Goal: Task Accomplishment & Management: Manage account settings

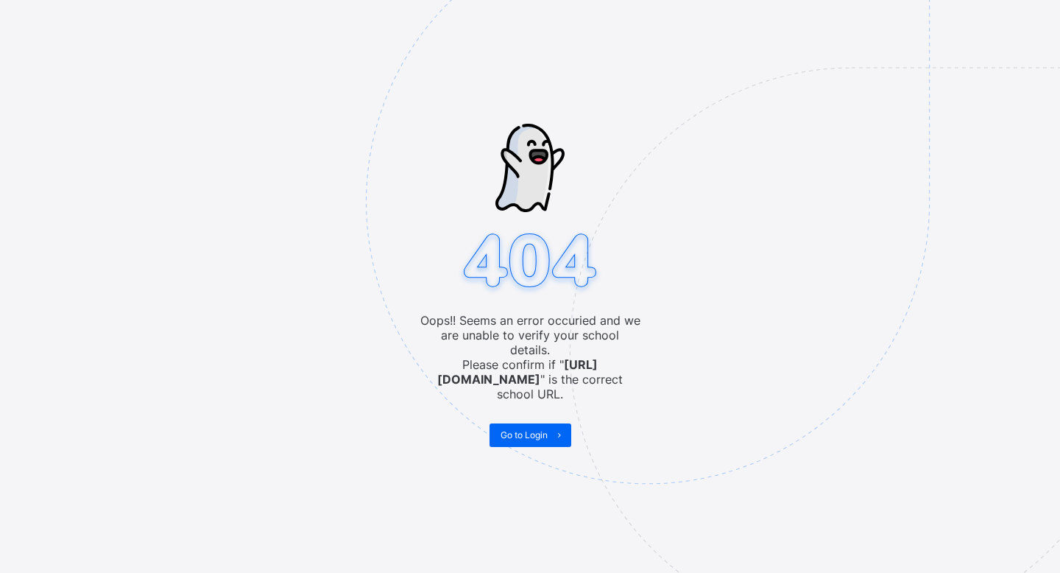
click at [534, 429] on span "Go to Login" at bounding box center [524, 434] width 47 height 11
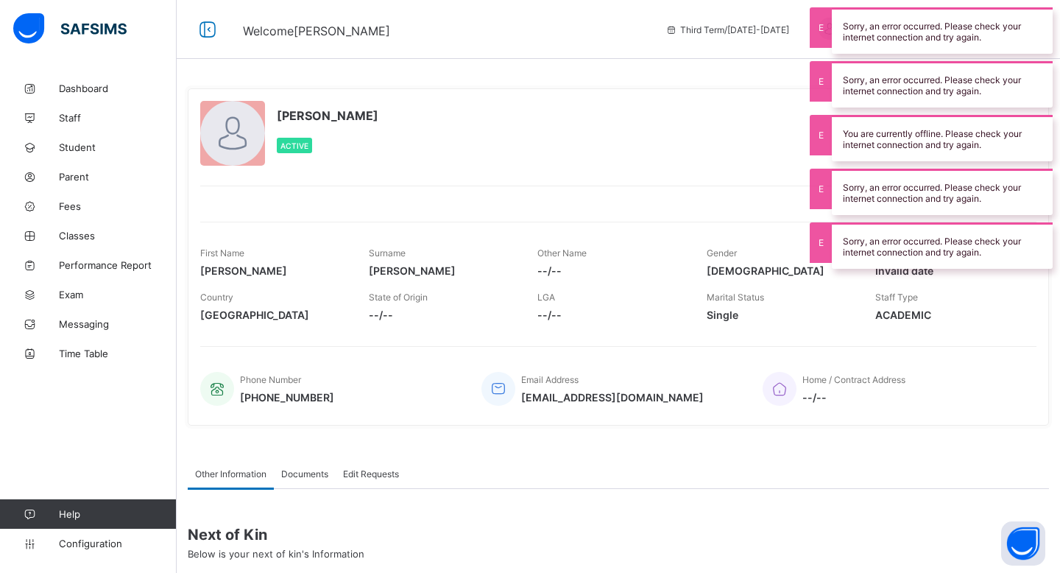
click at [1023, 15] on div "Sorry, an error occurred. Please check your internet connection and try again." at bounding box center [942, 30] width 221 height 46
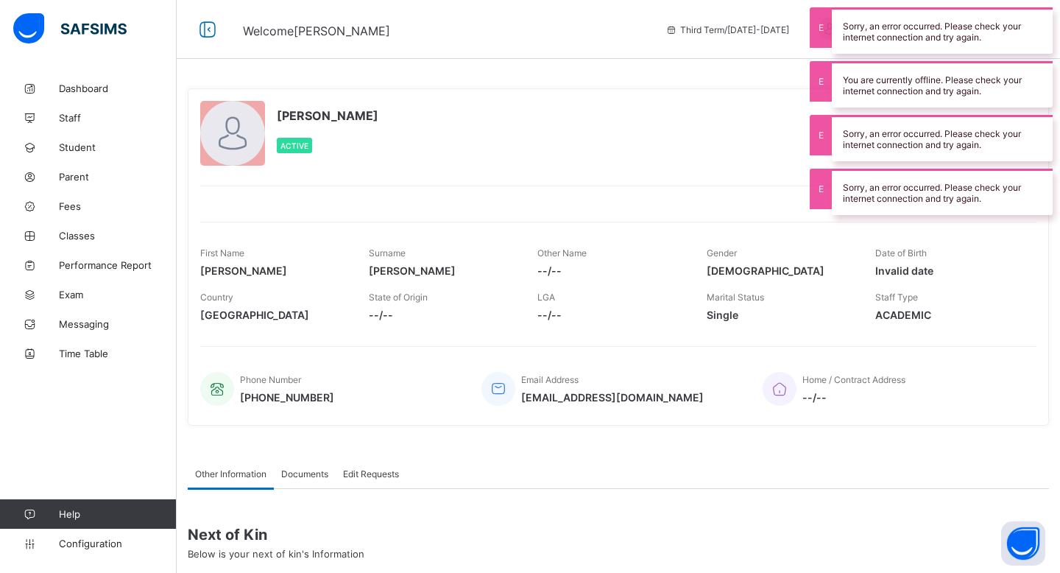
click at [1009, 24] on div "Sorry, an error occurred. Please check your internet connection and try again." at bounding box center [942, 30] width 221 height 46
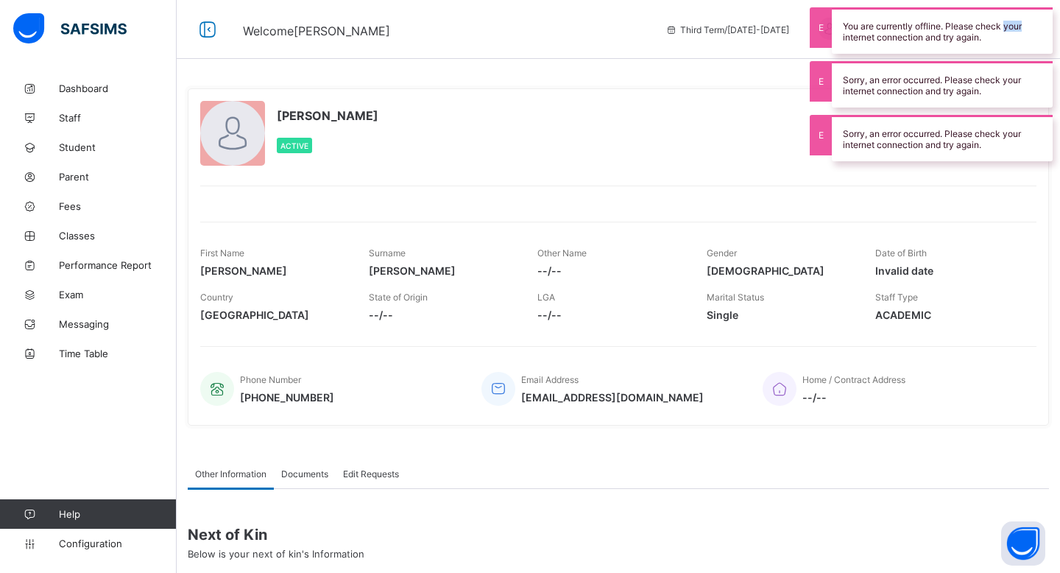
click at [1009, 24] on div "You are currently offline. Please check your internet connection and try again." at bounding box center [942, 30] width 221 height 46
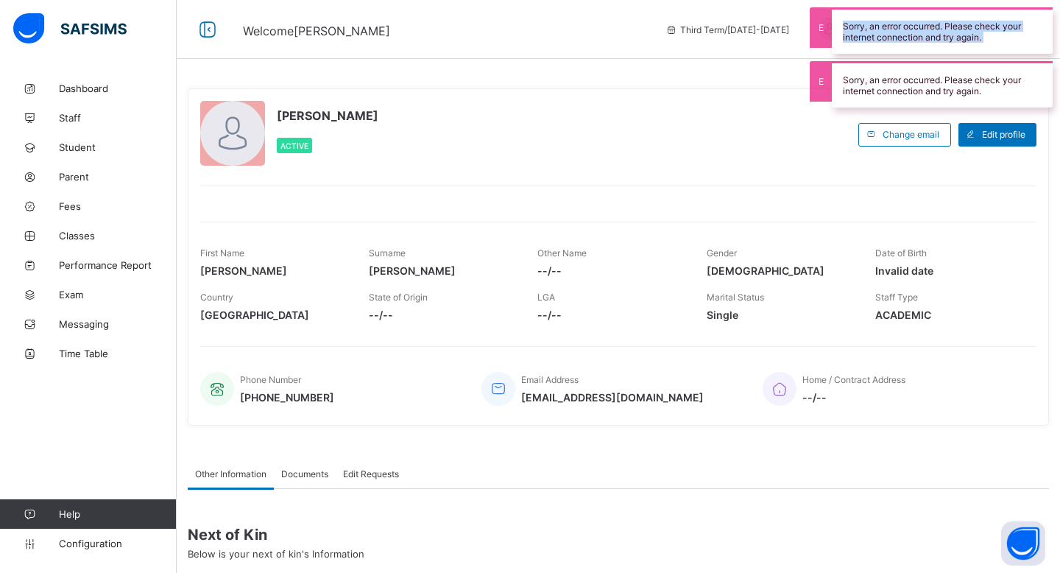
click at [1009, 24] on div "Sorry, an error occurred. Please check your internet connection and try again." at bounding box center [942, 30] width 221 height 46
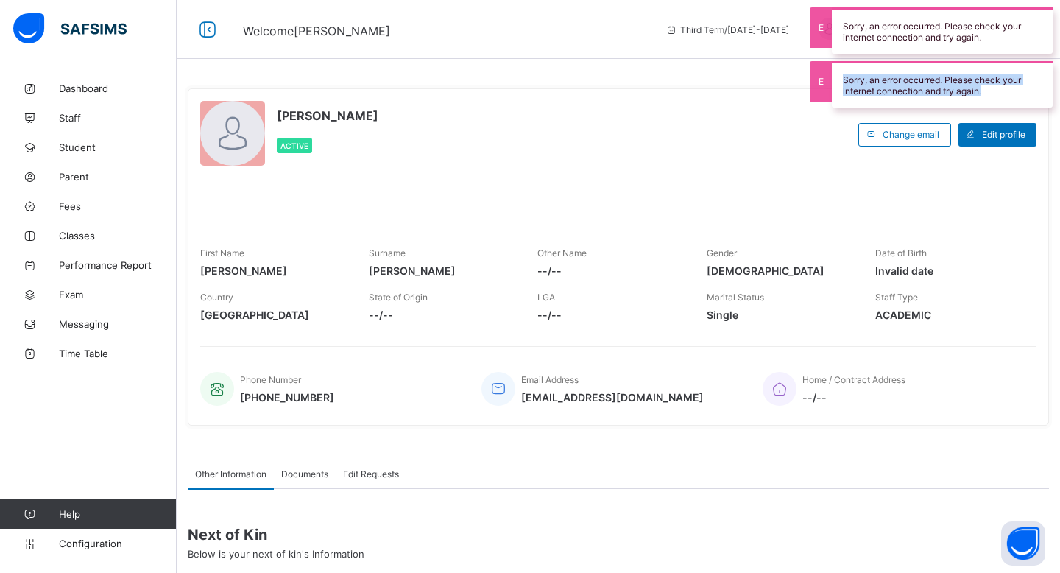
click at [1009, 61] on div "Sorry, an error occurred. Please check your internet connection and try again." at bounding box center [942, 84] width 221 height 46
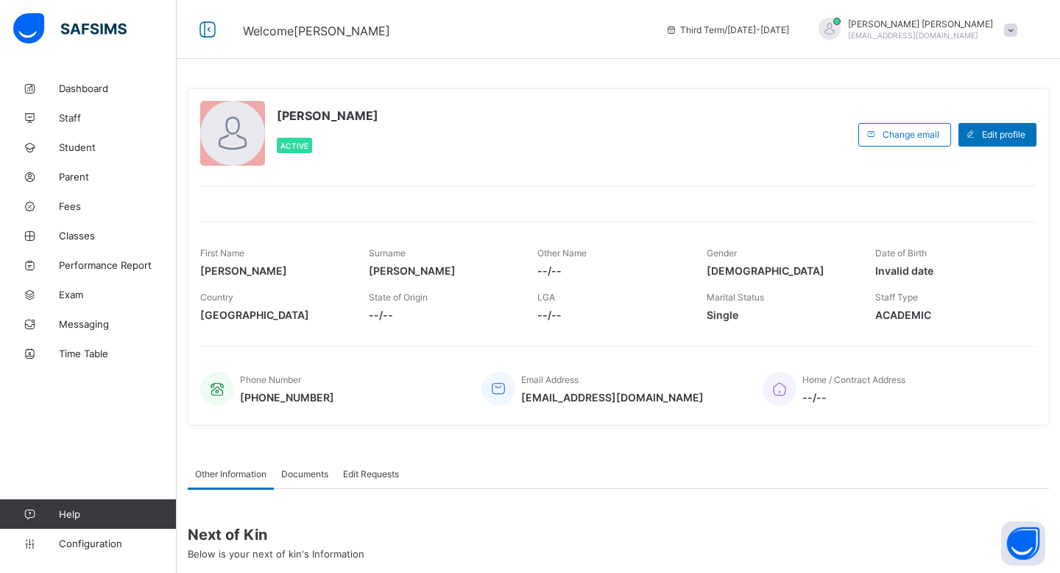
click at [972, 32] on span "[EMAIL_ADDRESS][DOMAIN_NAME]" at bounding box center [913, 35] width 130 height 9
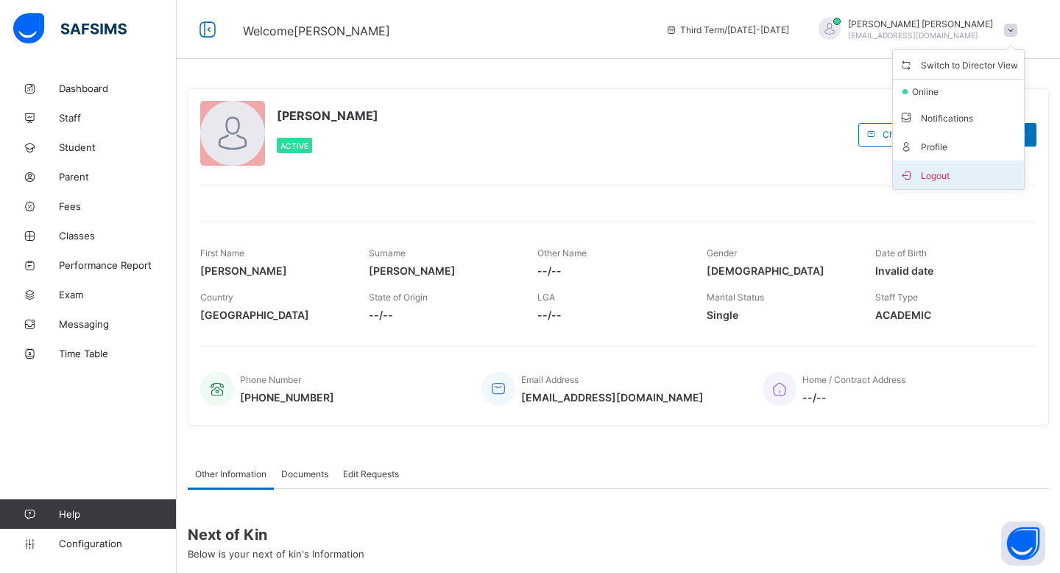
click at [931, 169] on span "Logout" at bounding box center [958, 174] width 119 height 17
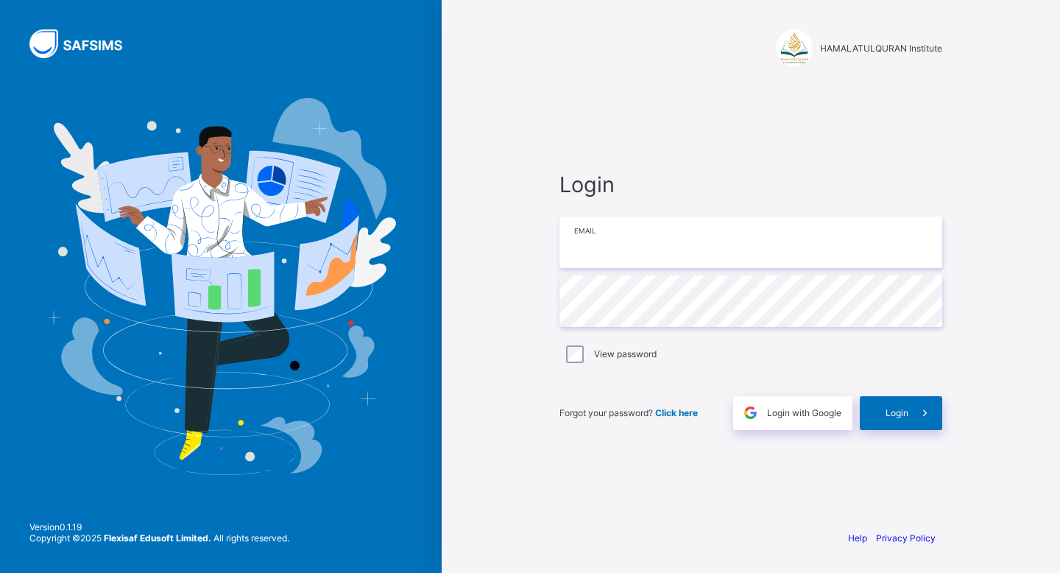
click at [793, 248] on input "email" at bounding box center [750, 242] width 383 height 52
type input "**********"
click at [888, 416] on span "Login" at bounding box center [896, 412] width 23 height 11
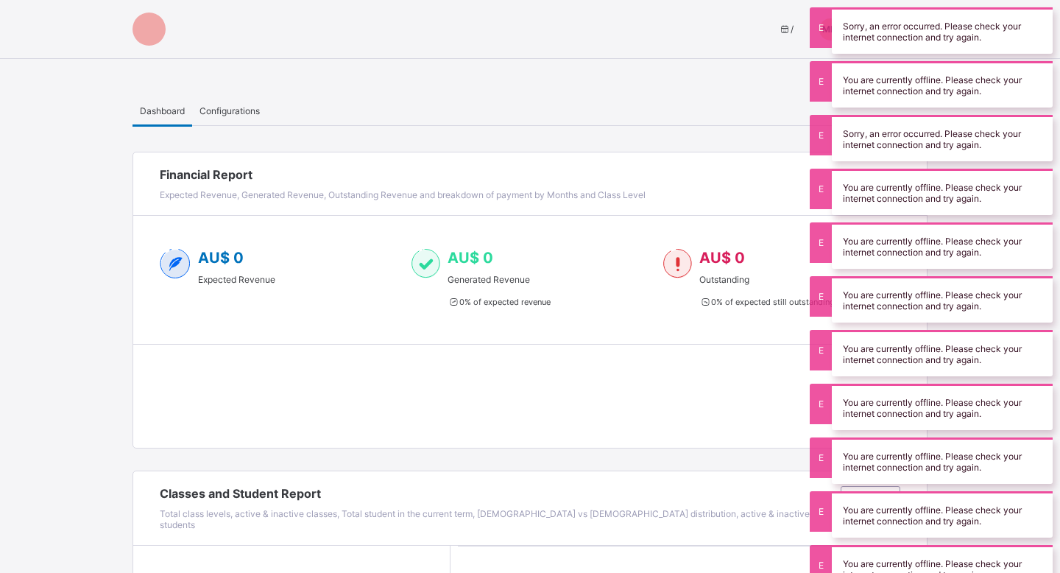
click at [891, 38] on div "Sorry, an error occurred. Please check your internet connection and try again." at bounding box center [942, 30] width 221 height 46
click at [891, 61] on div "You are currently offline. Please check your internet connection and try again." at bounding box center [942, 84] width 221 height 46
click at [891, 38] on div "Sorry, an error occurred. Please check your internet connection and try again." at bounding box center [942, 30] width 221 height 46
click at [891, 38] on div "You are currently offline. Please check your internet connection and try again." at bounding box center [942, 30] width 221 height 46
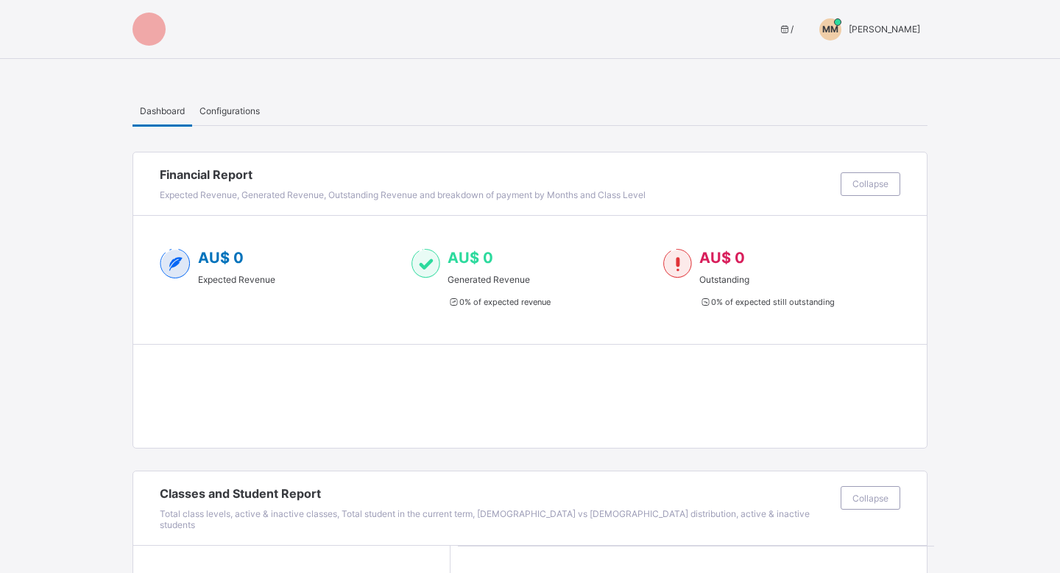
click at [849, 29] on span "[PERSON_NAME]" at bounding box center [884, 29] width 71 height 11
click at [817, 185] on span at bounding box center [496, 185] width 673 height 7
click at [239, 112] on span "Configurations" at bounding box center [229, 110] width 60 height 11
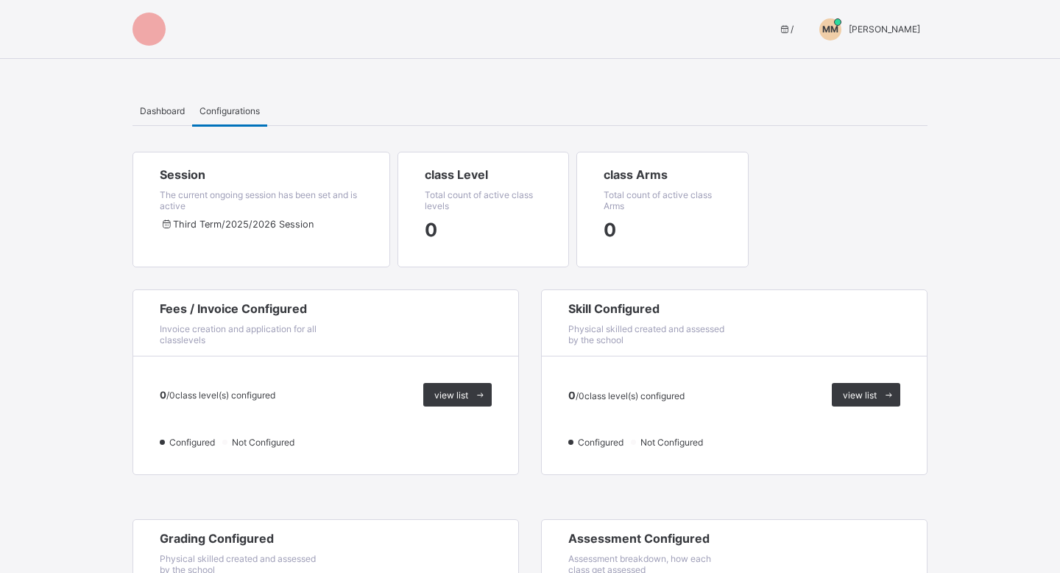
click at [863, 37] on div "MM [PERSON_NAME]" at bounding box center [865, 29] width 123 height 22
click at [459, 117] on div "Dashboard Configurations" at bounding box center [529, 111] width 795 height 30
click at [185, 119] on div "Dashboard" at bounding box center [162, 110] width 60 height 29
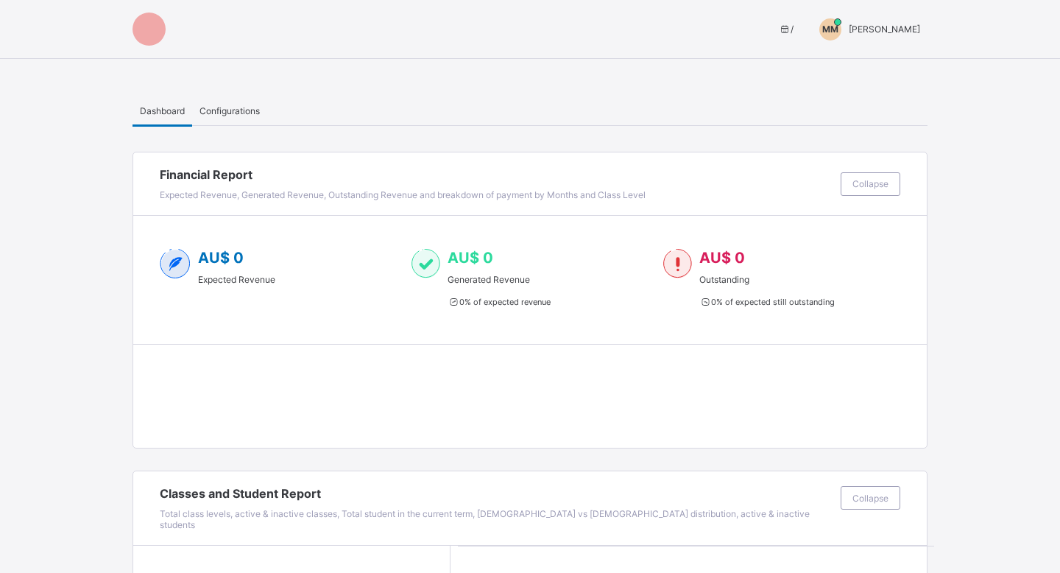
click at [857, 35] on div "MM [PERSON_NAME]" at bounding box center [865, 29] width 123 height 22
click at [778, 29] on span "/" at bounding box center [785, 29] width 15 height 11
click at [149, 24] on div at bounding box center [148, 29] width 33 height 33
click at [859, 33] on span "[PERSON_NAME]" at bounding box center [884, 29] width 71 height 11
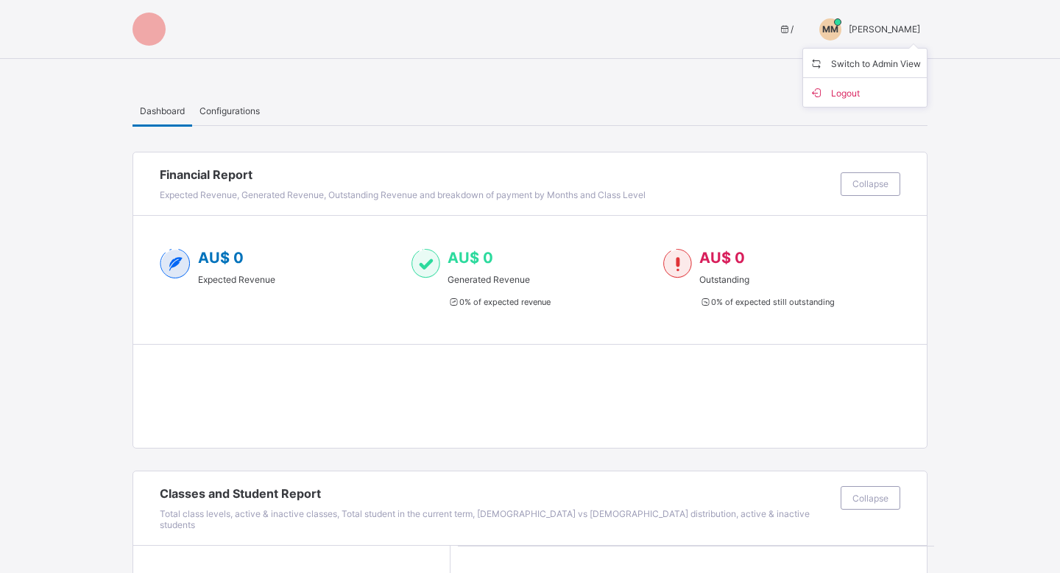
click at [812, 30] on div "MM" at bounding box center [830, 29] width 37 height 22
click at [778, 30] on icon at bounding box center [784, 29] width 13 height 11
click at [778, 29] on icon at bounding box center [784, 29] width 13 height 11
click at [849, 29] on span "[PERSON_NAME]" at bounding box center [884, 29] width 71 height 11
click at [849, 68] on span "Switch to Admin View" at bounding box center [865, 62] width 112 height 17
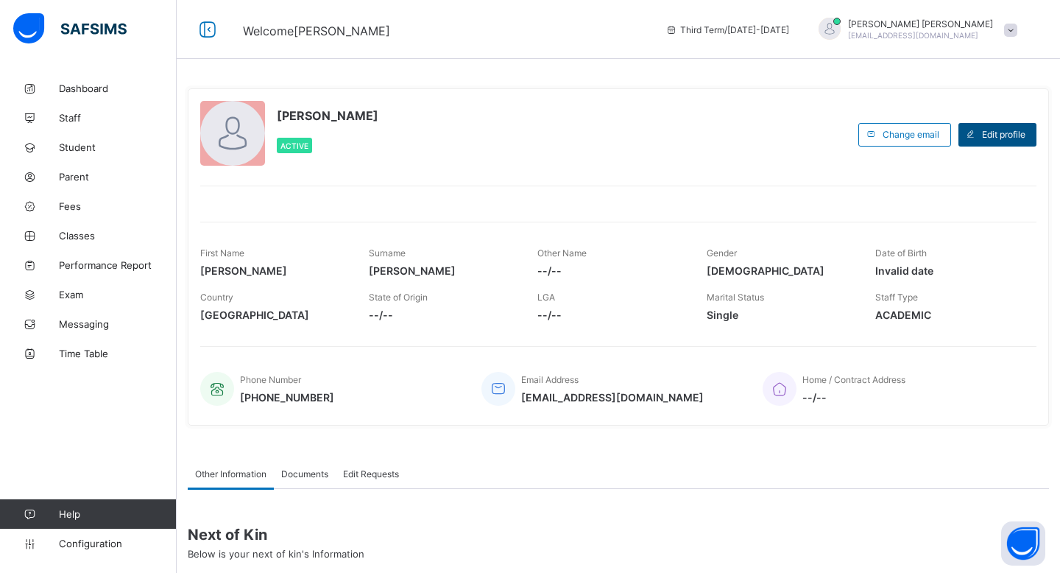
click at [992, 133] on span "Edit profile" at bounding box center [1003, 134] width 43 height 11
select select "**"
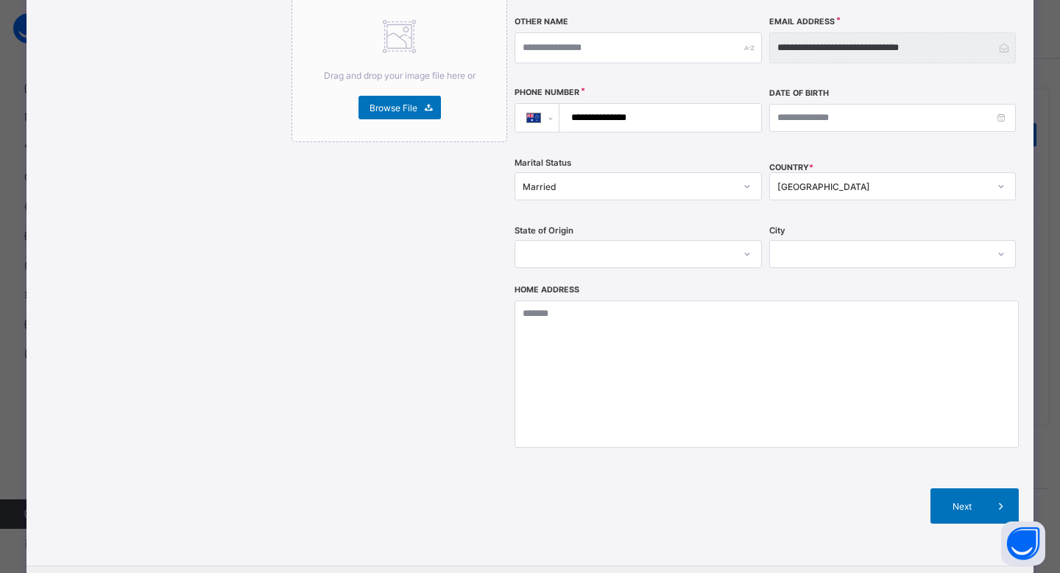
scroll to position [454, 0]
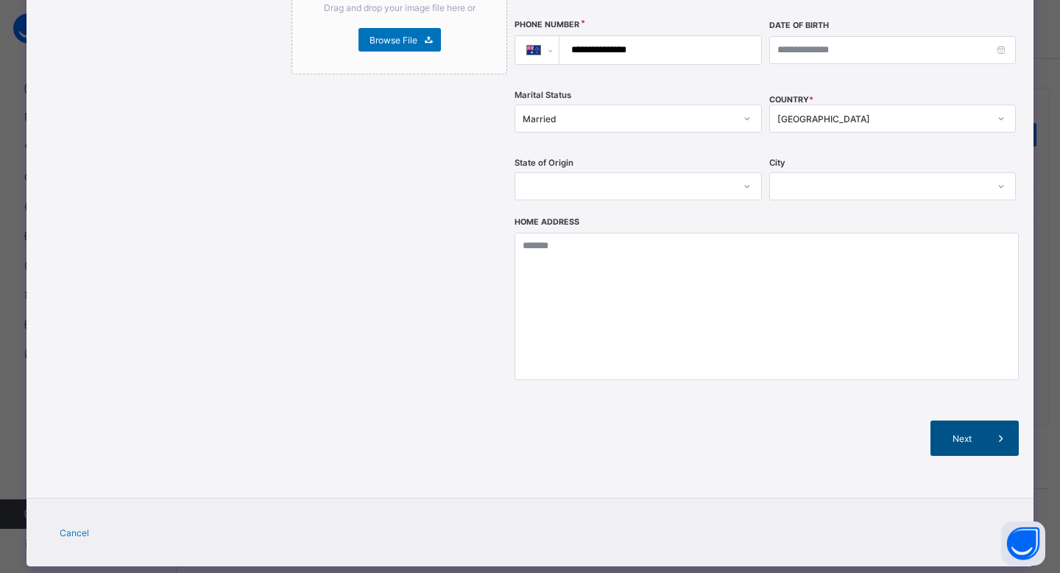
click at [983, 420] on span at bounding box center [1000, 437] width 35 height 35
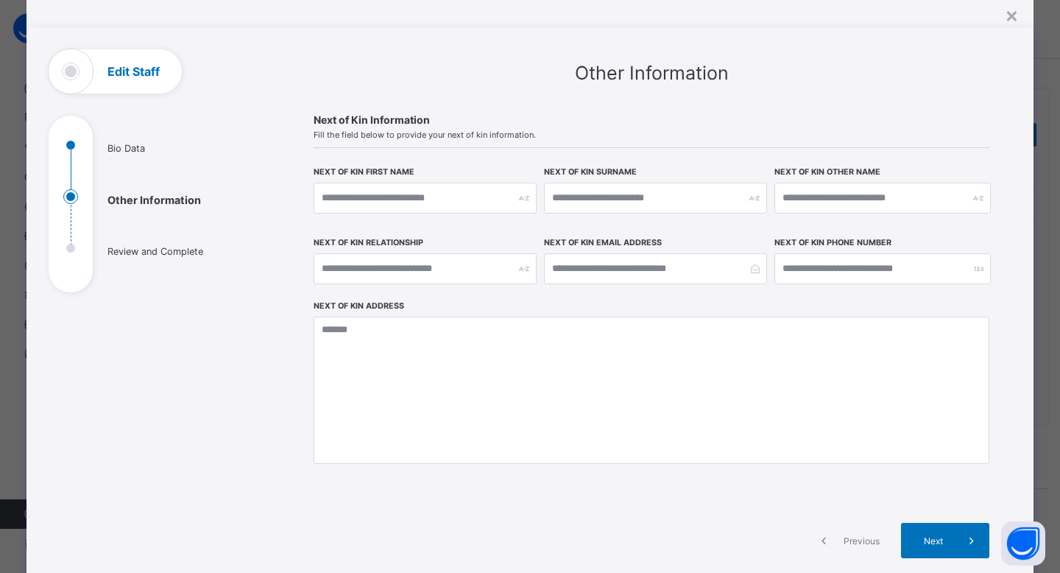
scroll to position [127, 0]
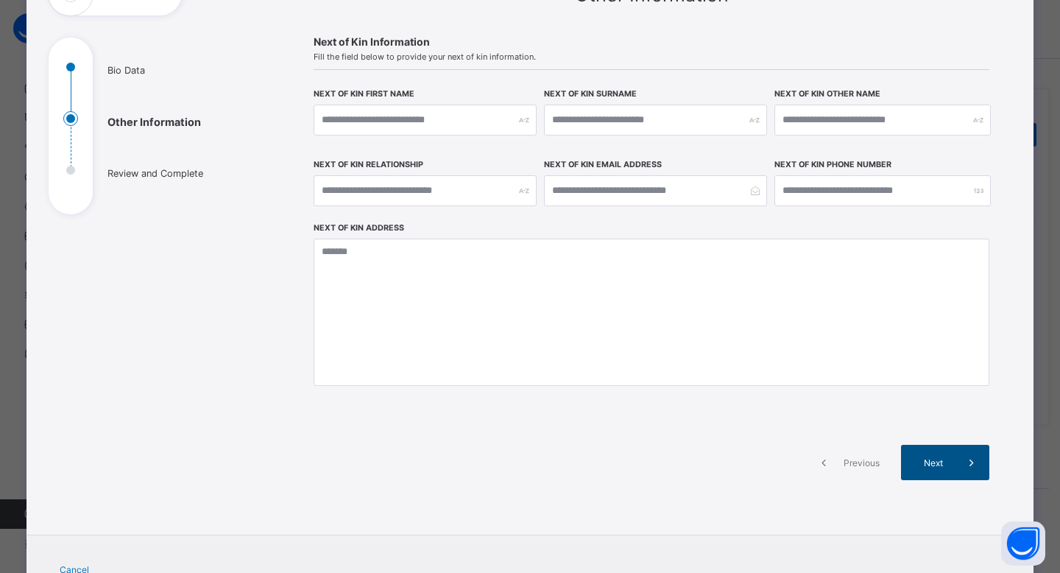
click at [931, 465] on span "Next" at bounding box center [933, 462] width 42 height 11
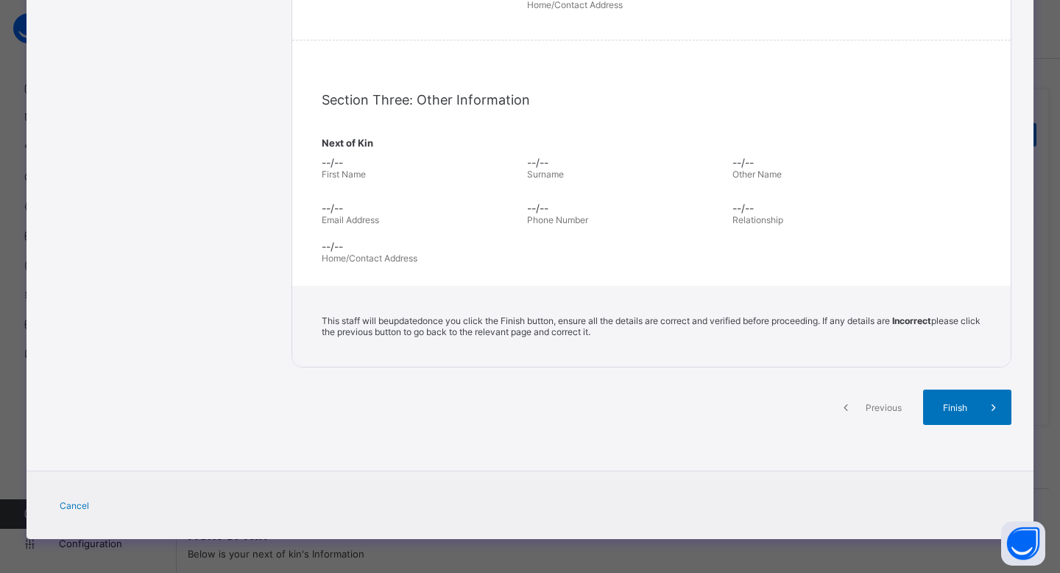
scroll to position [0, 0]
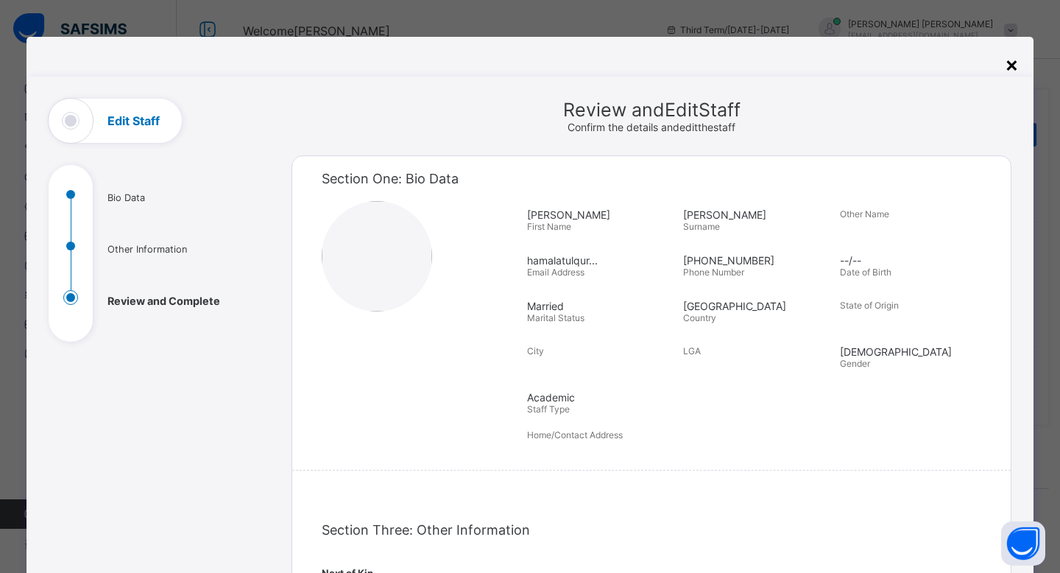
click at [1008, 61] on div "×" at bounding box center [1012, 64] width 14 height 25
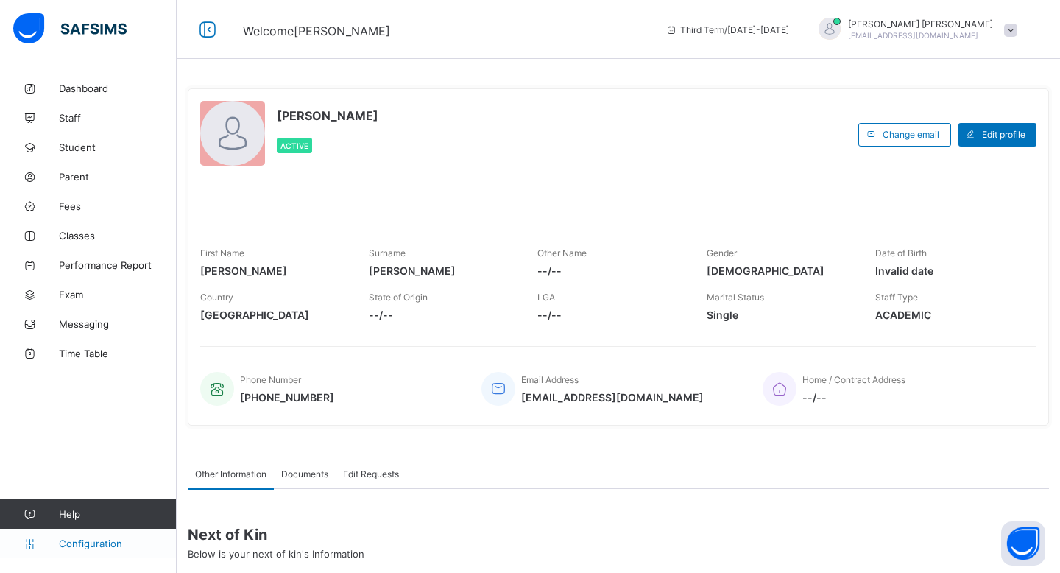
click at [79, 534] on link "Configuration" at bounding box center [88, 542] width 176 height 29
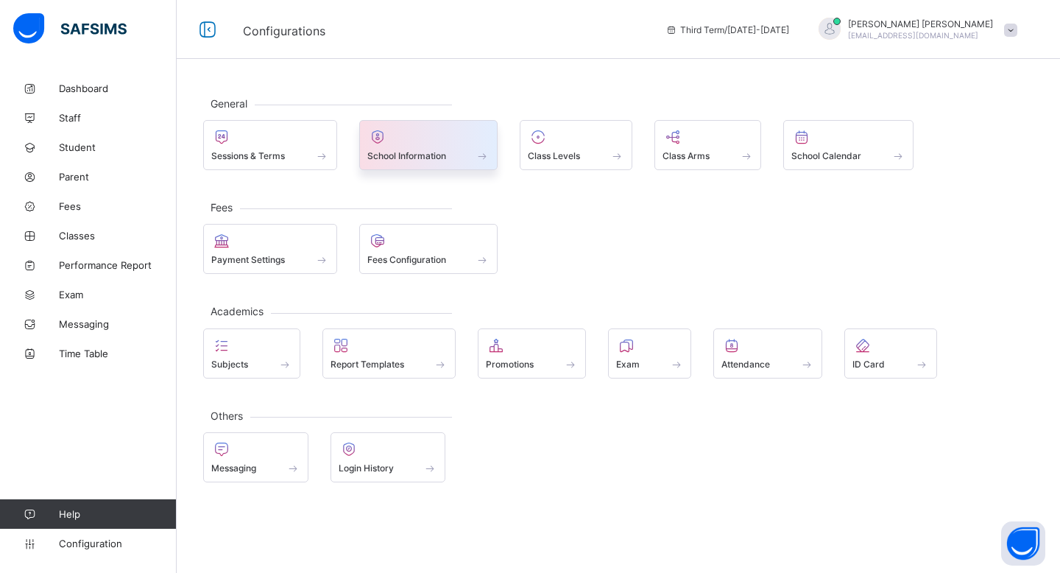
click at [463, 150] on div "School Information" at bounding box center [428, 155] width 123 height 13
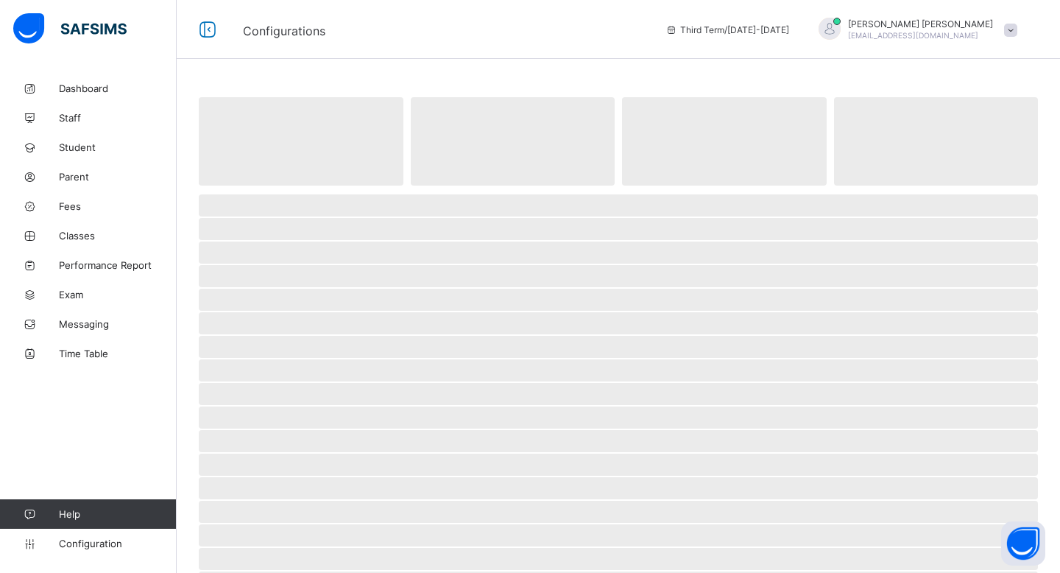
select select "**"
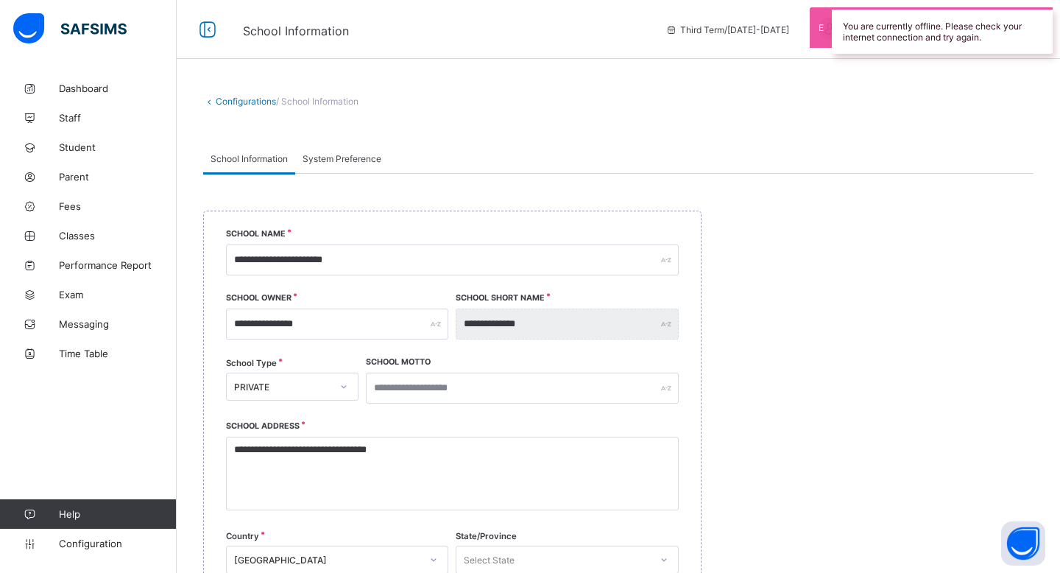
click at [336, 160] on span "System Preference" at bounding box center [342, 158] width 79 height 11
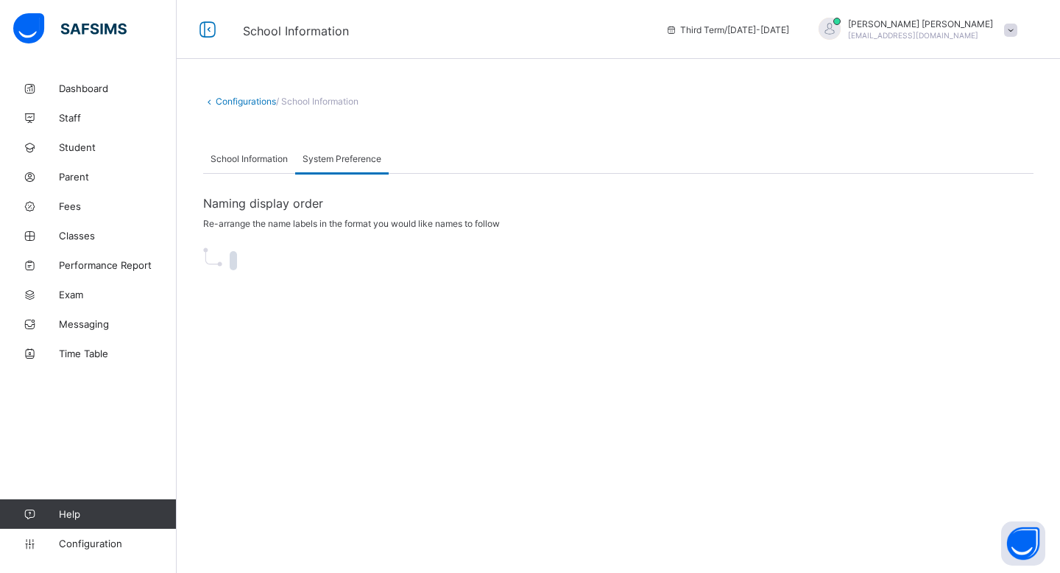
click at [263, 158] on span "School Information" at bounding box center [249, 158] width 77 height 11
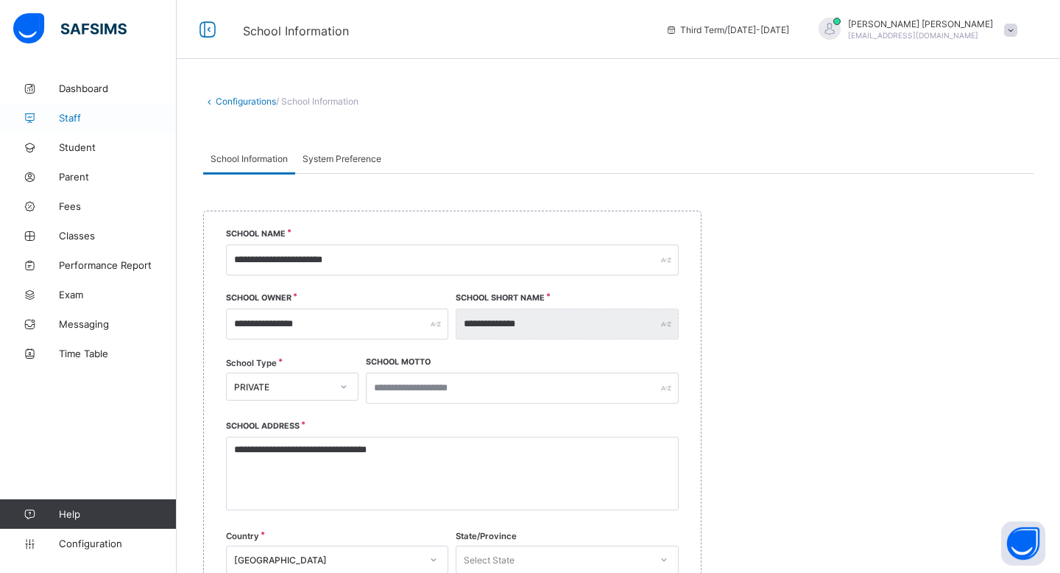
click at [84, 127] on link "Staff" at bounding box center [88, 117] width 177 height 29
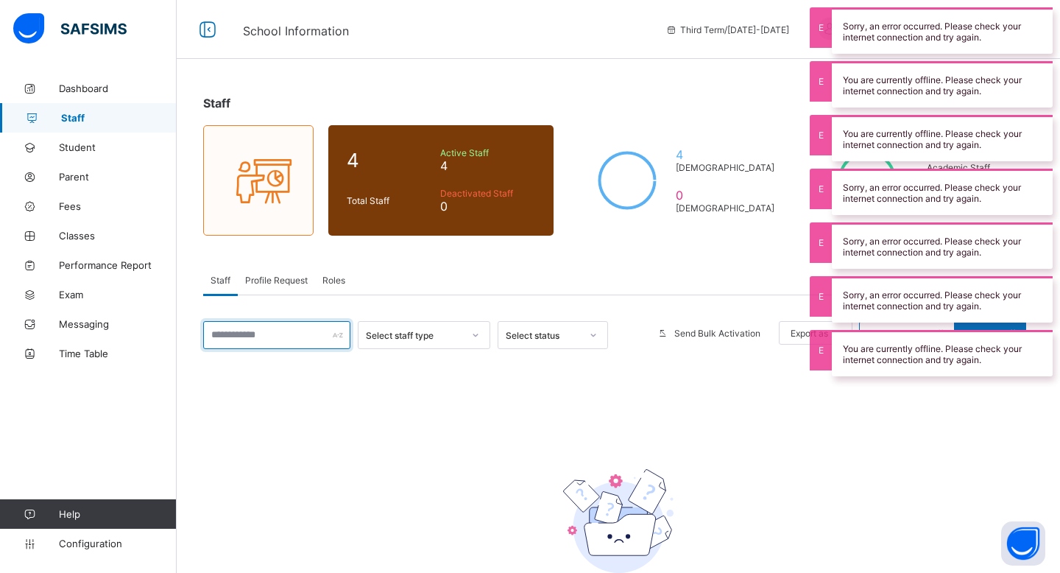
click at [335, 336] on div at bounding box center [276, 335] width 147 height 28
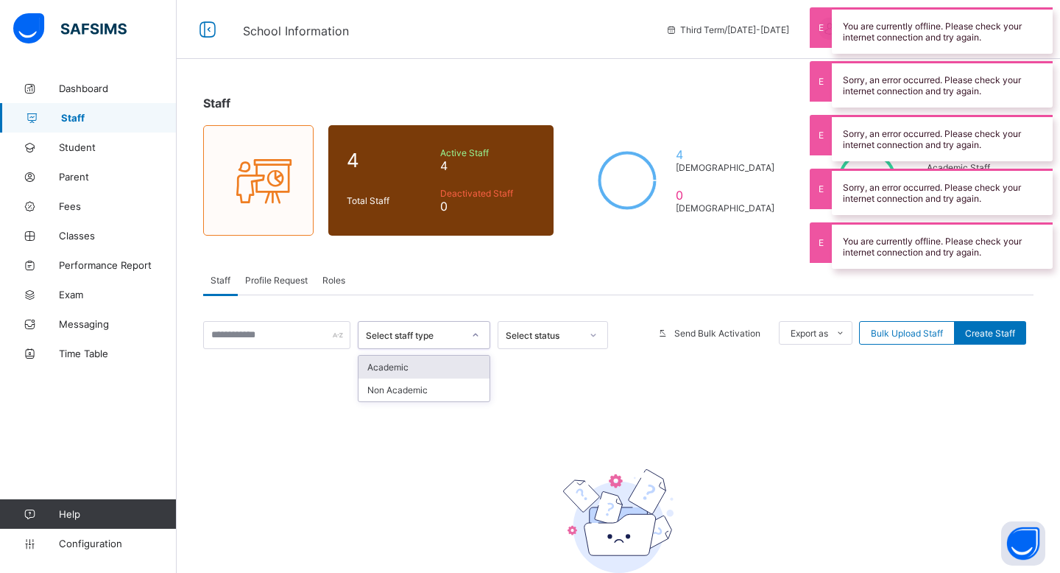
click at [406, 339] on div "Select staff type" at bounding box center [414, 335] width 97 height 11
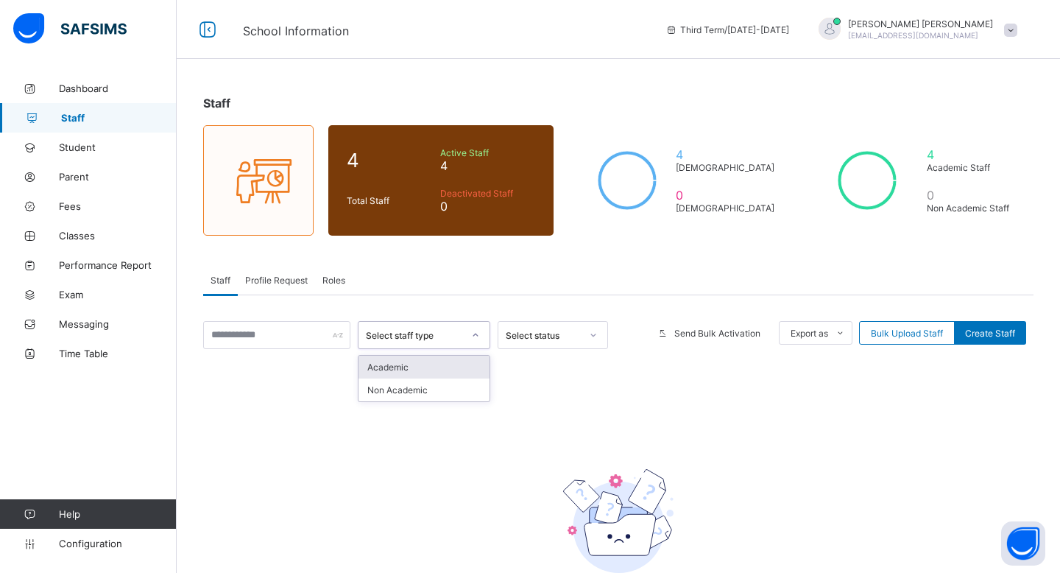
click at [559, 336] on div "Select status" at bounding box center [543, 335] width 75 height 11
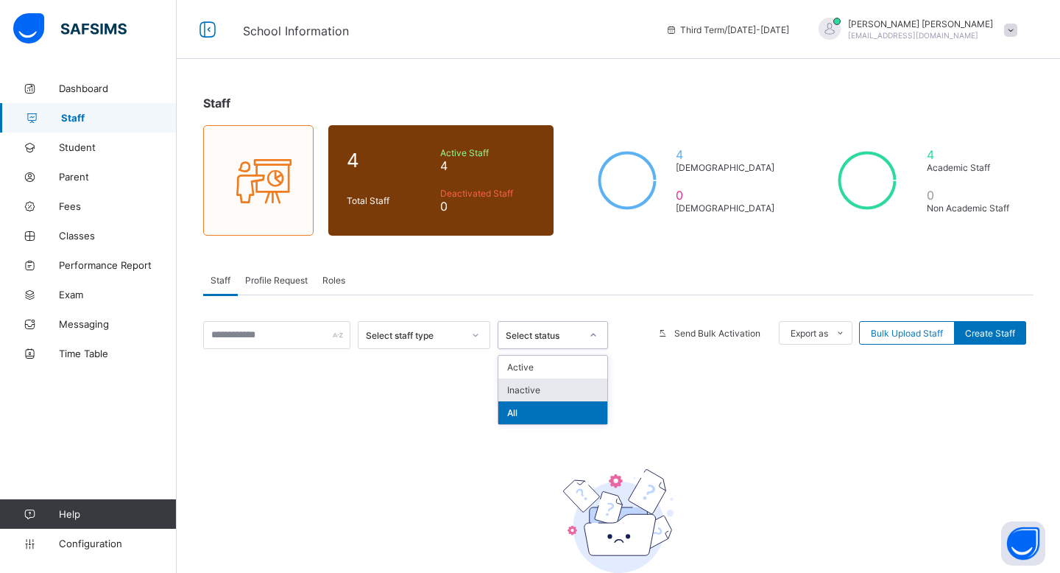
click at [573, 383] on div "Inactive" at bounding box center [552, 389] width 109 height 23
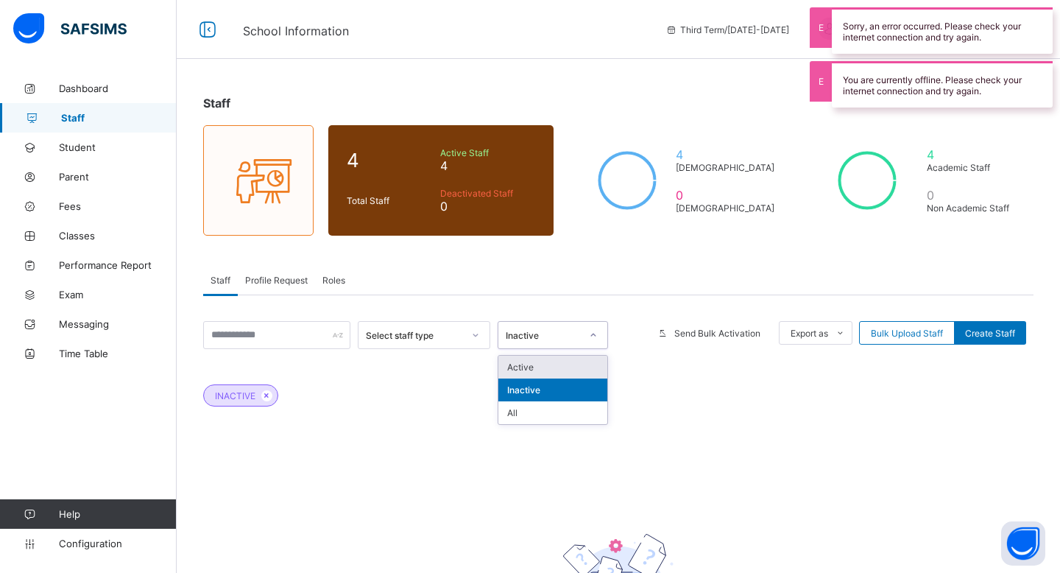
click at [573, 347] on div "Inactive" at bounding box center [553, 335] width 110 height 28
click at [571, 362] on div "Active" at bounding box center [552, 367] width 109 height 23
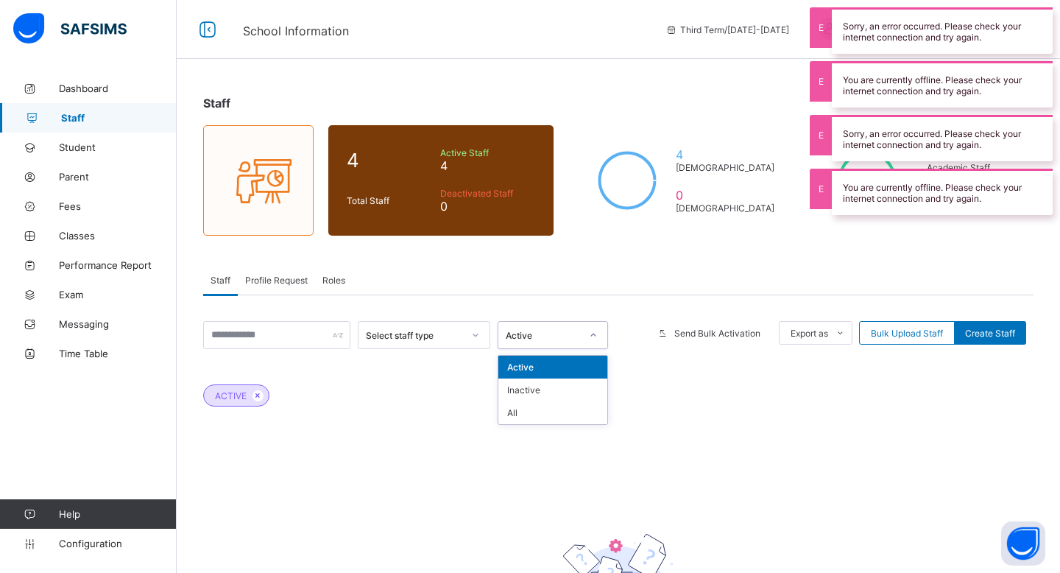
click at [589, 336] on icon at bounding box center [593, 335] width 9 height 15
click at [588, 406] on div "All" at bounding box center [552, 412] width 109 height 23
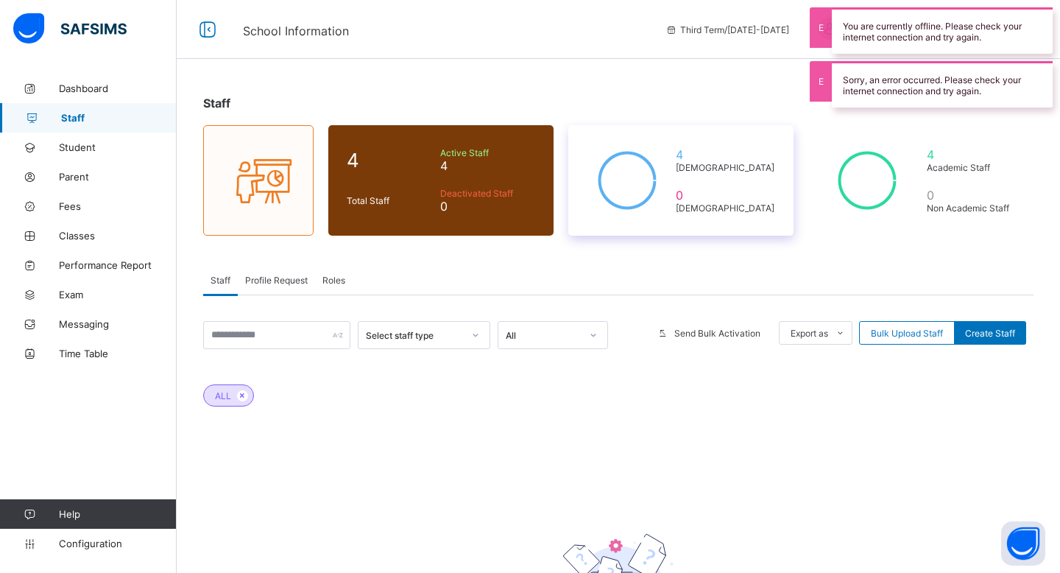
click at [583, 188] on div at bounding box center [627, 180] width 88 height 81
click at [703, 171] on div "4 [DEMOGRAPHIC_DATA] 0 [DEMOGRAPHIC_DATA]" at bounding box center [680, 180] width 225 height 110
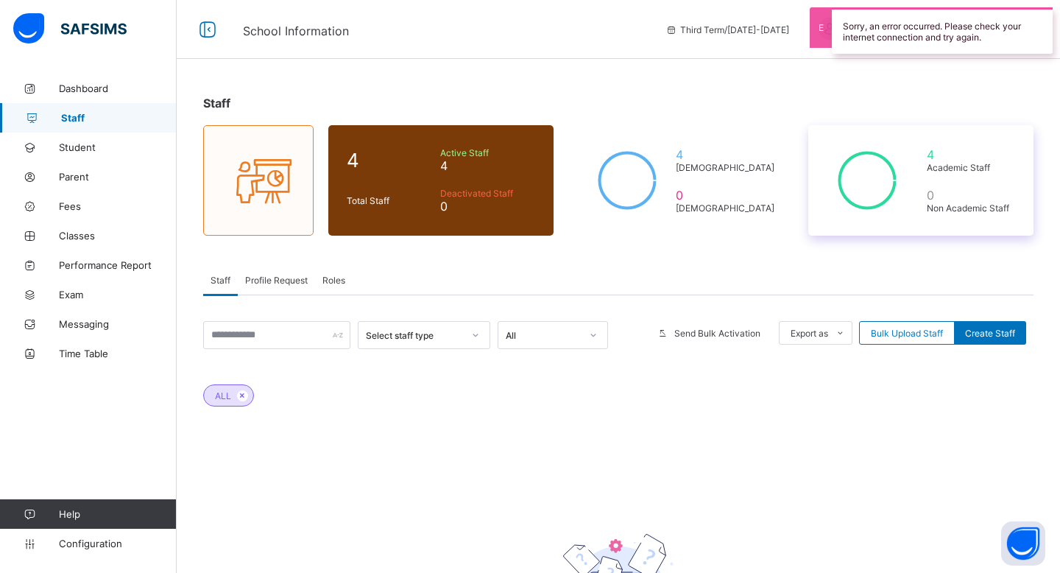
click at [906, 172] on icon at bounding box center [867, 181] width 81 height 74
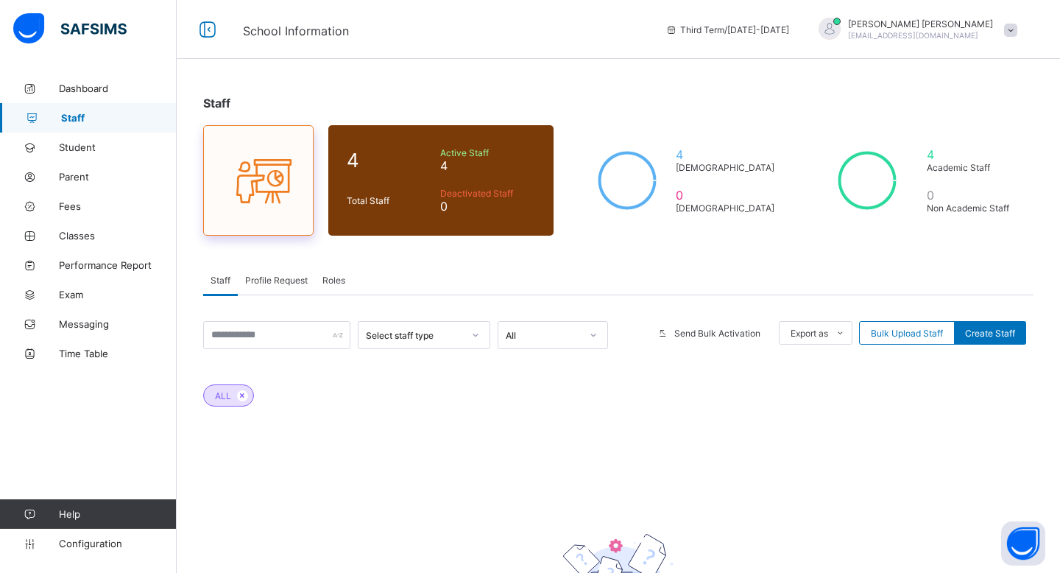
click at [274, 190] on icon at bounding box center [258, 180] width 62 height 53
click at [291, 330] on input "text" at bounding box center [276, 335] width 147 height 28
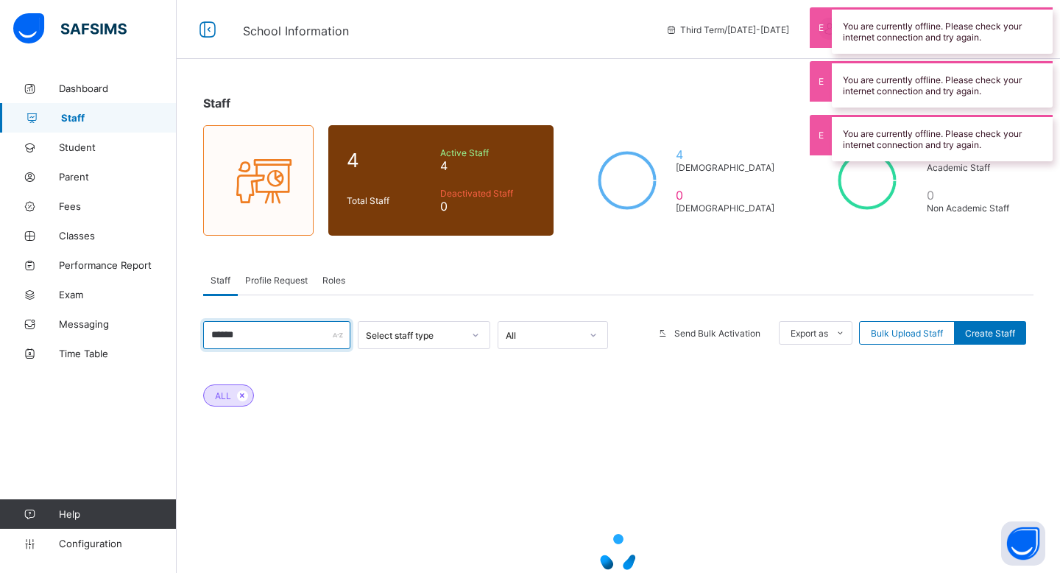
type input "*******"
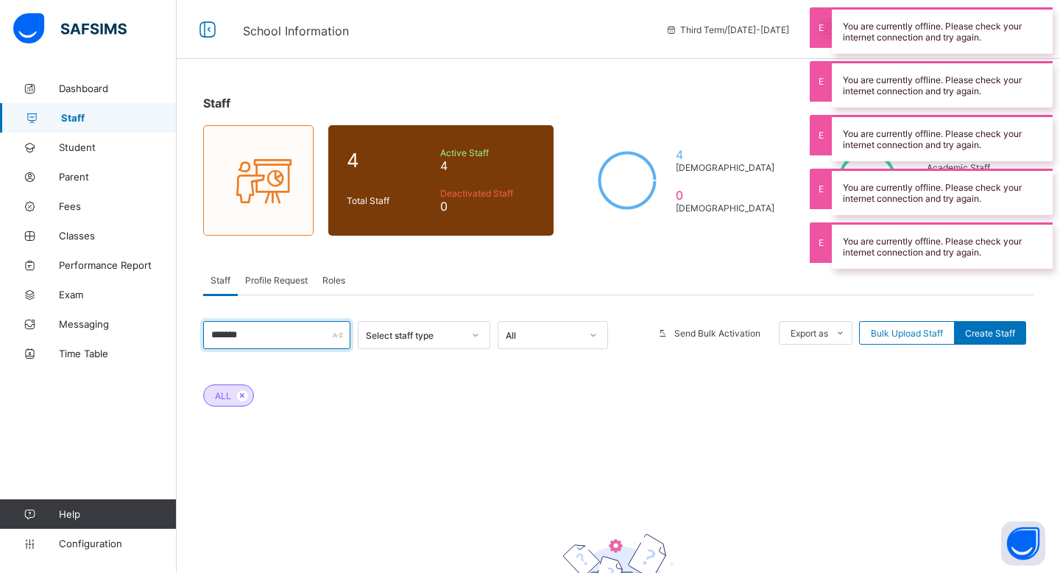
click at [297, 331] on input "*******" at bounding box center [276, 335] width 147 height 28
click at [494, 375] on div "ALL" at bounding box center [618, 388] width 830 height 52
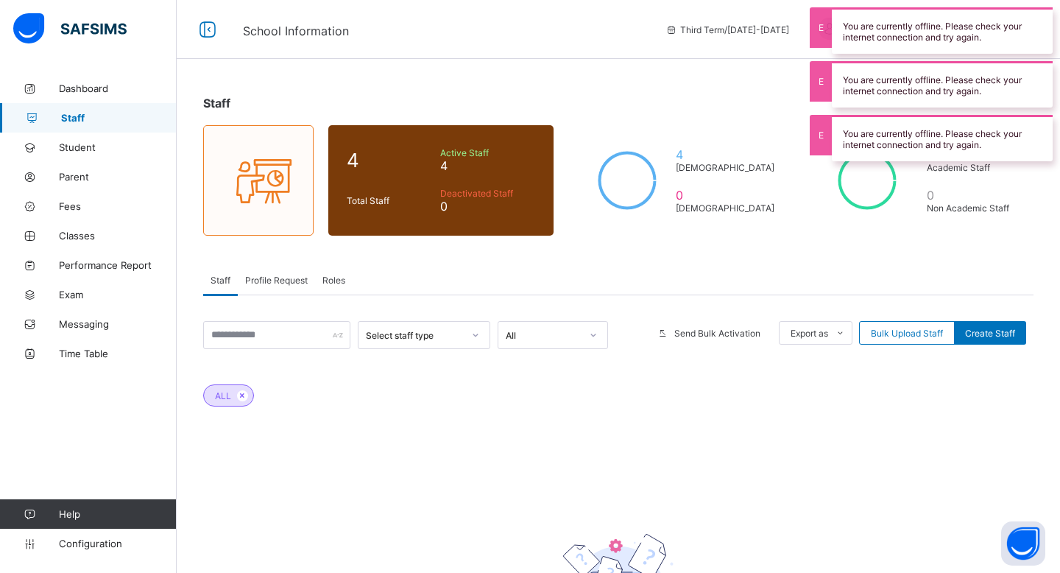
click at [291, 281] on span "Profile Request" at bounding box center [276, 280] width 63 height 11
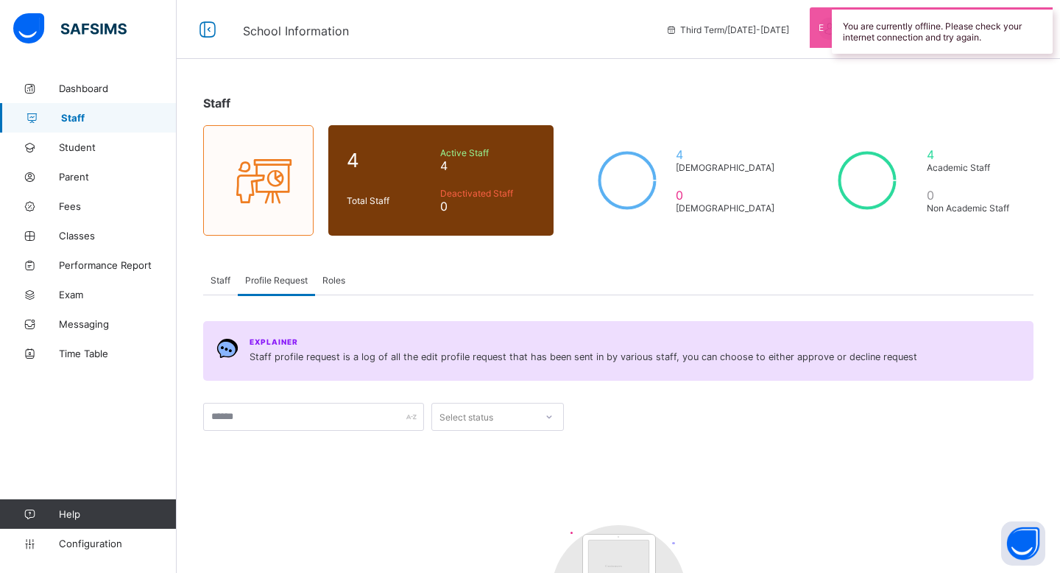
click at [342, 280] on span "Roles" at bounding box center [333, 280] width 23 height 11
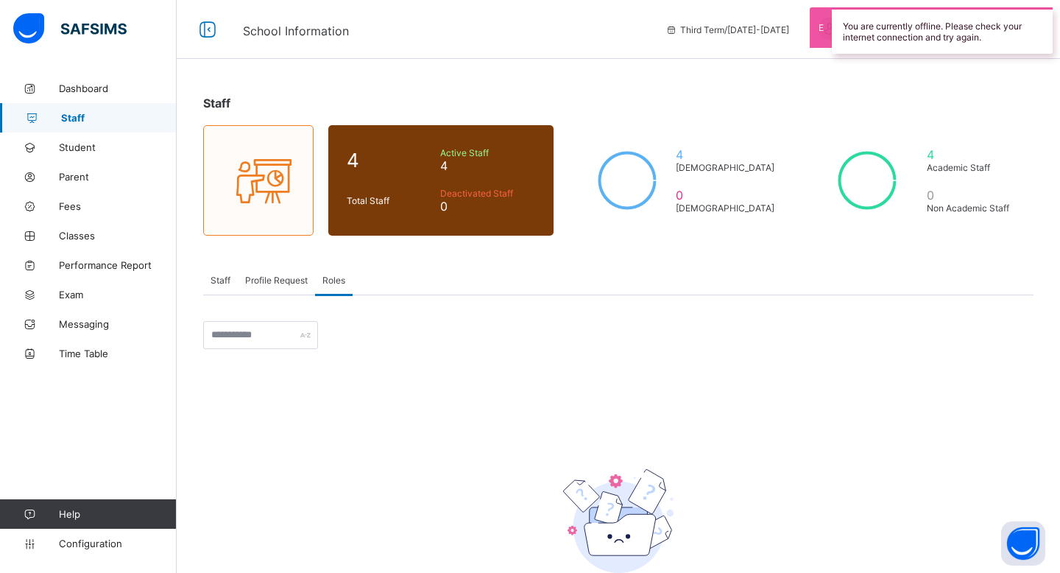
click at [285, 286] on div "Profile Request" at bounding box center [276, 279] width 77 height 29
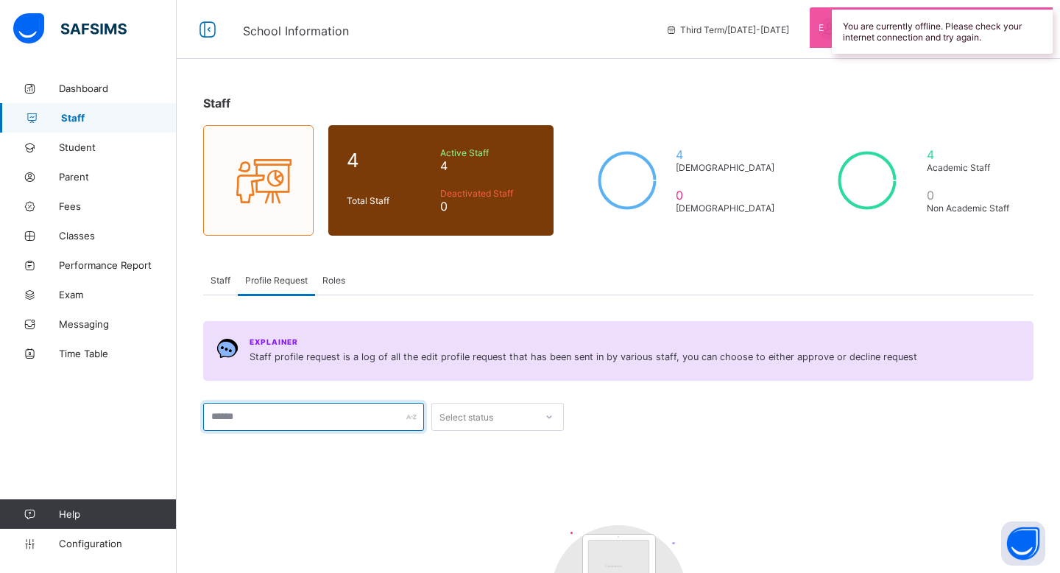
click at [336, 420] on input "text" at bounding box center [313, 417] width 221 height 28
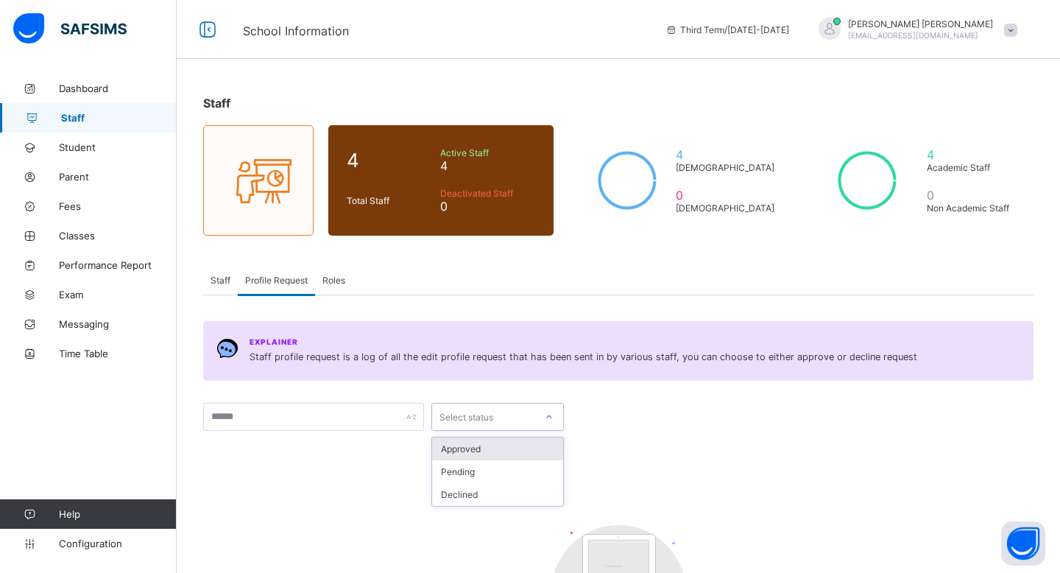
click at [482, 411] on div "Select status" at bounding box center [466, 417] width 54 height 28
click at [369, 453] on div "Explainer Staff profile request is a log of all the edit profile request that h…" at bounding box center [618, 522] width 830 height 403
click at [339, 268] on div "Roles" at bounding box center [334, 279] width 38 height 29
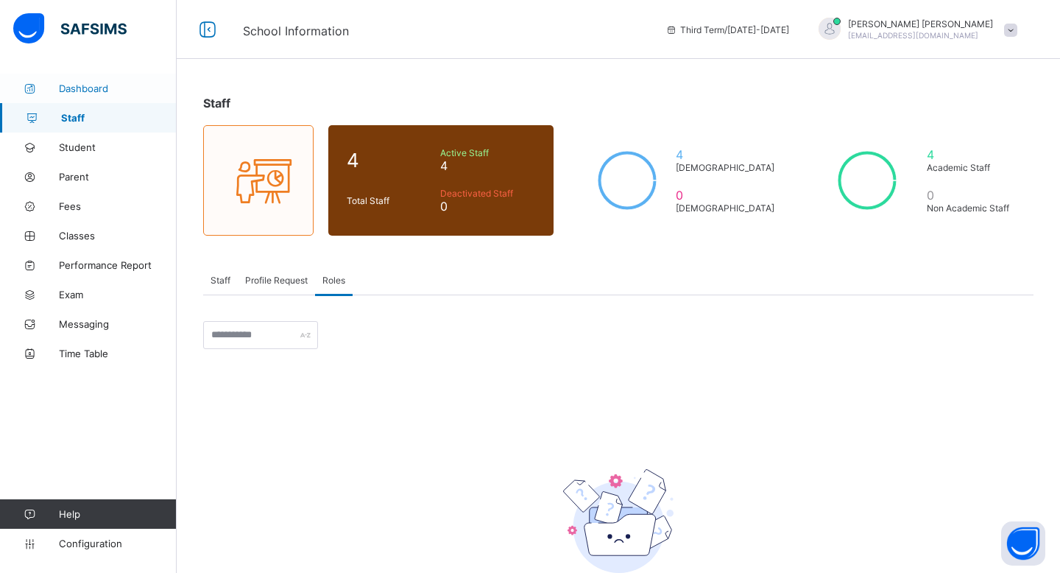
click at [102, 89] on span "Dashboard" at bounding box center [118, 88] width 118 height 12
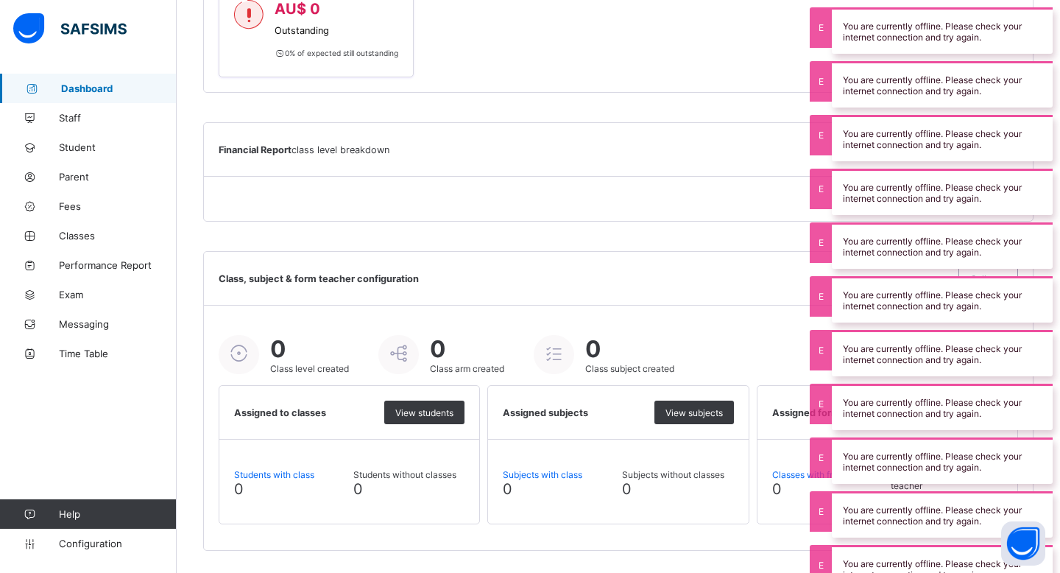
scroll to position [8, 0]
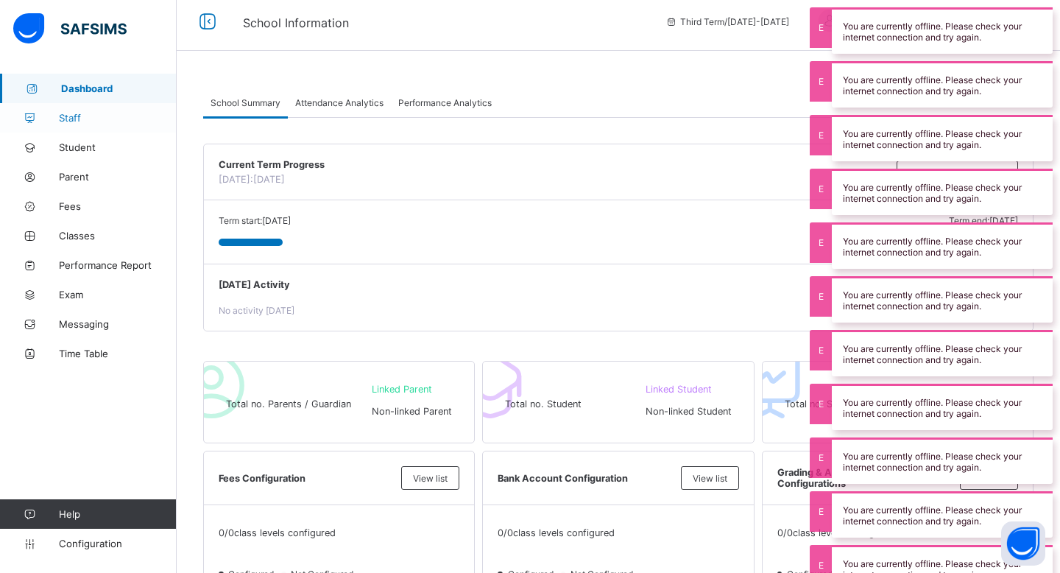
click at [101, 118] on span "Staff" at bounding box center [118, 118] width 118 height 12
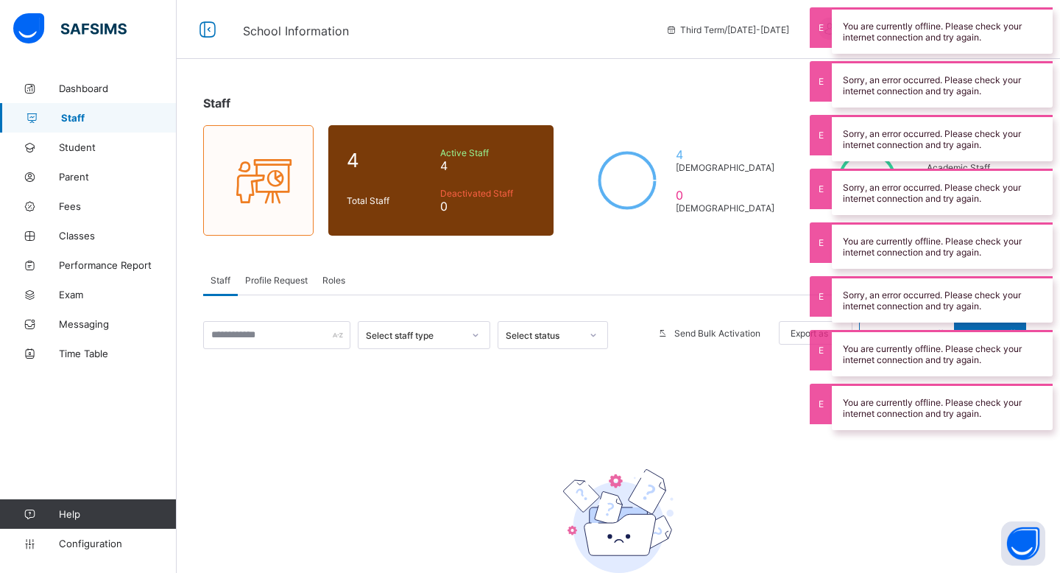
click at [177, 145] on div "Staff 4 Total Staff Active Staff 4 Deactivated Staff 0 4 [DEMOGRAPHIC_DATA] 0 […" at bounding box center [618, 370] width 883 height 592
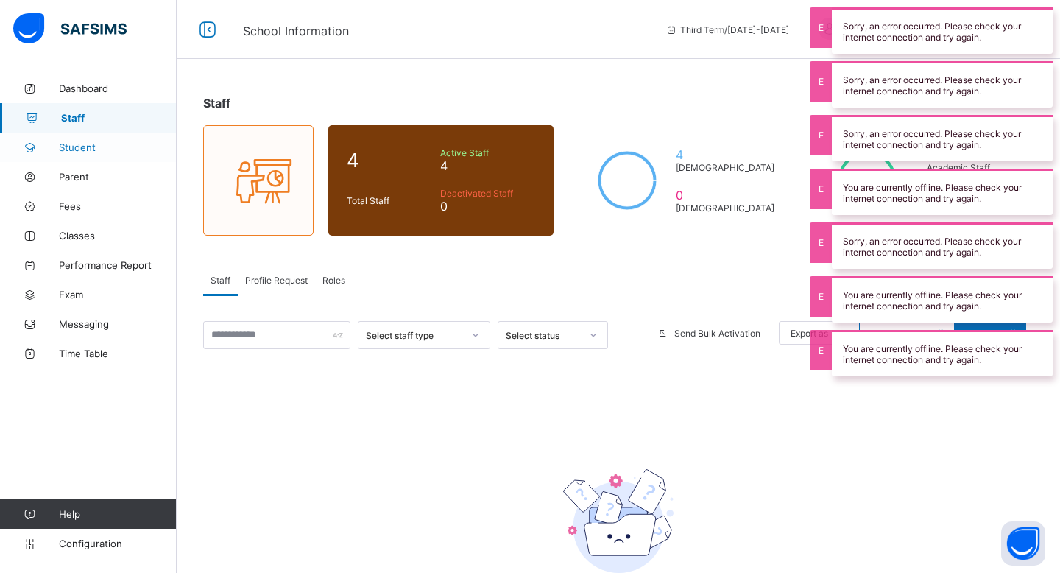
click at [74, 149] on span "Student" at bounding box center [118, 147] width 118 height 12
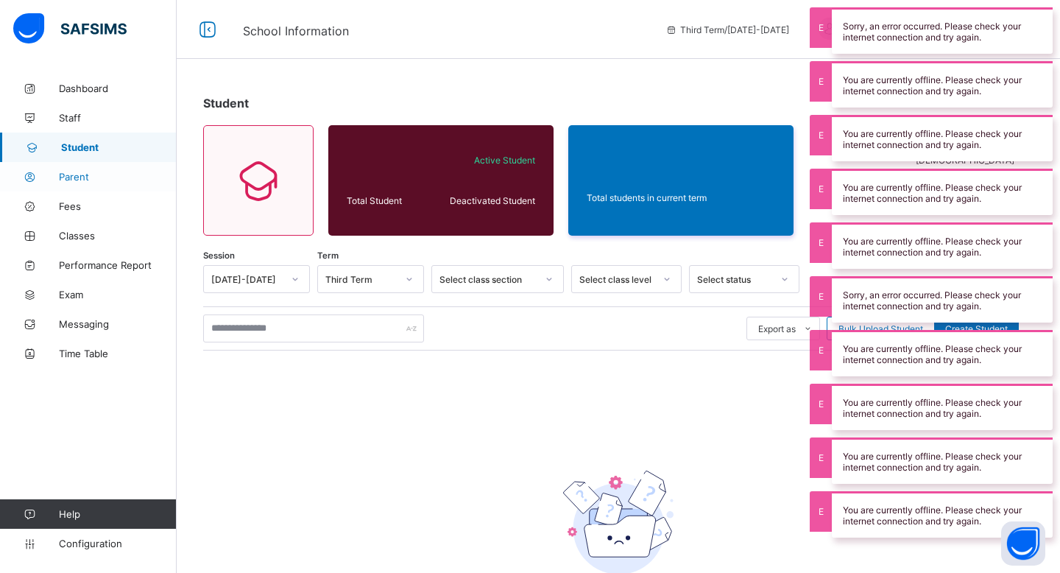
click at [92, 177] on span "Parent" at bounding box center [118, 177] width 118 height 12
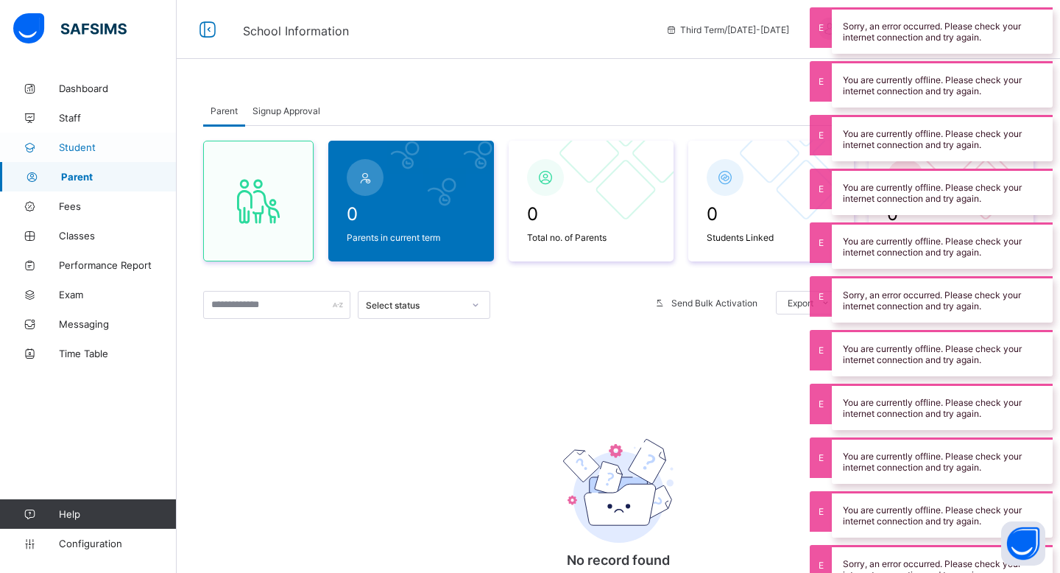
click at [92, 141] on span "Student" at bounding box center [118, 147] width 118 height 12
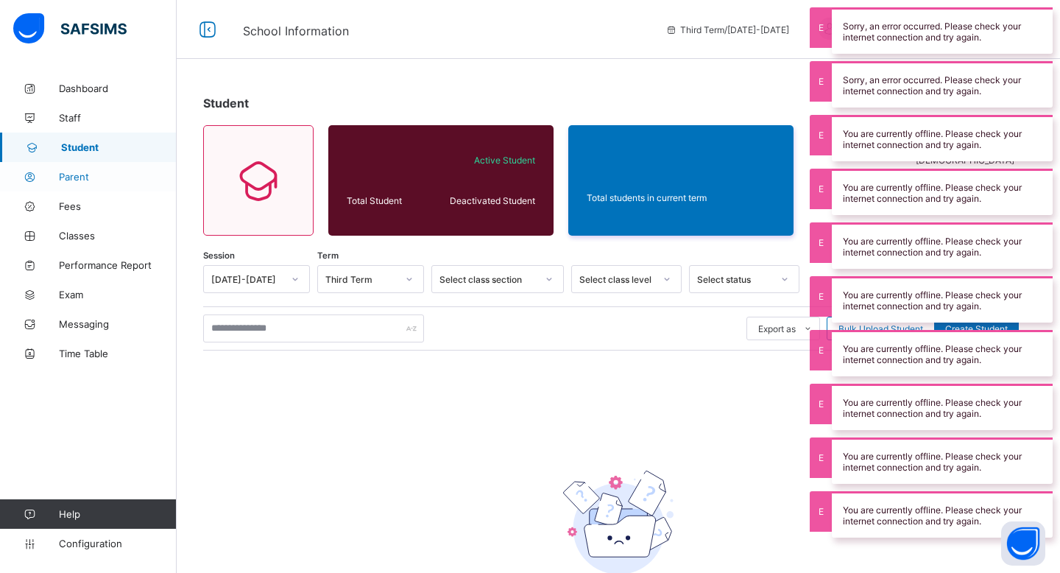
click at [57, 173] on icon at bounding box center [29, 176] width 59 height 11
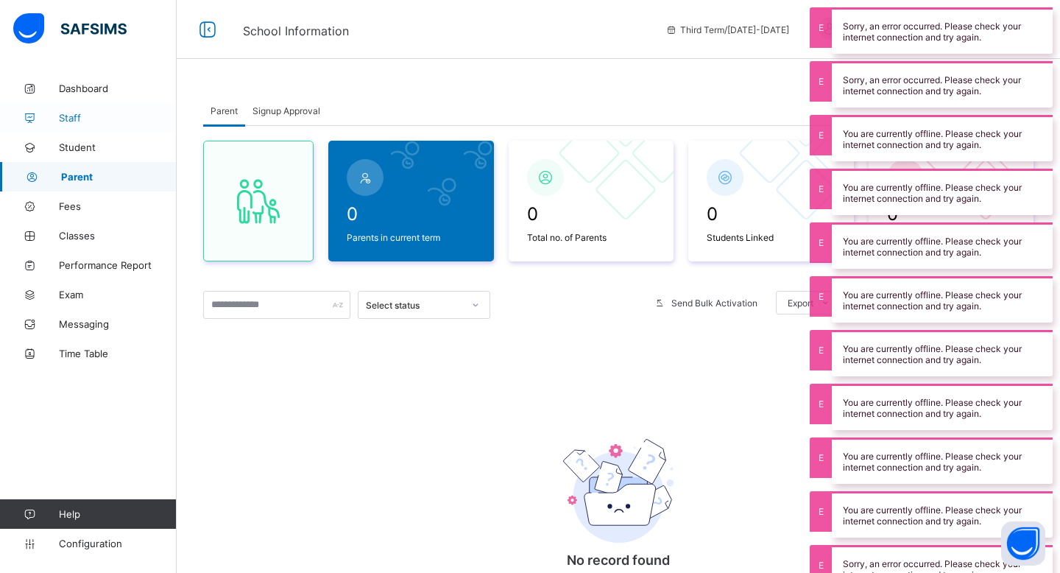
click at [82, 114] on span "Staff" at bounding box center [118, 118] width 118 height 12
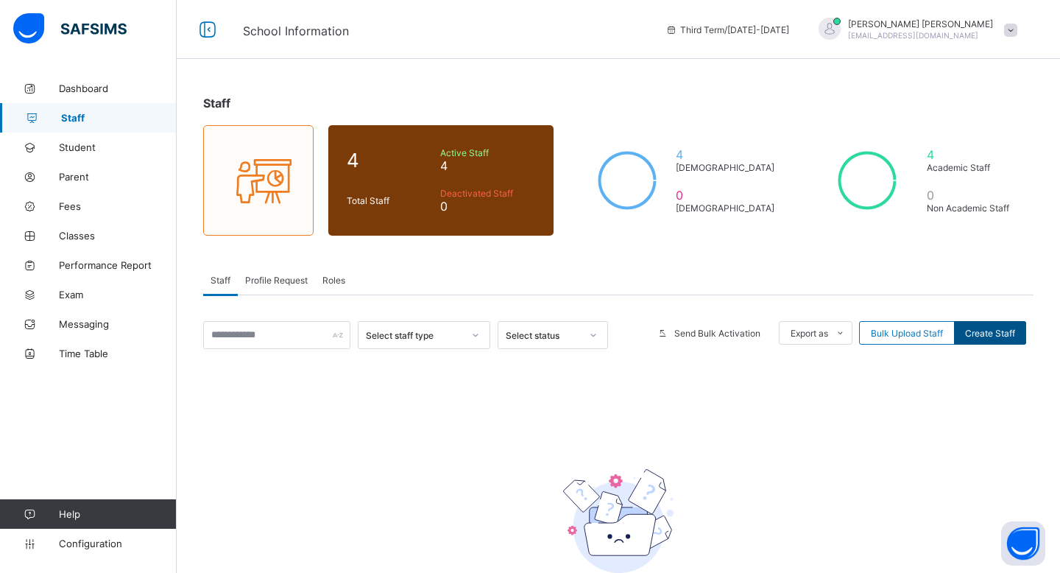
click at [1002, 325] on div "Create Staff" at bounding box center [990, 333] width 72 height 24
select select "**"
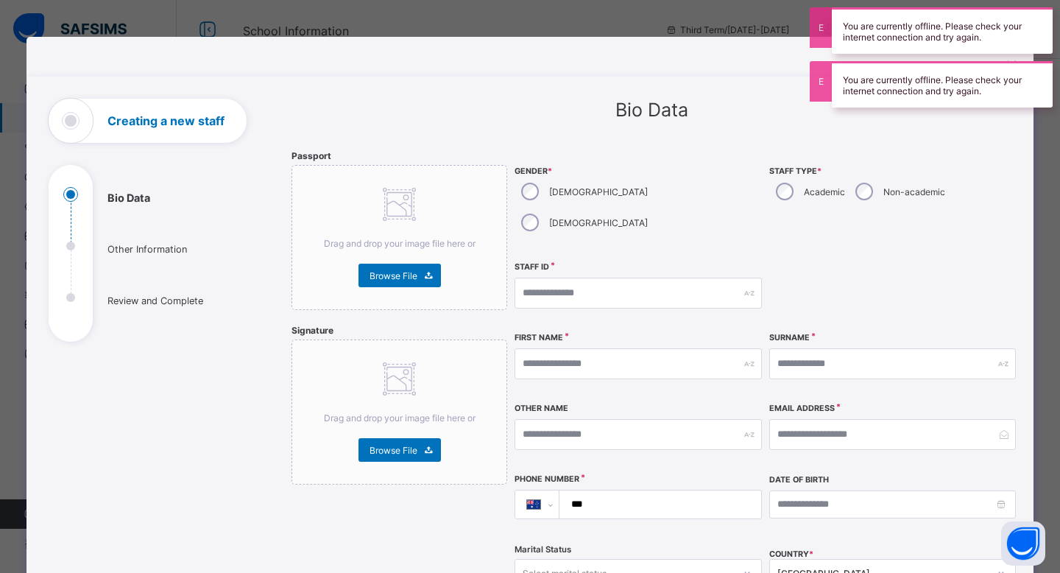
click at [788, 184] on div "Academic" at bounding box center [808, 191] width 79 height 31
click at [681, 277] on input "text" at bounding box center [637, 292] width 247 height 31
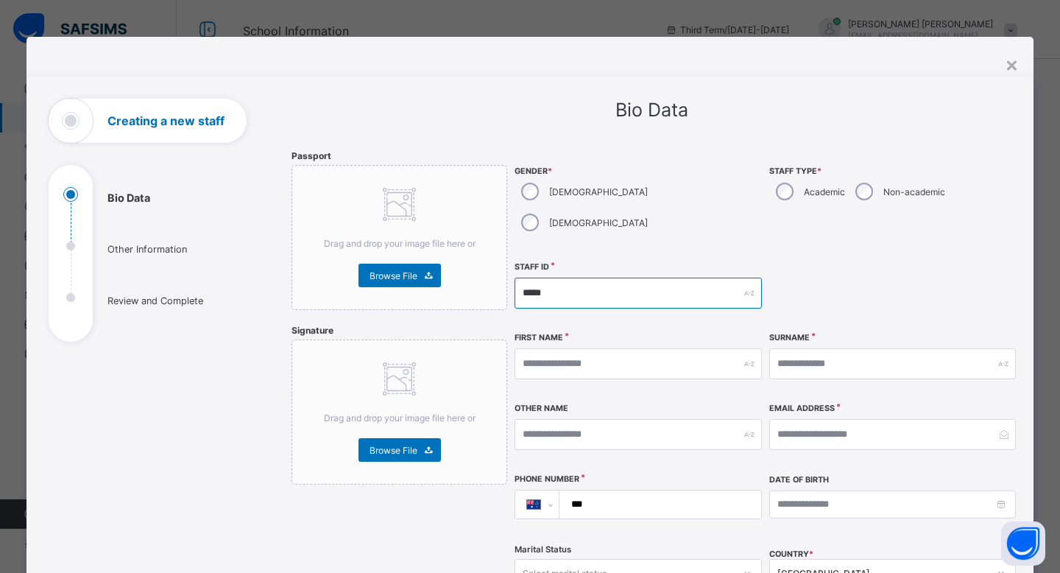
type input "*****"
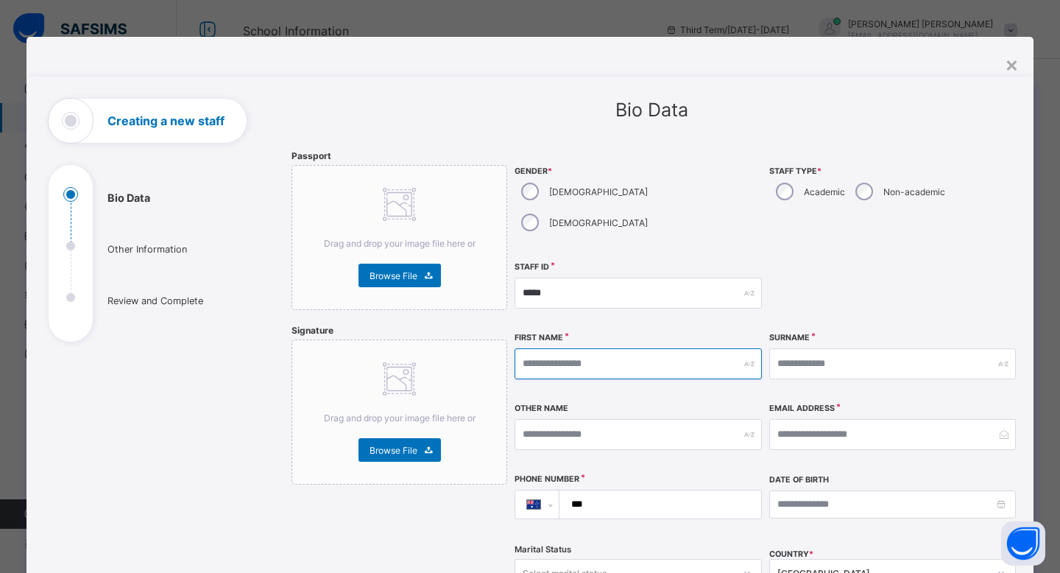
click at [674, 348] on input "text" at bounding box center [637, 363] width 247 height 31
type input "*******"
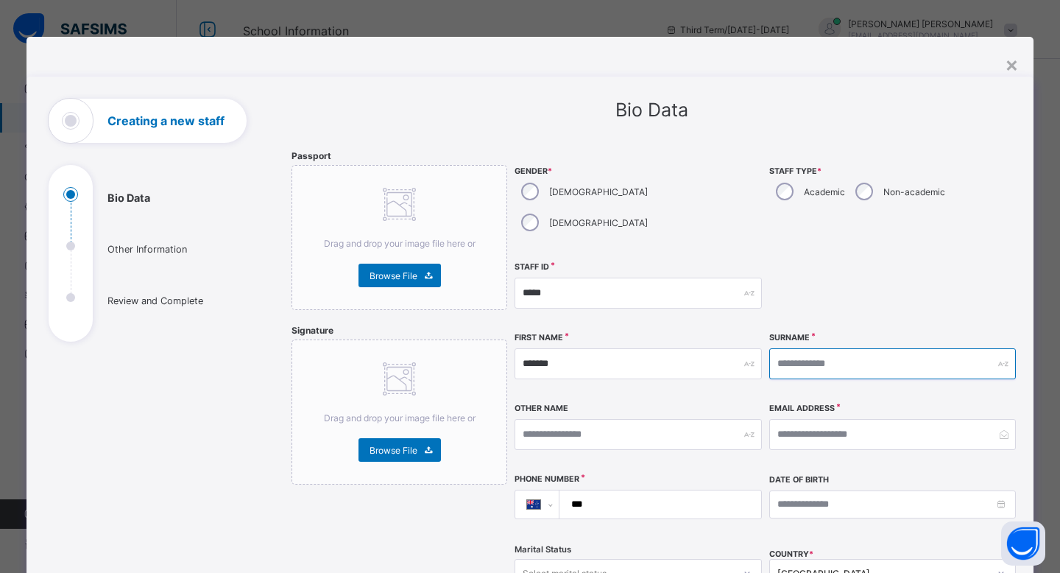
click at [874, 348] on input "text" at bounding box center [892, 363] width 247 height 31
type input "*"
type input "*******"
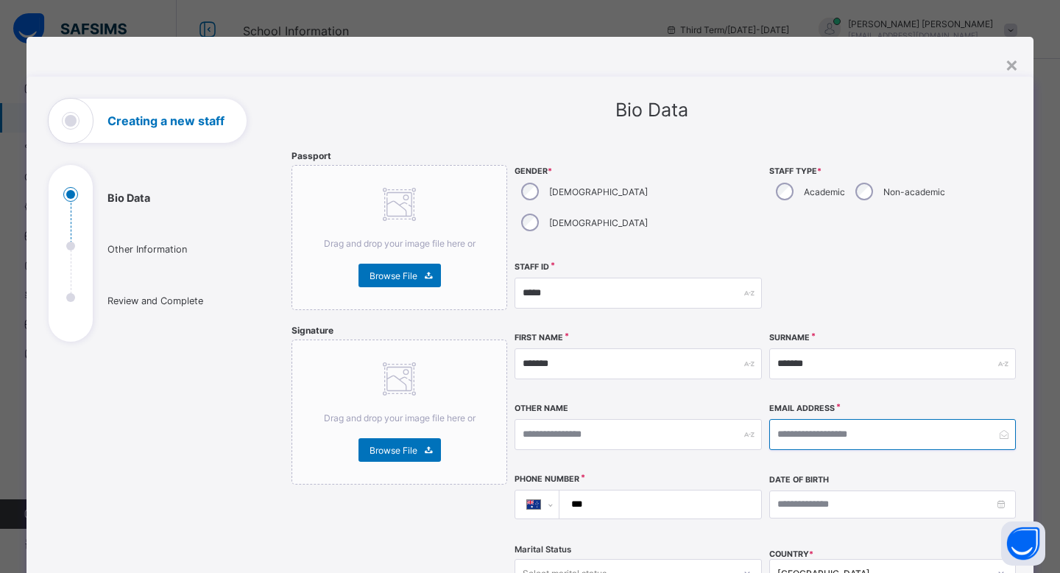
click at [855, 419] on input "email" at bounding box center [892, 434] width 247 height 31
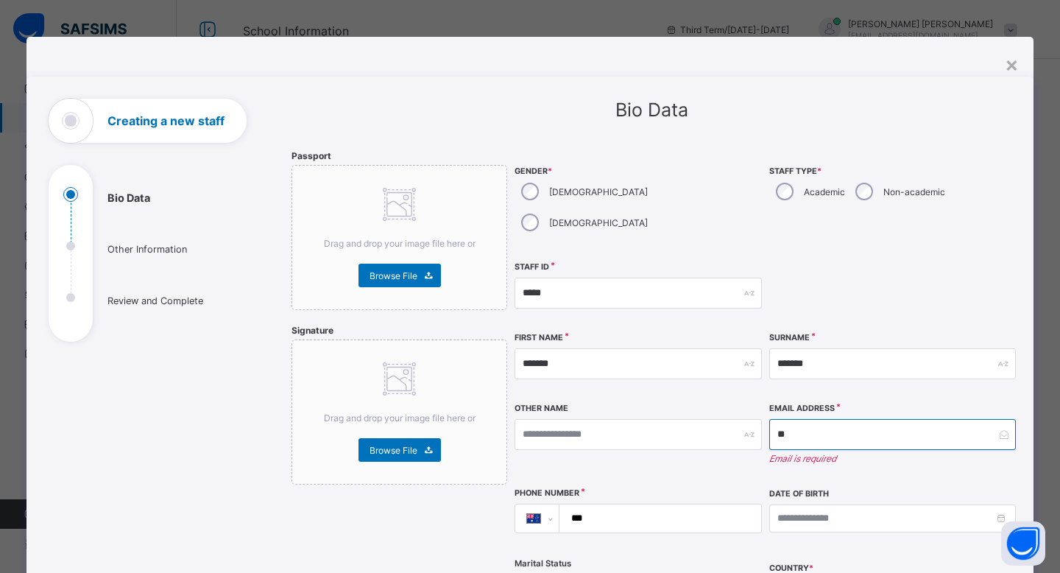
type input "*"
paste input "**********"
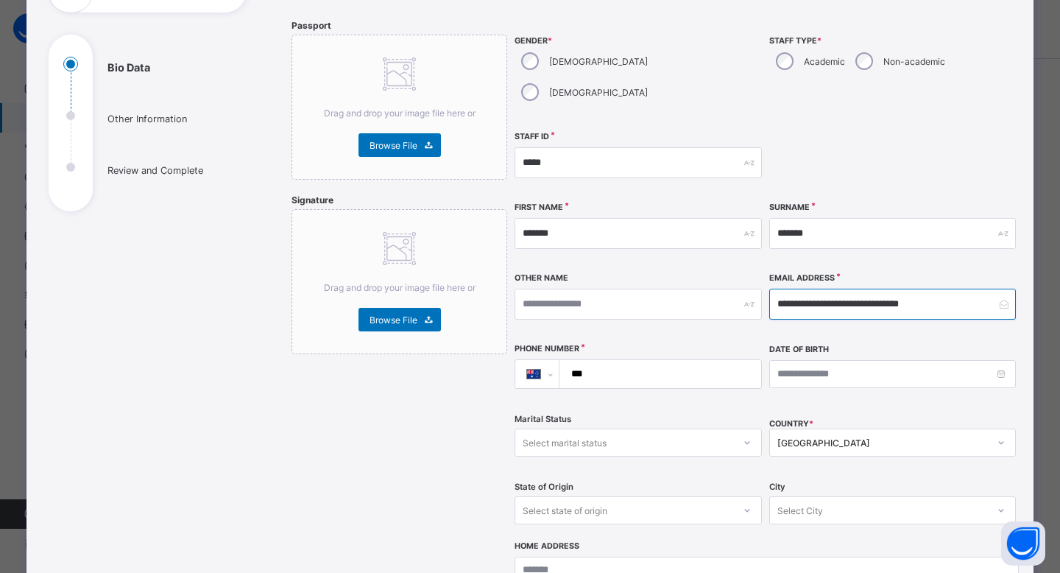
scroll to position [181, 0]
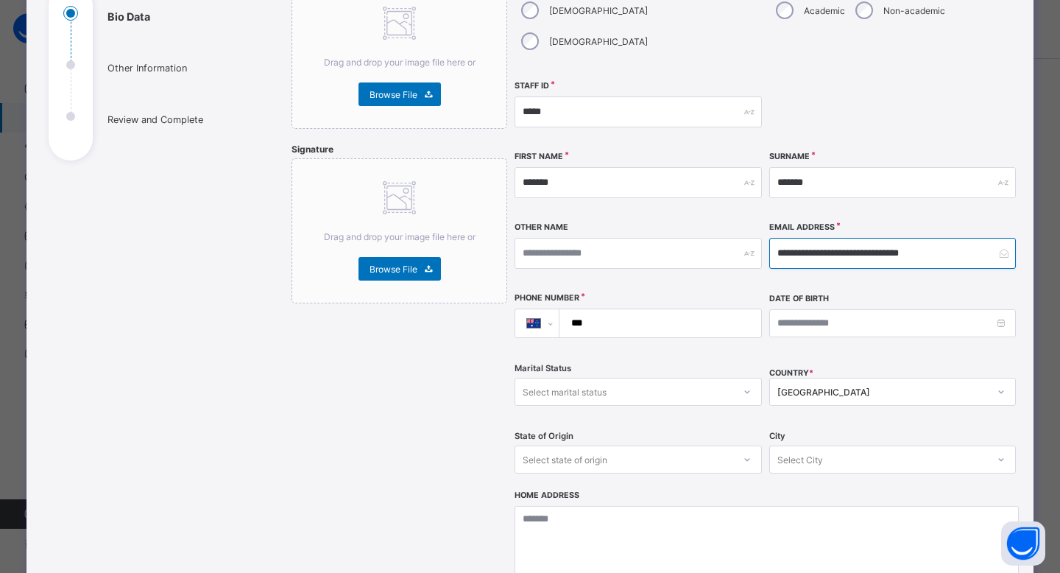
type input "**********"
click at [684, 309] on input "***" at bounding box center [657, 323] width 190 height 28
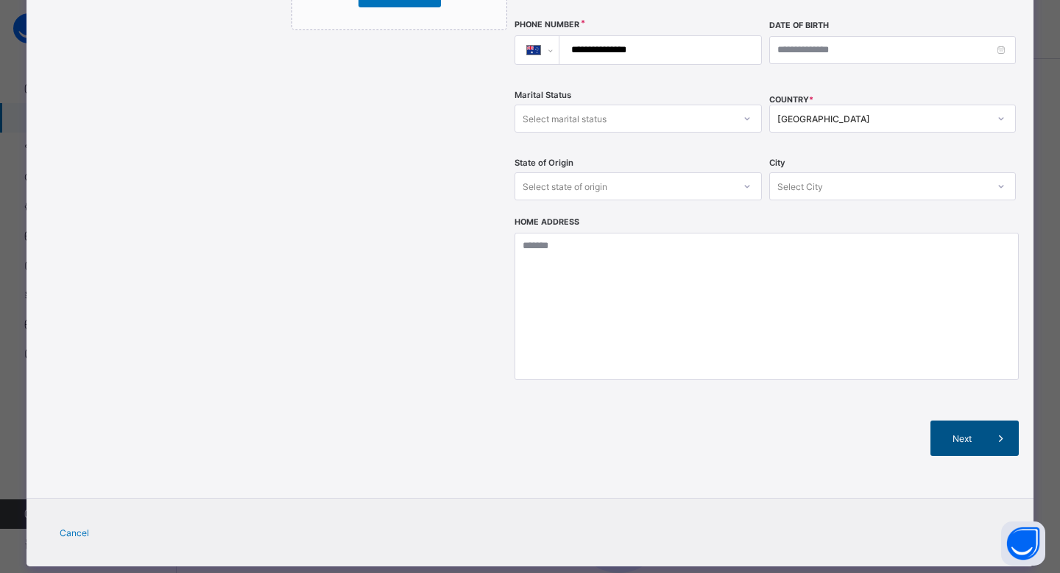
type input "**********"
click at [967, 420] on div "Next" at bounding box center [974, 437] width 88 height 35
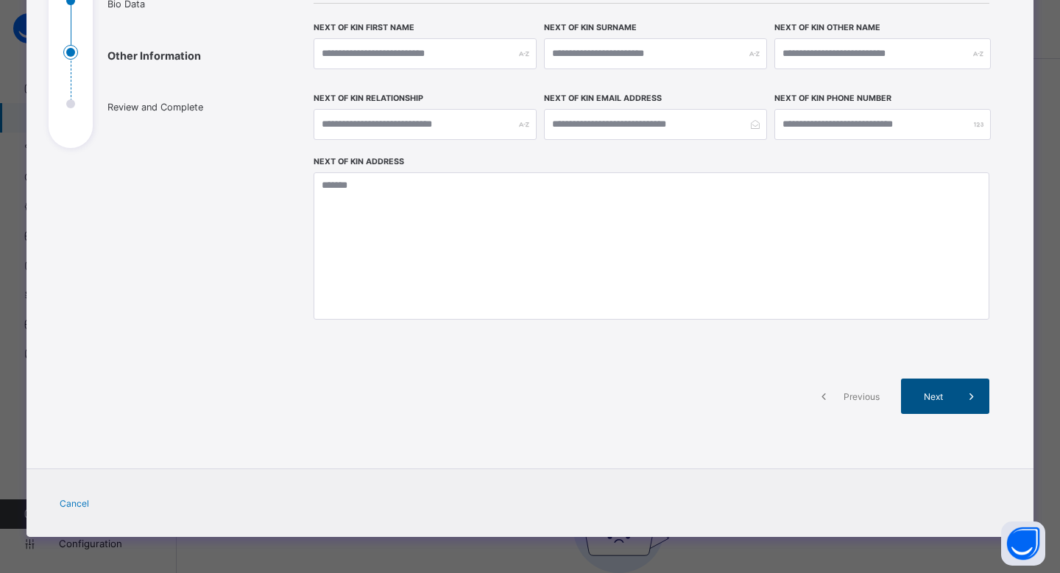
click at [956, 392] on span at bounding box center [971, 395] width 35 height 35
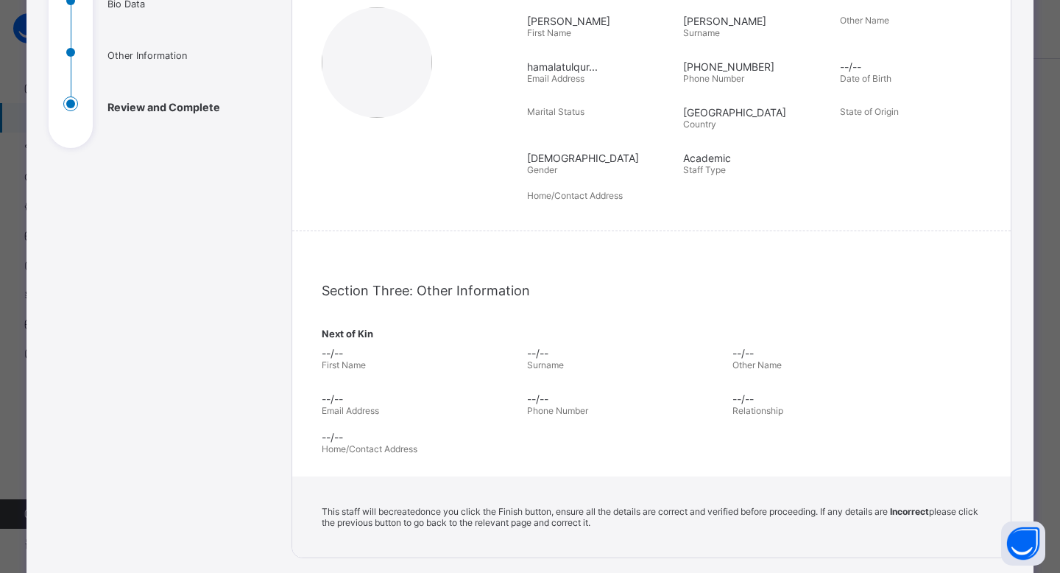
scroll to position [384, 0]
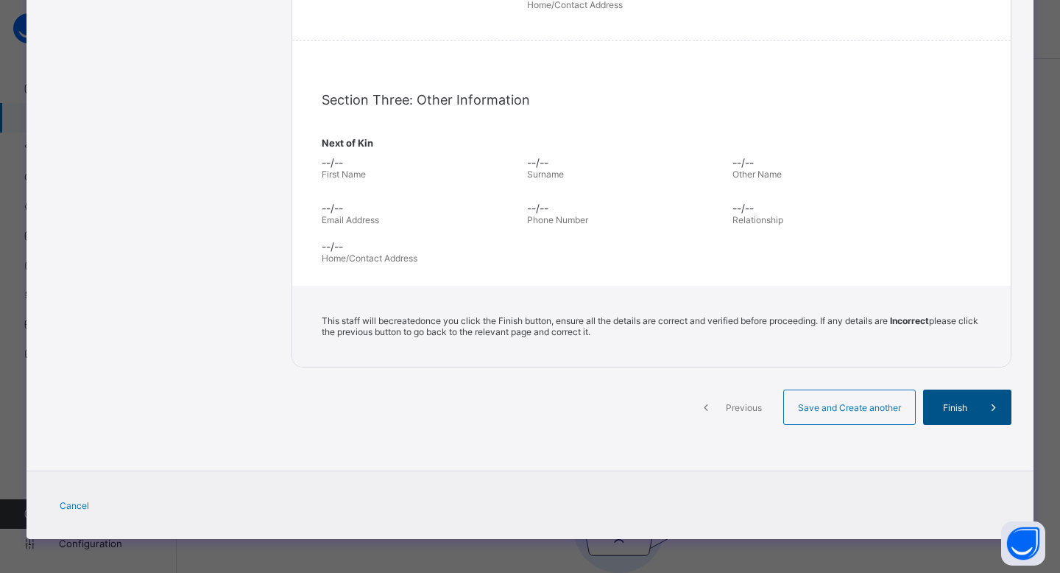
click at [947, 406] on span "Finish" at bounding box center [955, 407] width 42 height 11
click at [953, 406] on span "Finish" at bounding box center [955, 407] width 42 height 11
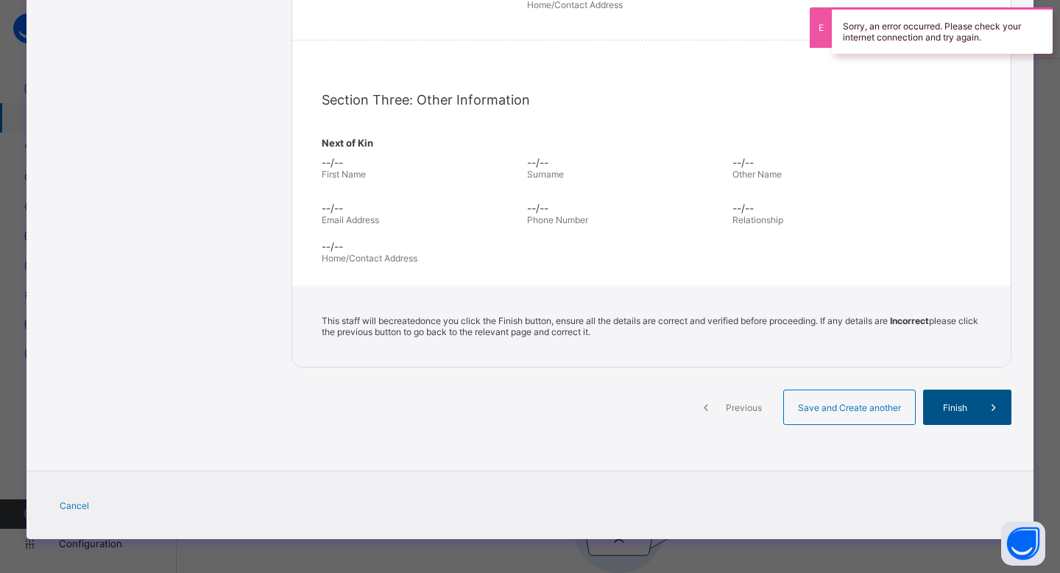
scroll to position [0, 0]
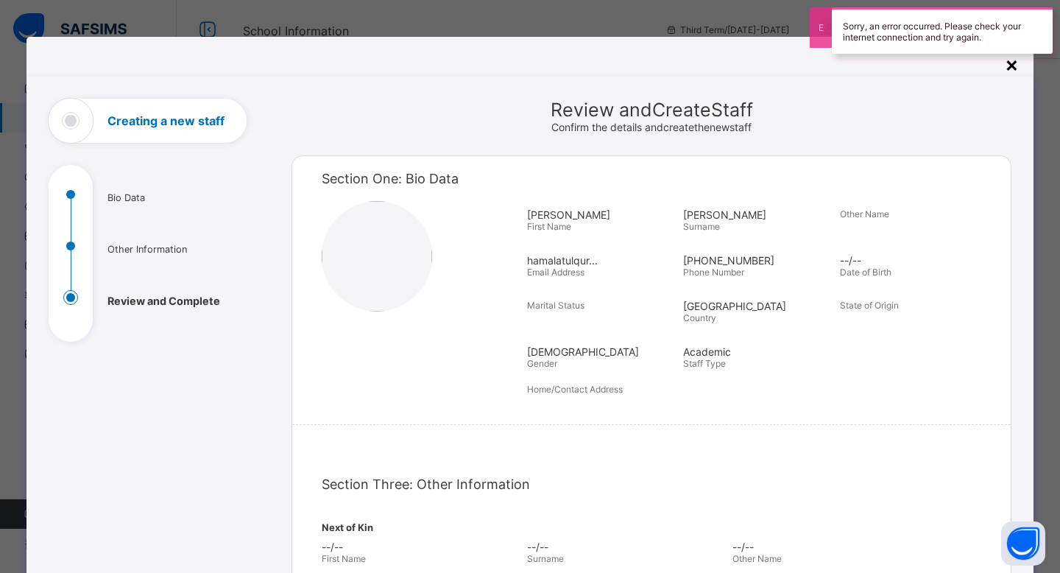
click at [1007, 66] on div "×" at bounding box center [1012, 64] width 14 height 25
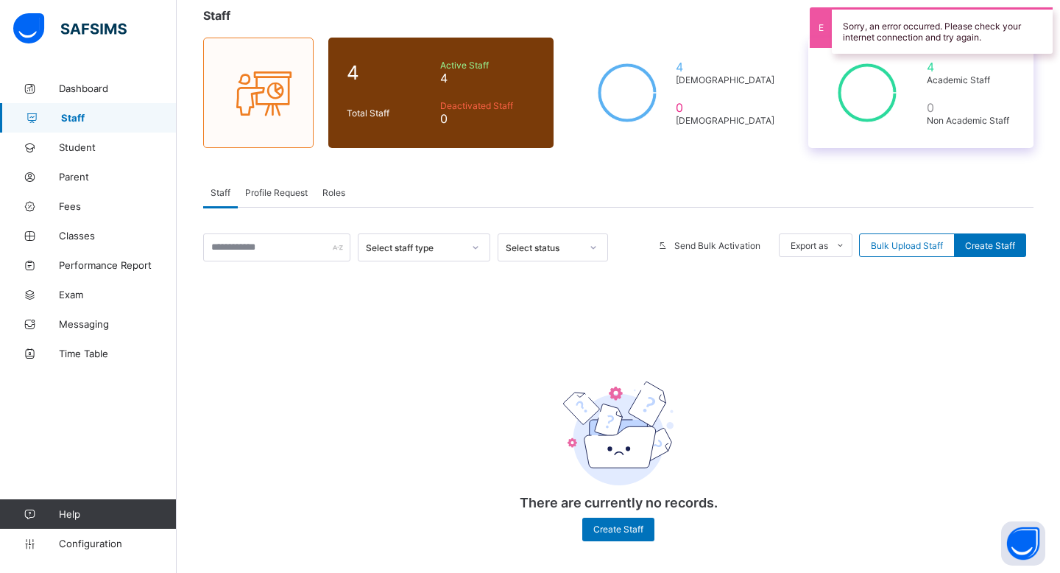
scroll to position [93, 0]
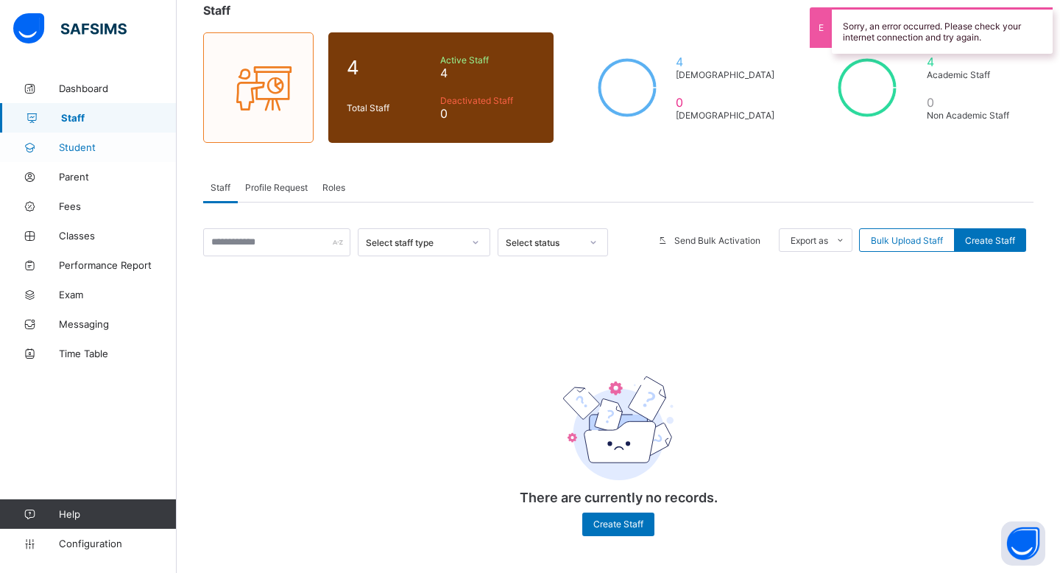
click at [140, 138] on link "Student" at bounding box center [88, 146] width 177 height 29
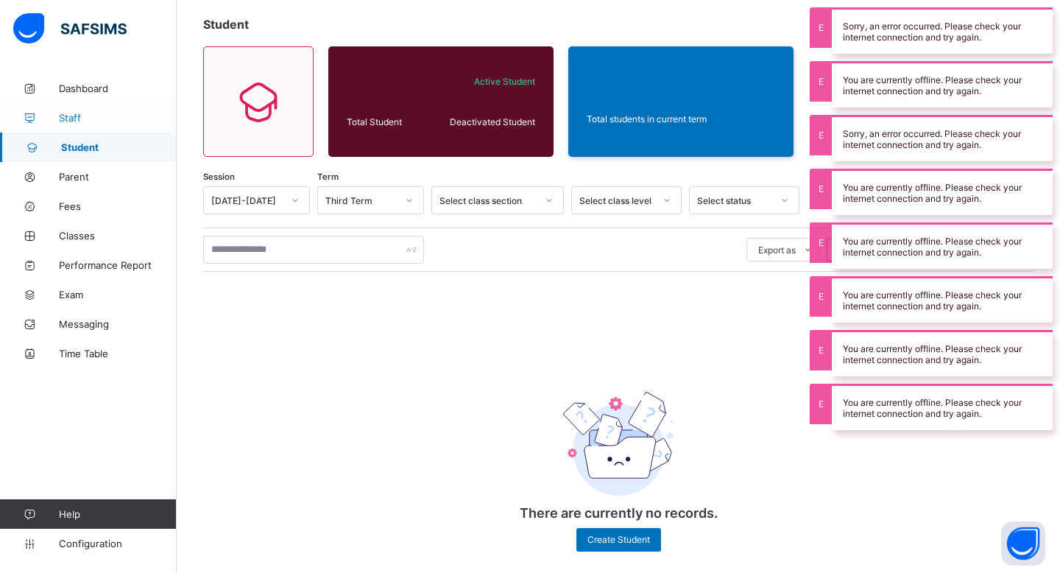
scroll to position [93, 0]
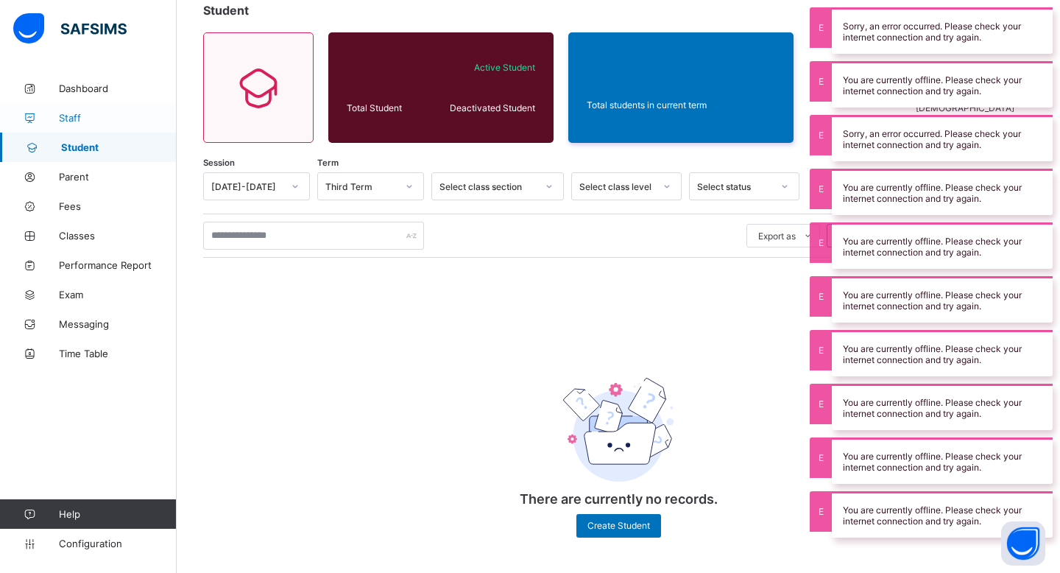
click at [124, 113] on span "Staff" at bounding box center [118, 118] width 118 height 12
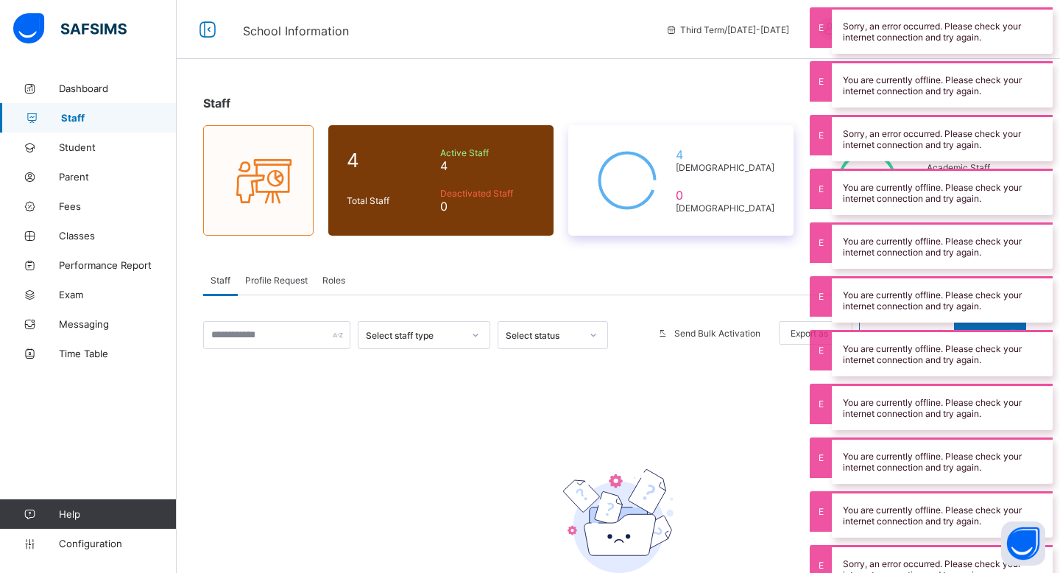
click at [670, 234] on div "4 [DEMOGRAPHIC_DATA] 0 [DEMOGRAPHIC_DATA]" at bounding box center [680, 180] width 225 height 110
click at [102, 293] on span "Exam" at bounding box center [118, 295] width 118 height 12
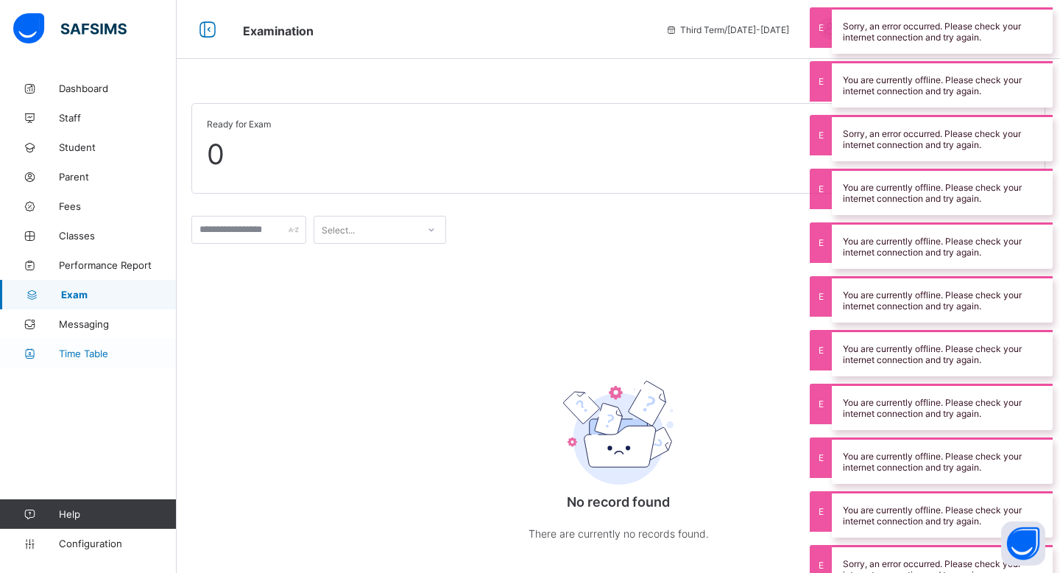
click at [107, 353] on span "Time Table" at bounding box center [118, 353] width 118 height 12
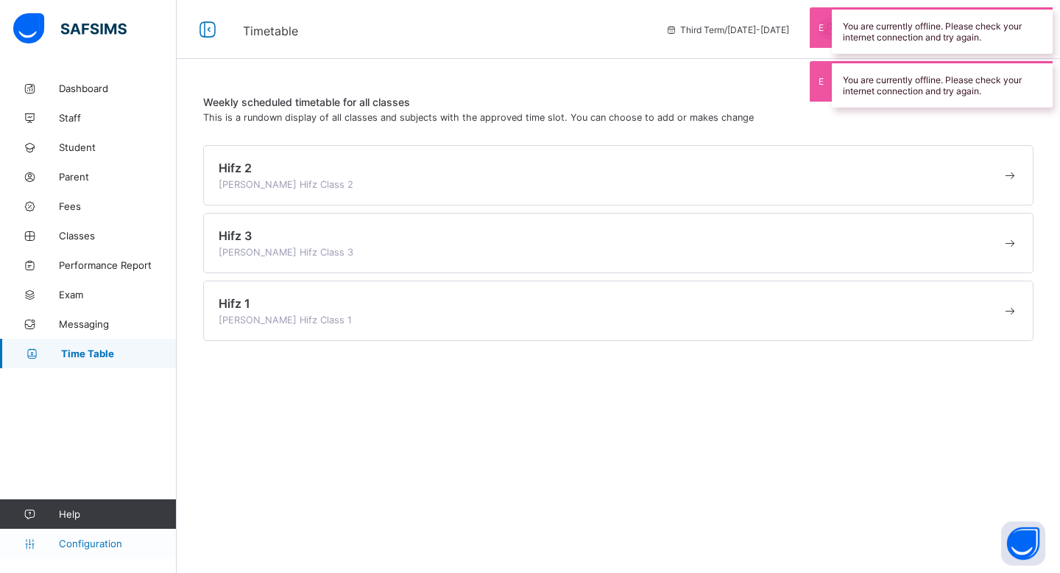
click at [97, 538] on span "Configuration" at bounding box center [117, 543] width 117 height 12
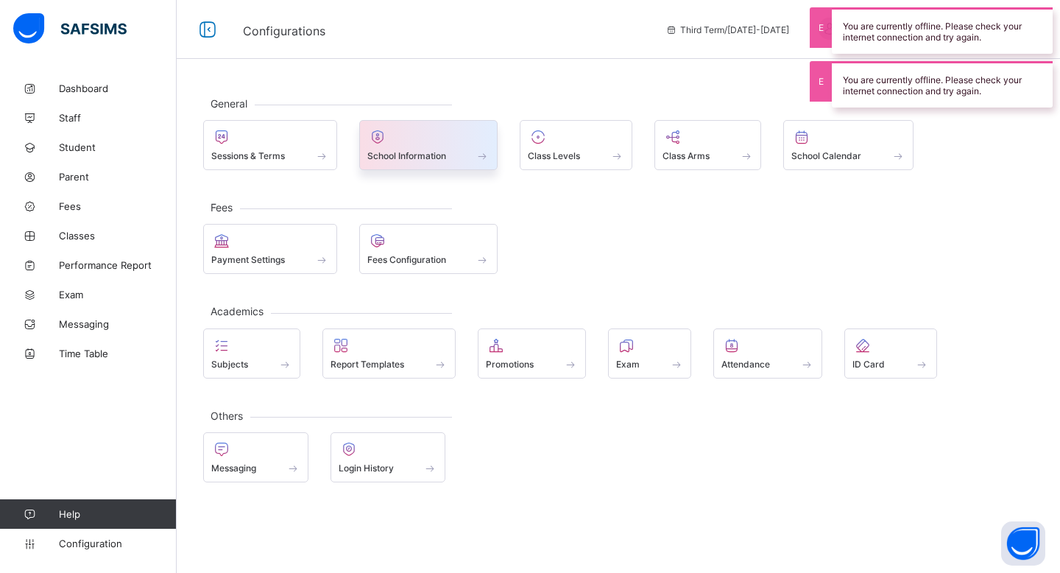
click at [471, 144] on div at bounding box center [428, 137] width 123 height 18
select select "**"
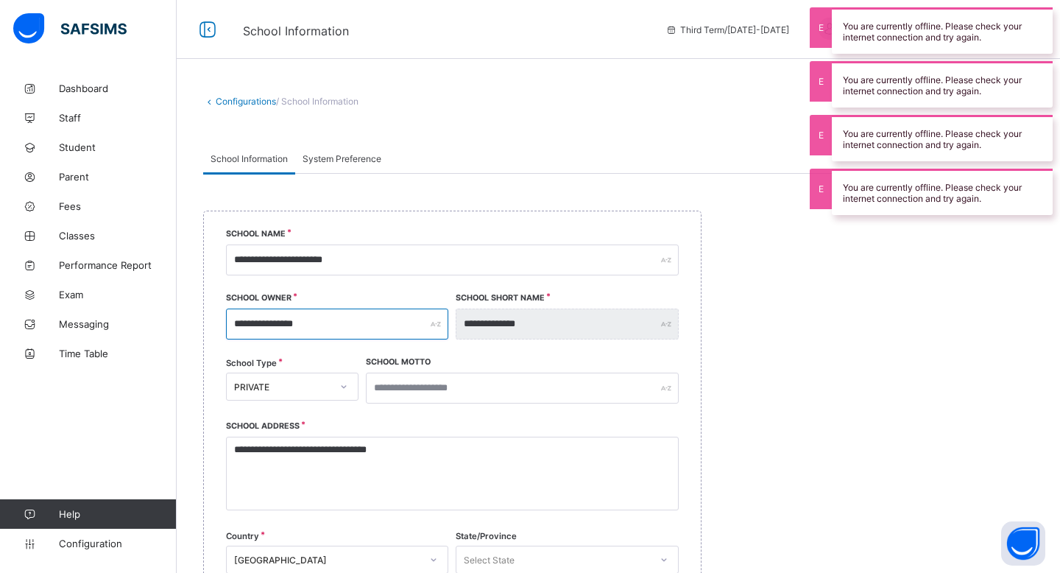
click at [362, 318] on input "**********" at bounding box center [337, 323] width 222 height 31
click at [438, 325] on div "**********" at bounding box center [337, 323] width 222 height 31
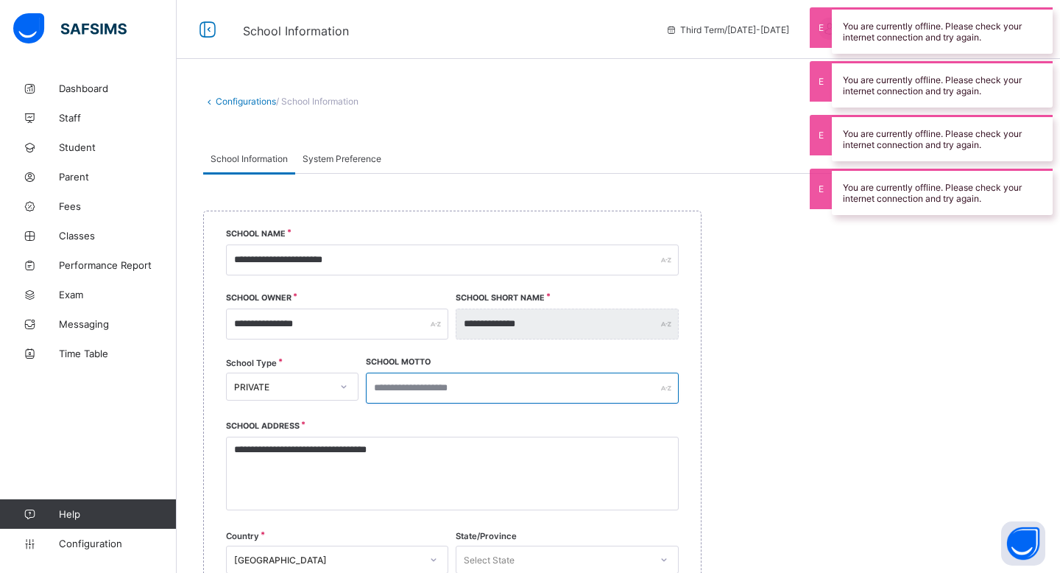
click at [484, 375] on input "text" at bounding box center [522, 387] width 313 height 31
click at [336, 379] on div at bounding box center [343, 387] width 25 height 24
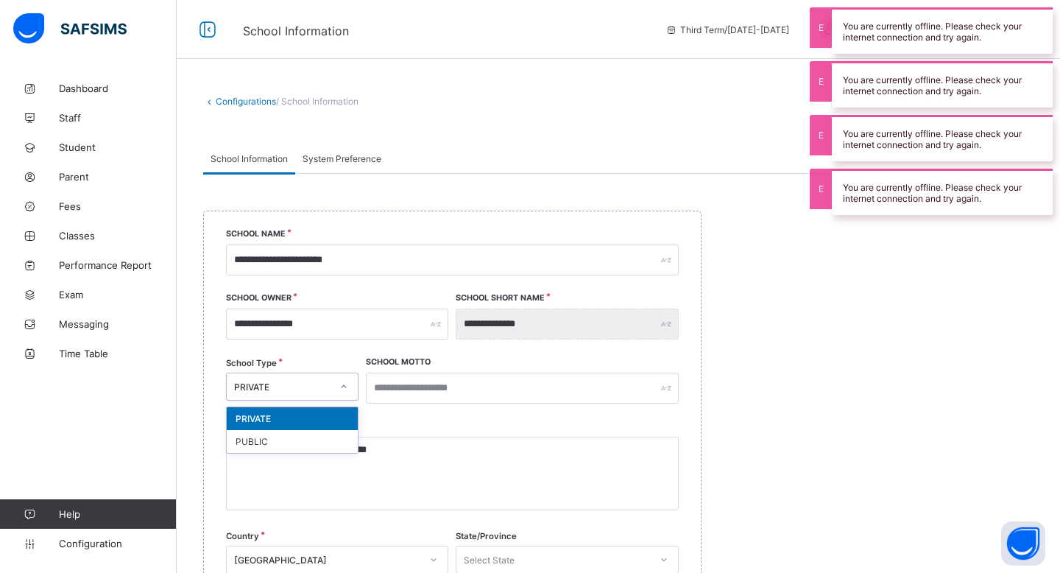
click at [418, 425] on div "**********" at bounding box center [452, 479] width 453 height 109
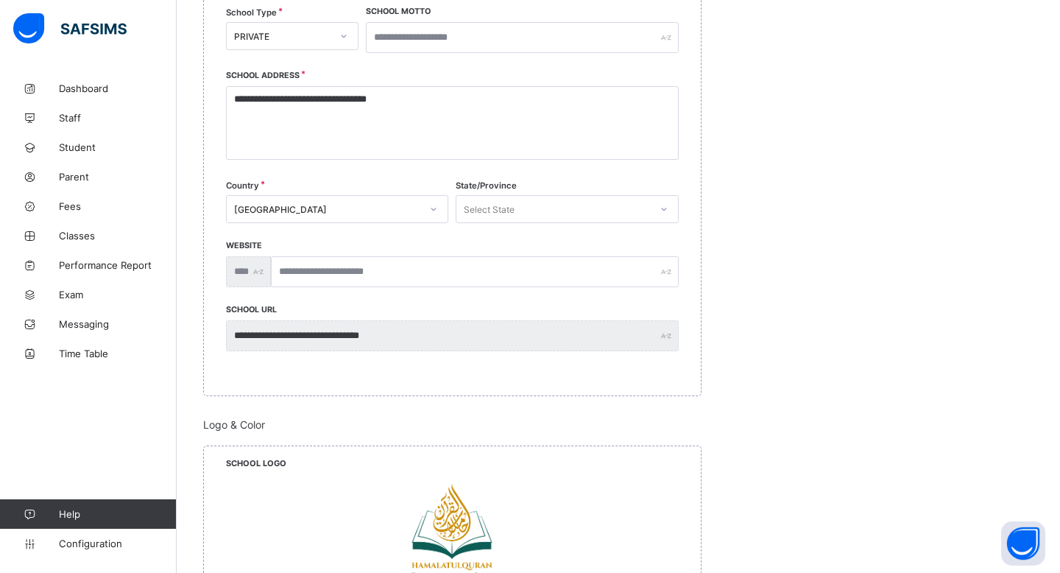
scroll to position [364, 0]
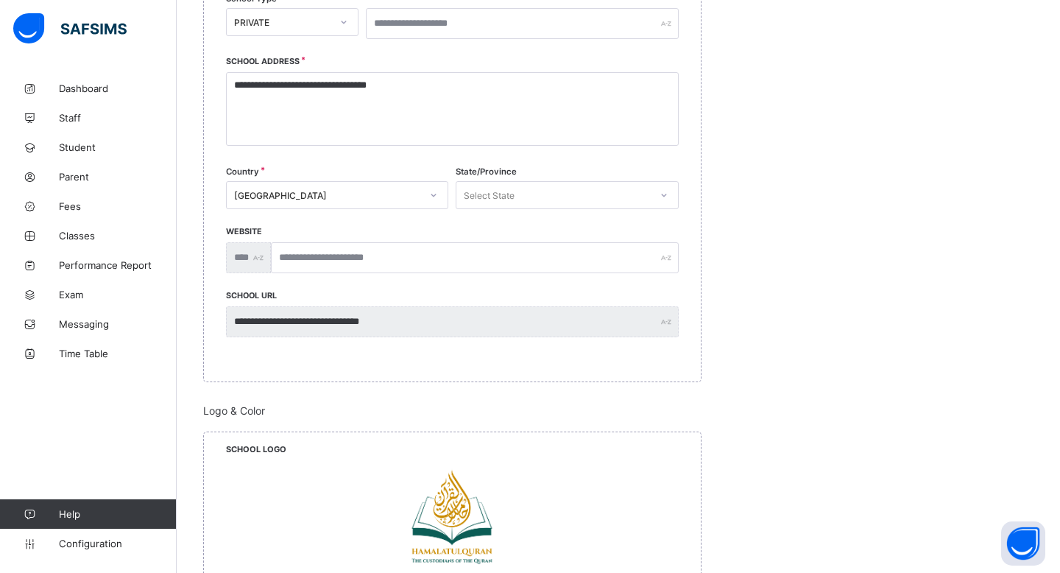
click at [509, 198] on div "Select State" at bounding box center [489, 195] width 51 height 28
click at [402, 190] on div "[GEOGRAPHIC_DATA]" at bounding box center [327, 195] width 187 height 11
click at [506, 196] on div "Select State" at bounding box center [489, 195] width 51 height 28
click at [663, 193] on icon at bounding box center [663, 195] width 9 height 15
click at [600, 197] on div "Select State" at bounding box center [552, 195] width 193 height 21
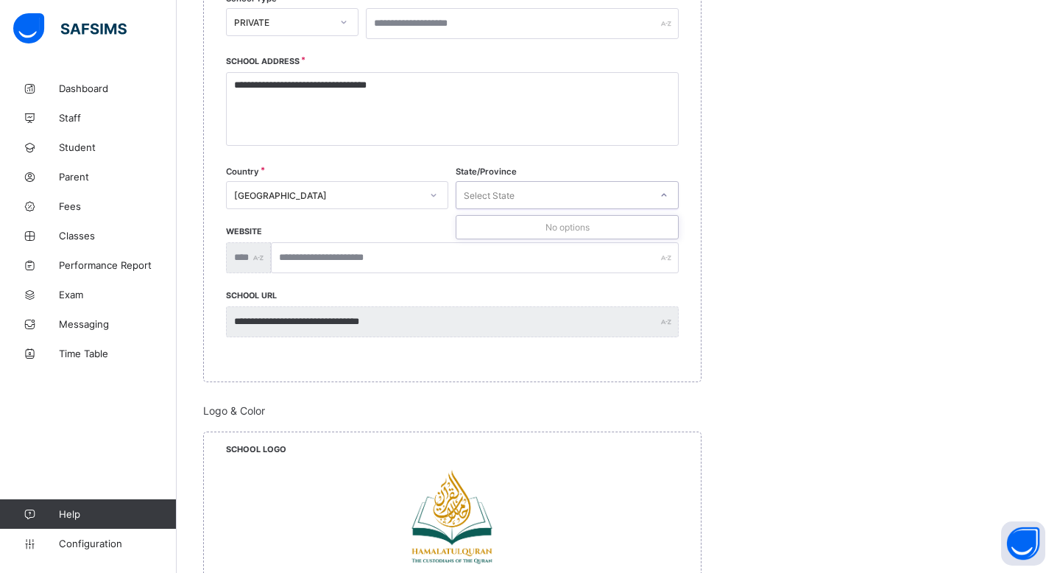
type input "*"
click at [390, 367] on div "**********" at bounding box center [452, 114] width 498 height 536
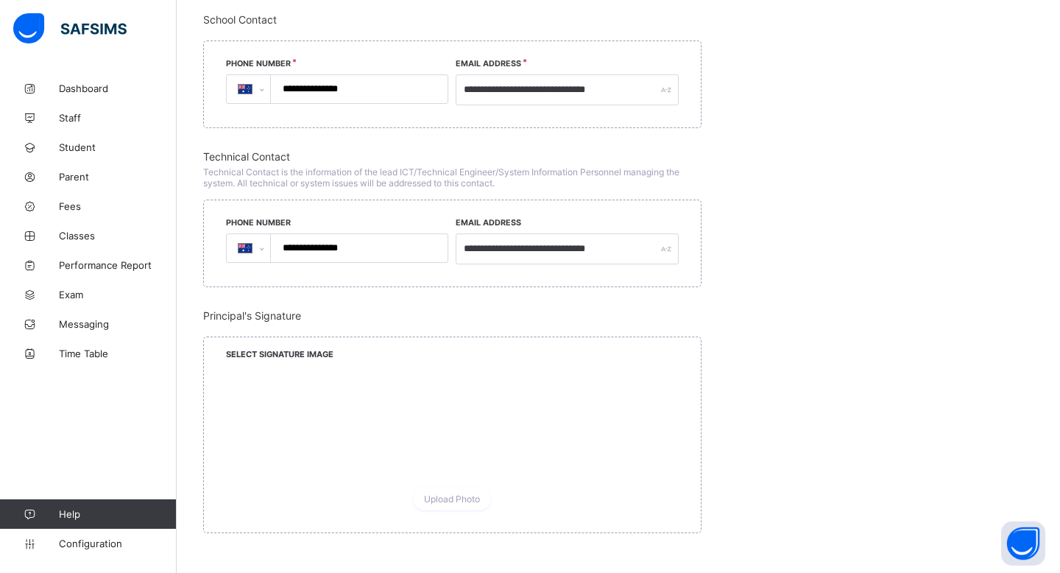
scroll to position [1320, 0]
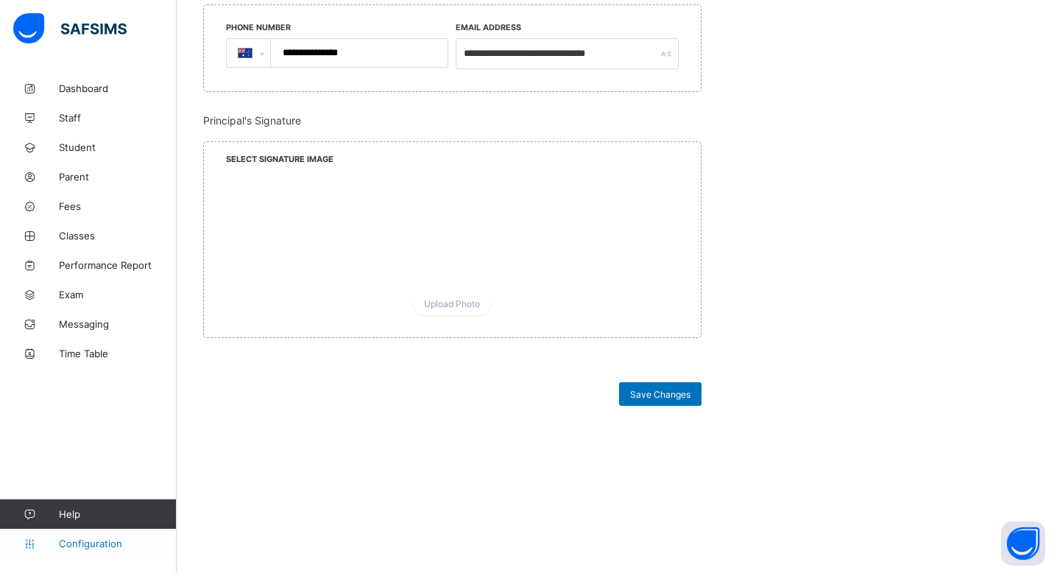
click at [127, 529] on link "Configuration" at bounding box center [88, 542] width 176 height 29
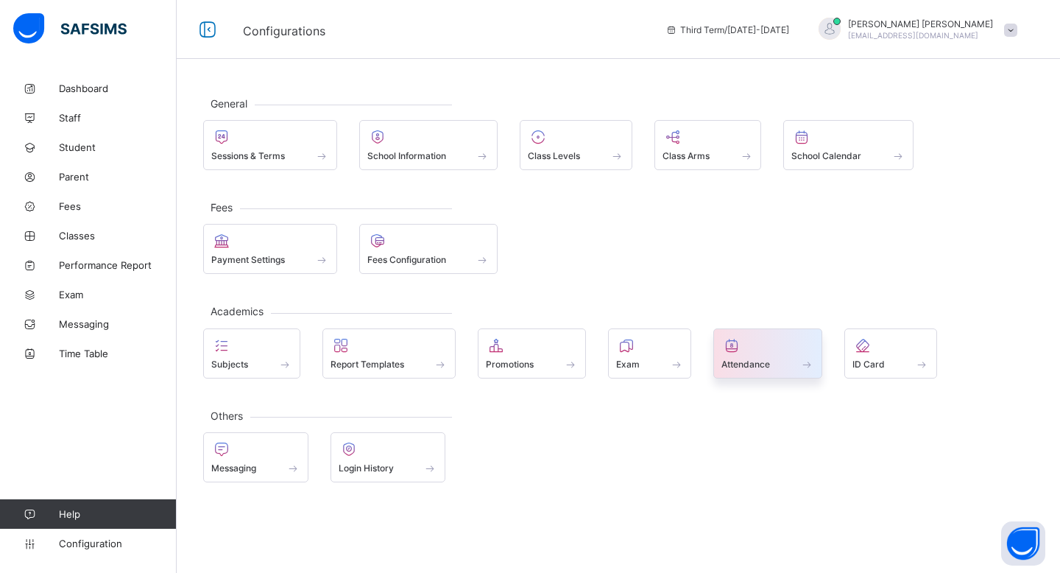
click at [774, 369] on div "Attendance" at bounding box center [767, 364] width 93 height 13
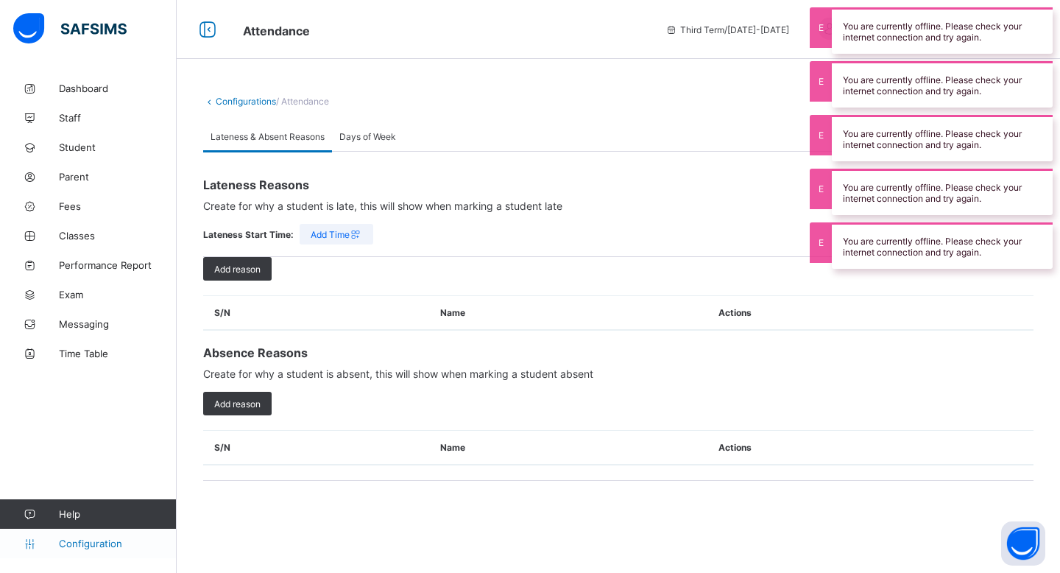
click at [74, 540] on span "Configuration" at bounding box center [117, 543] width 117 height 12
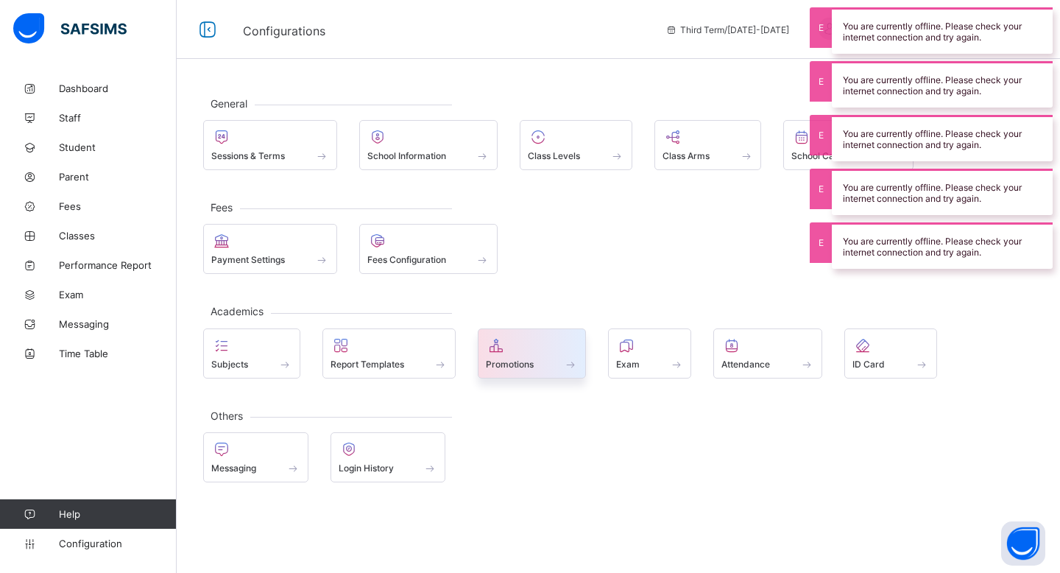
click at [546, 351] on div at bounding box center [532, 345] width 92 height 18
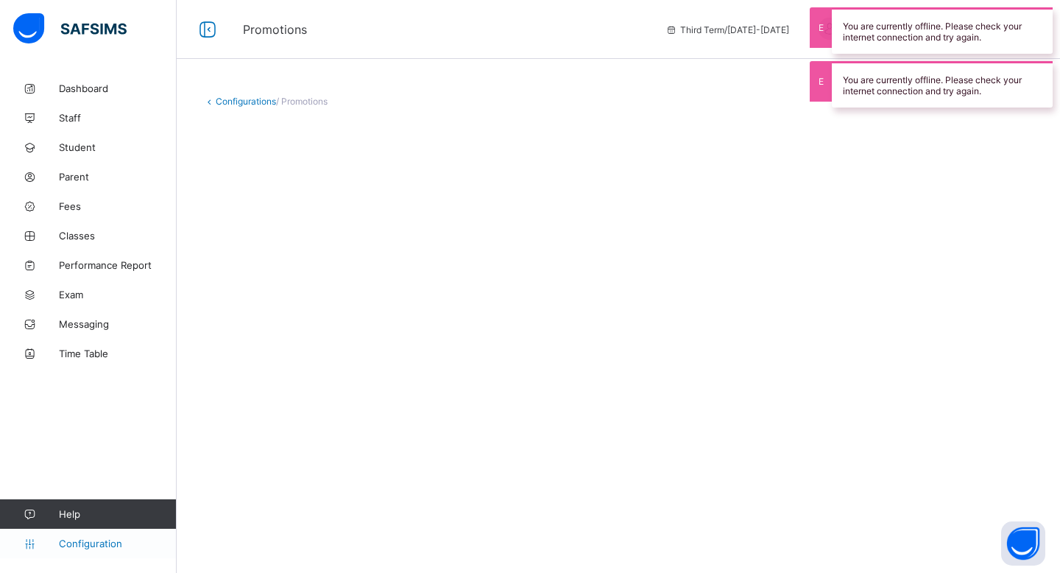
click at [124, 540] on span "Configuration" at bounding box center [117, 543] width 117 height 12
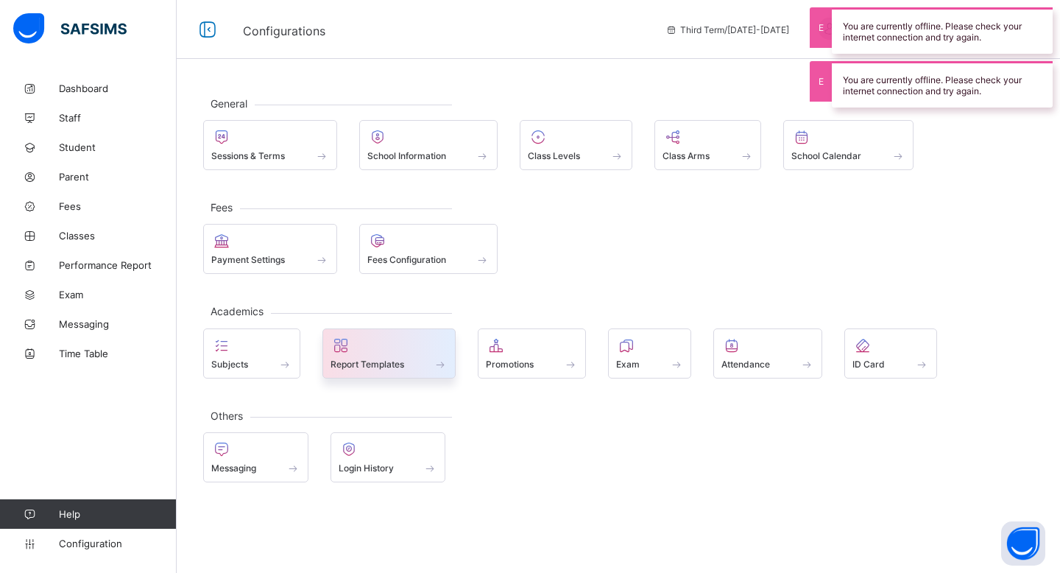
click at [366, 367] on span "Report Templates" at bounding box center [367, 363] width 74 height 11
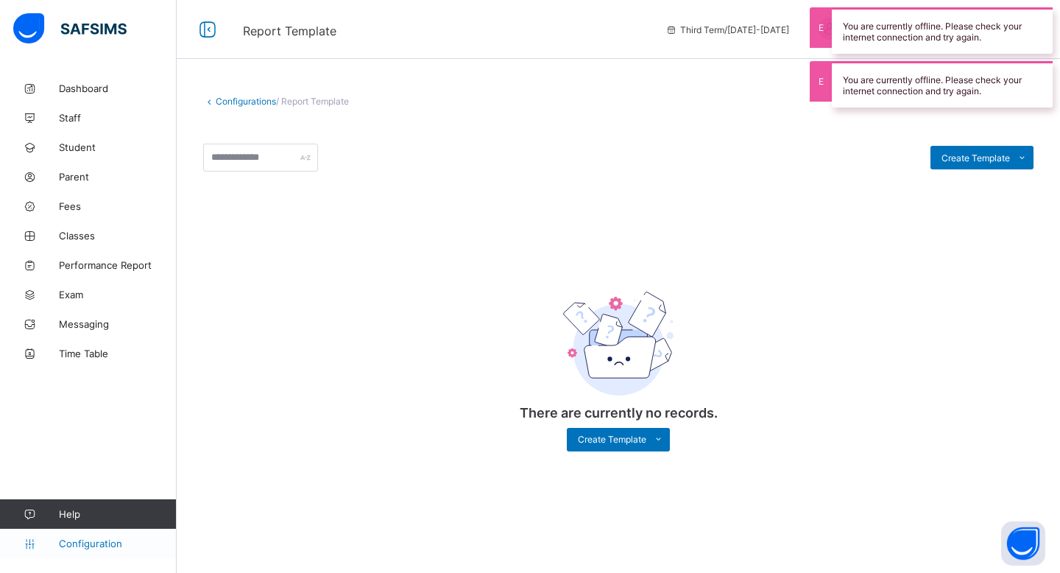
click at [97, 552] on link "Configuration" at bounding box center [88, 542] width 176 height 29
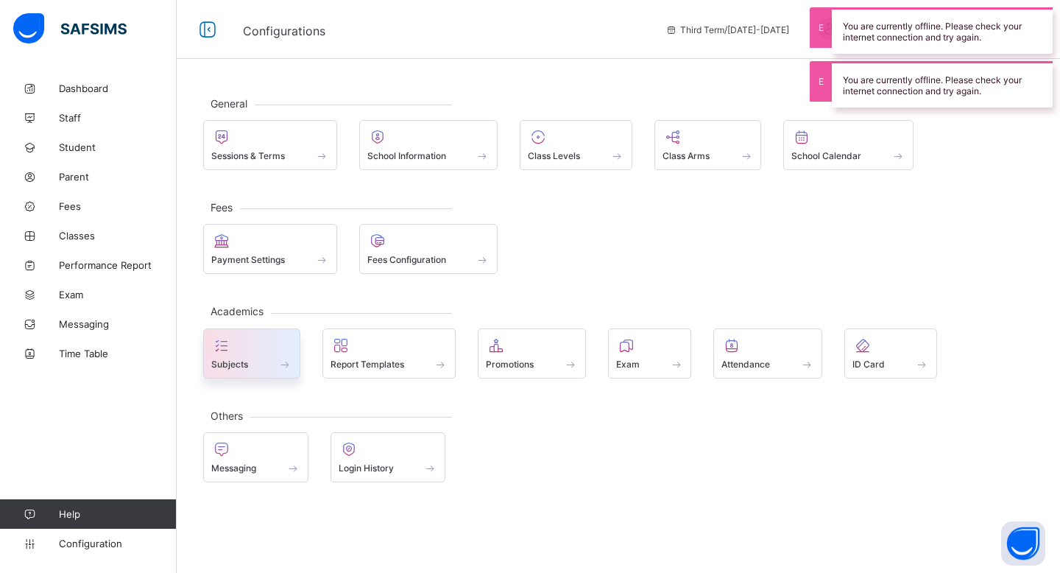
click at [269, 353] on div at bounding box center [251, 345] width 81 height 18
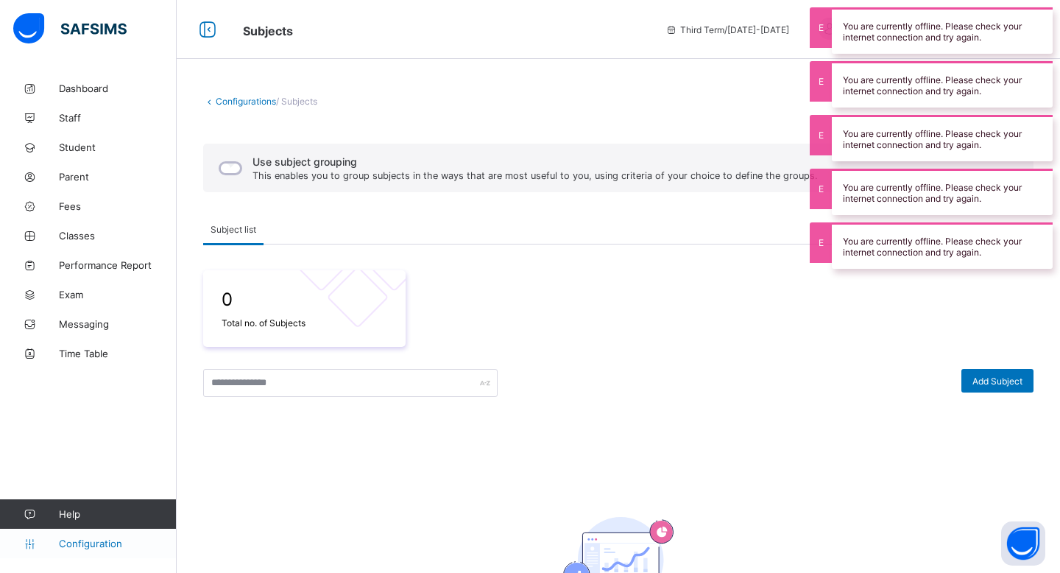
click at [108, 534] on link "Configuration" at bounding box center [88, 542] width 176 height 29
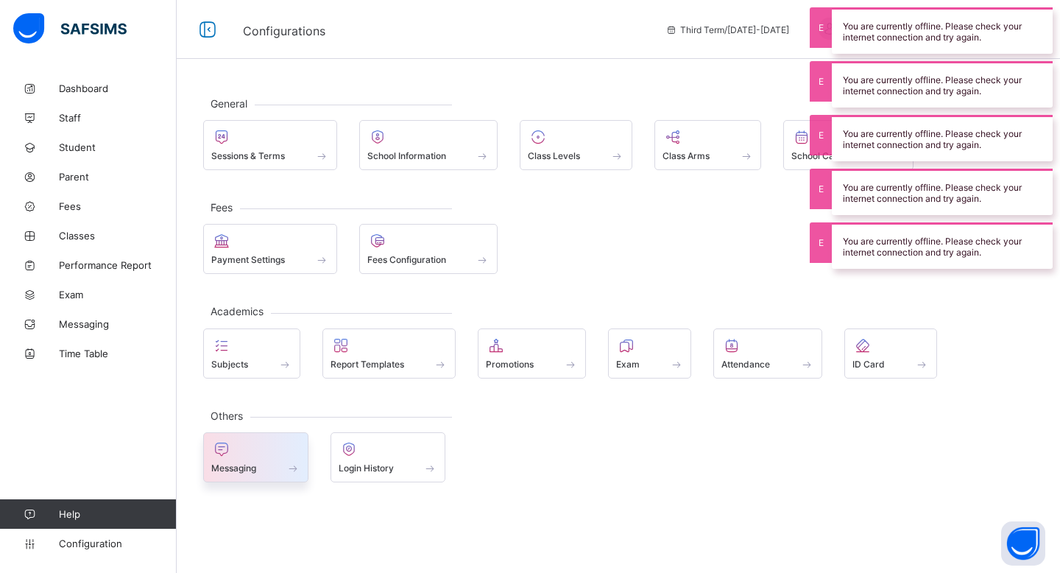
click at [287, 444] on div at bounding box center [255, 449] width 89 height 18
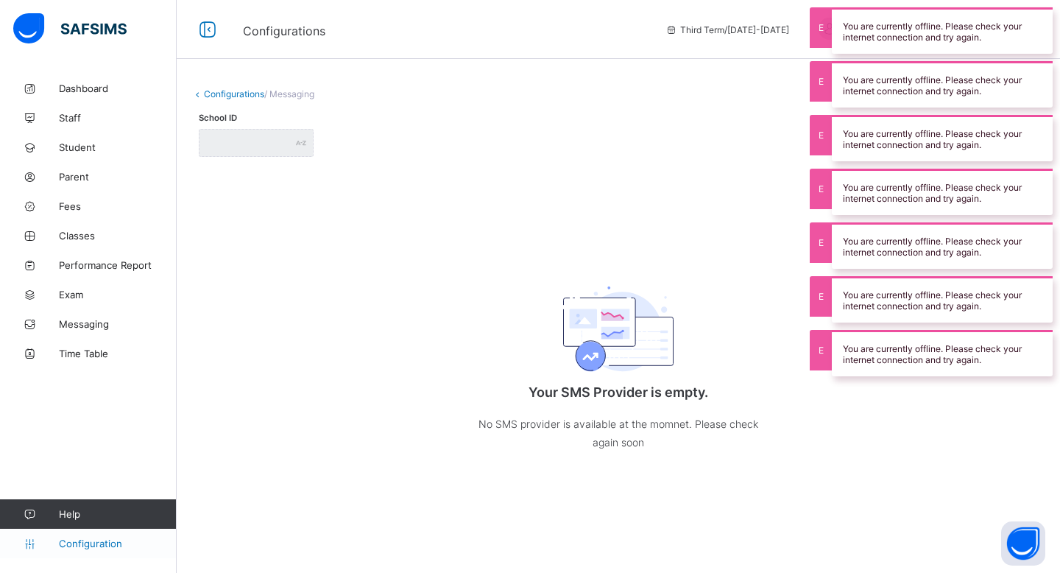
click at [124, 551] on link "Configuration" at bounding box center [88, 542] width 176 height 29
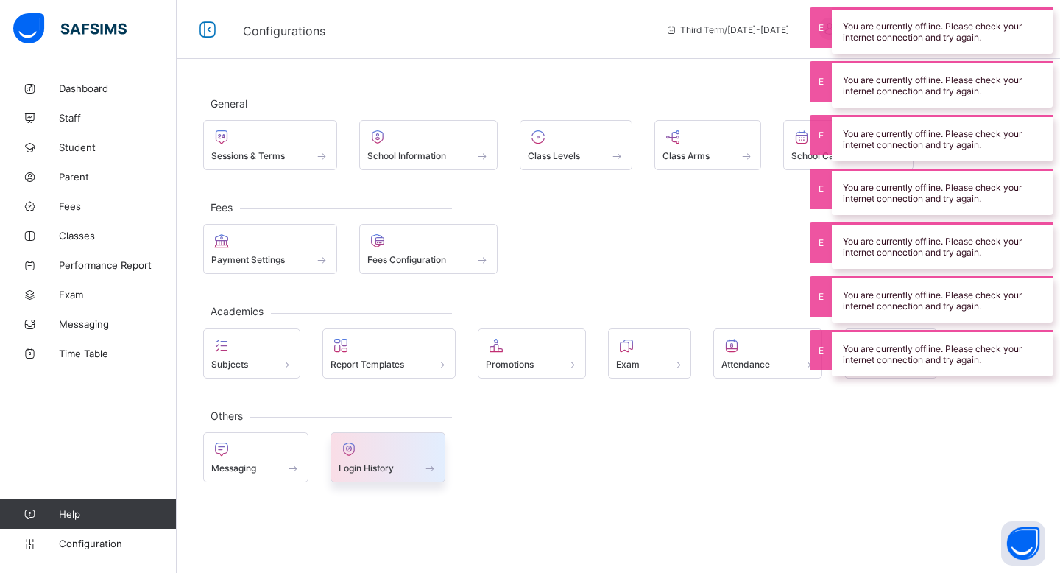
click at [356, 458] on icon at bounding box center [349, 449] width 21 height 18
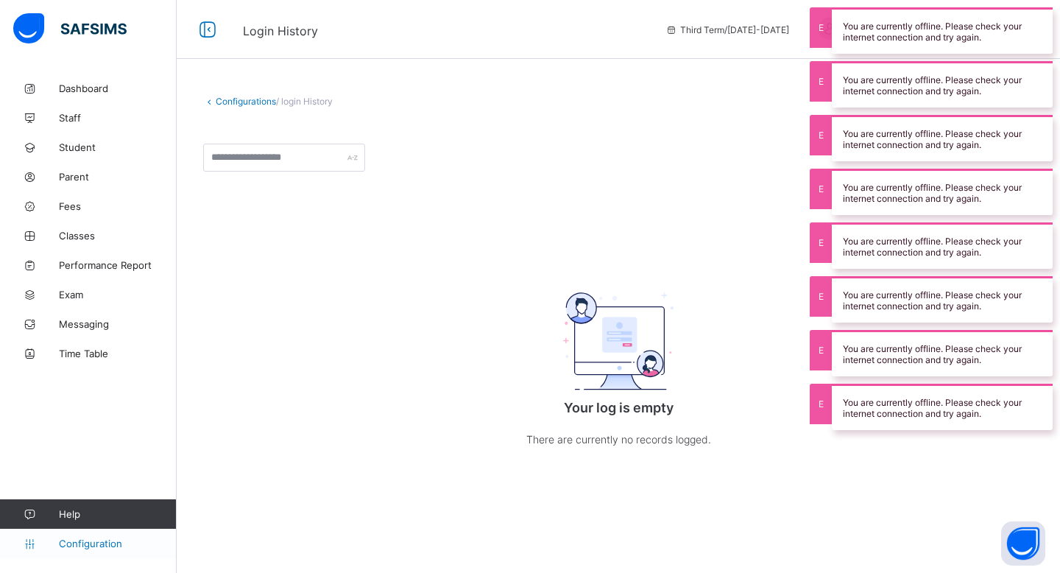
click at [124, 545] on span "Configuration" at bounding box center [117, 543] width 117 height 12
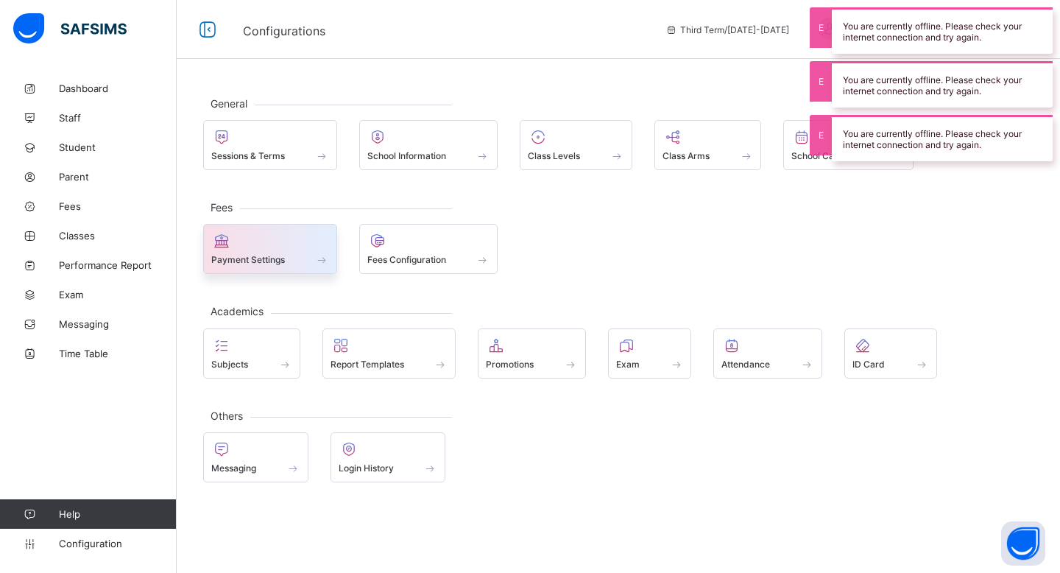
click at [273, 235] on div at bounding box center [270, 241] width 118 height 18
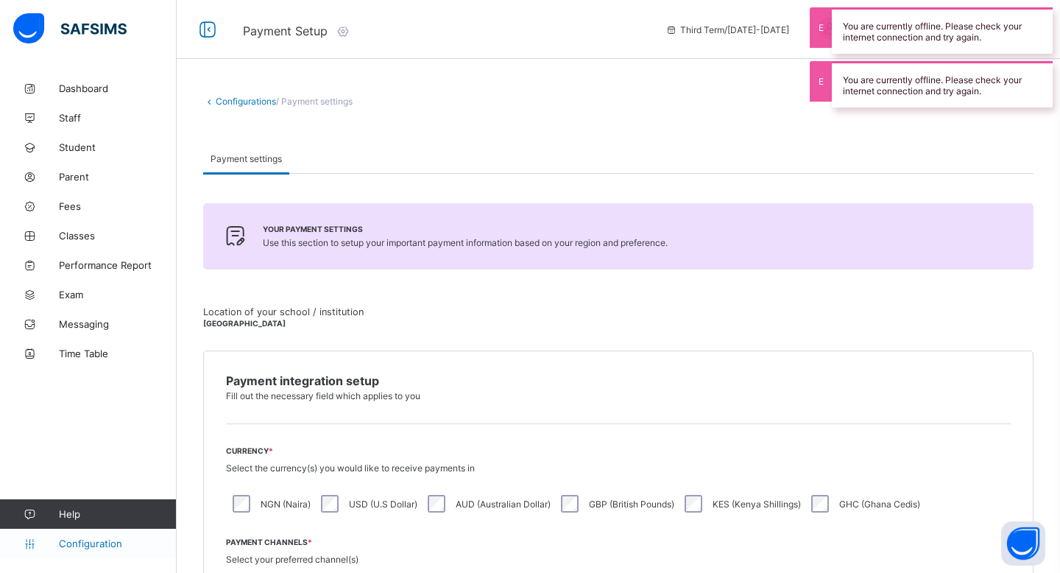
click at [107, 548] on span "Configuration" at bounding box center [117, 543] width 117 height 12
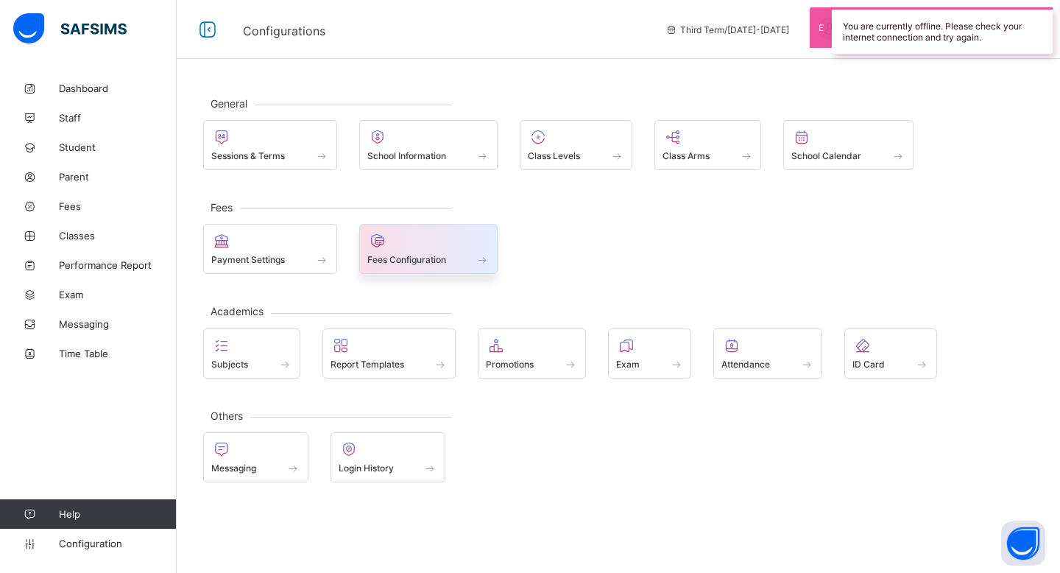
click at [414, 261] on span "Fees Configuration" at bounding box center [406, 259] width 79 height 11
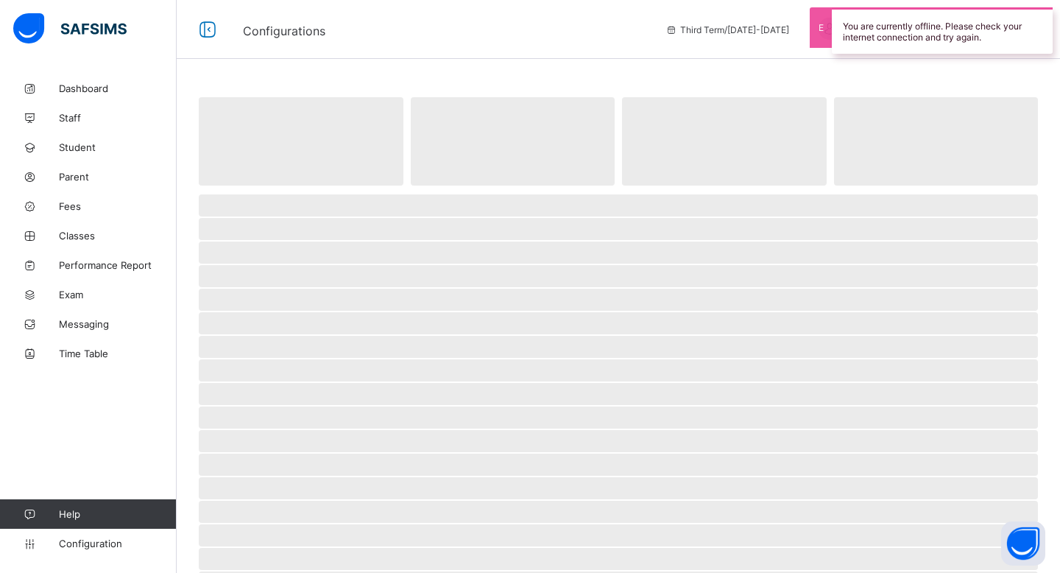
select select "****"
select select "*"
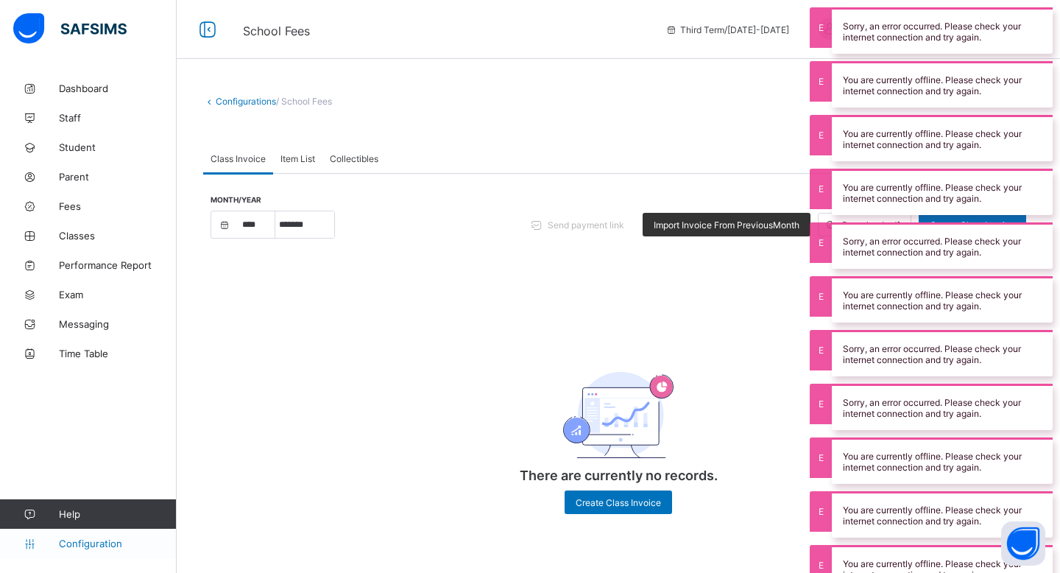
click at [111, 543] on span "Configuration" at bounding box center [117, 543] width 117 height 12
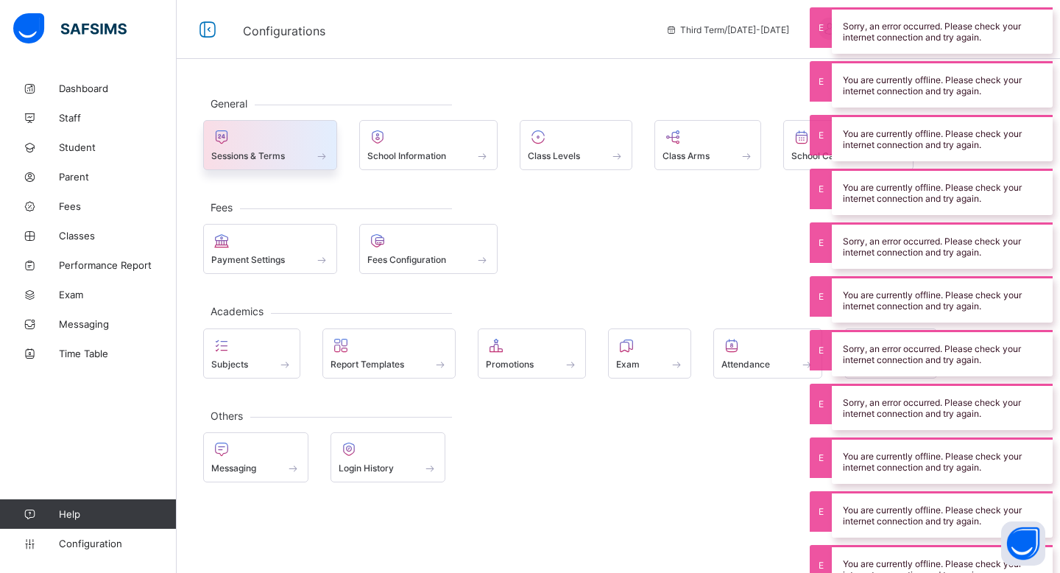
click at [279, 144] on div at bounding box center [270, 137] width 118 height 18
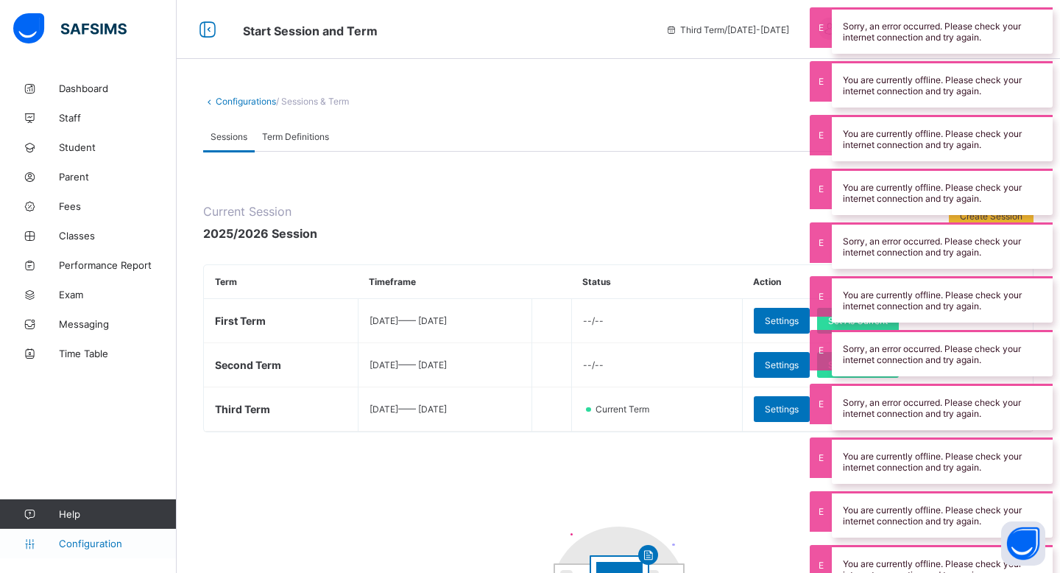
click at [109, 547] on span "Configuration" at bounding box center [117, 543] width 117 height 12
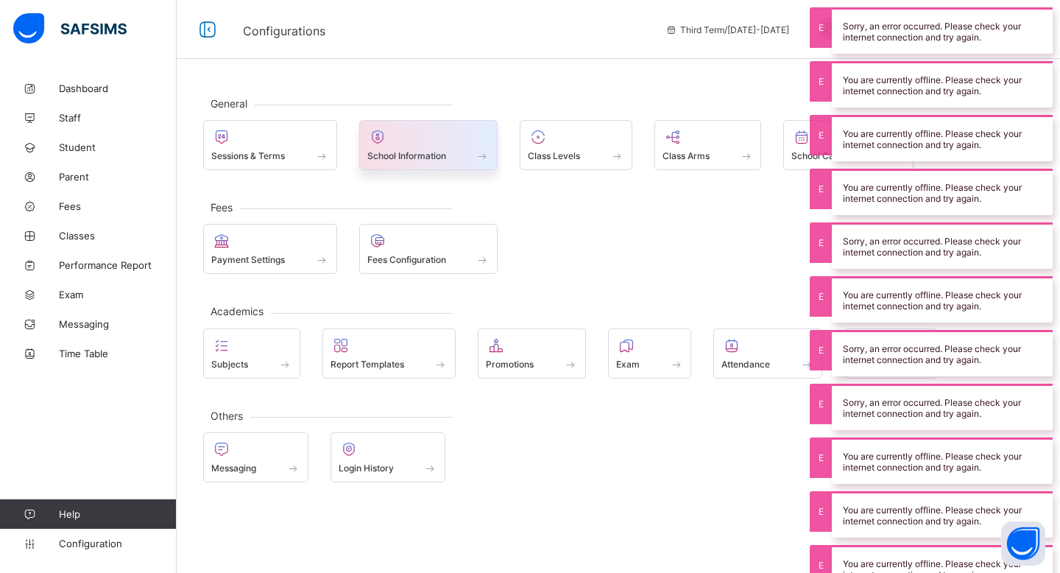
click at [448, 145] on div at bounding box center [428, 137] width 123 height 18
select select "**"
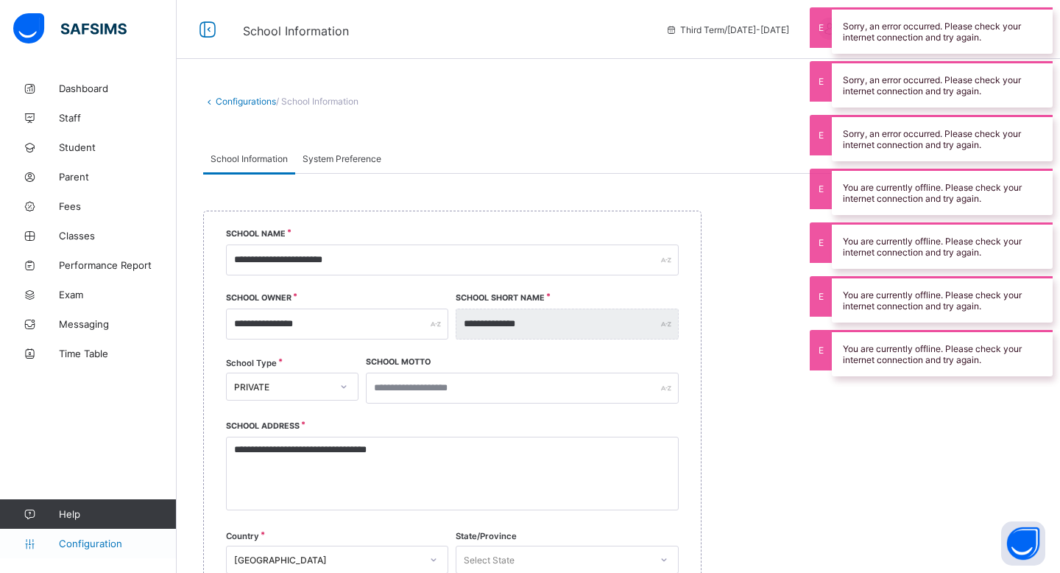
click at [152, 550] on link "Configuration" at bounding box center [88, 542] width 176 height 29
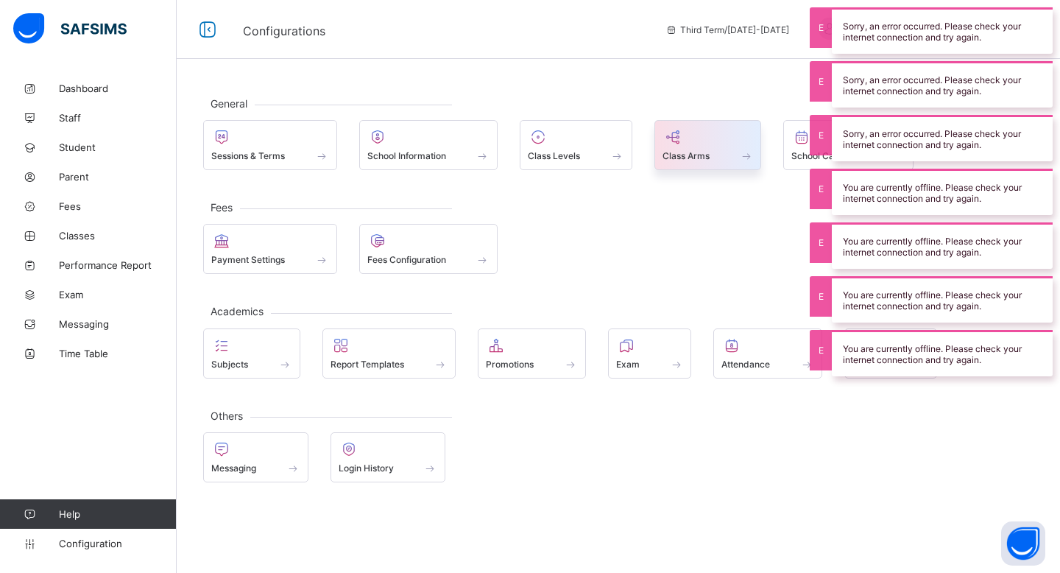
click at [704, 141] on div at bounding box center [707, 137] width 91 height 18
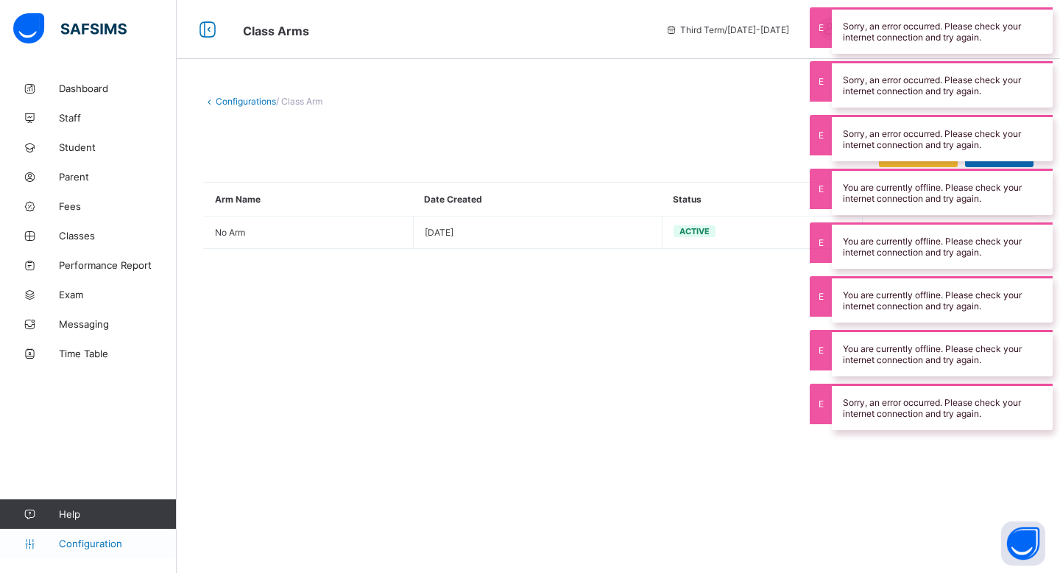
click at [153, 540] on span "Configuration" at bounding box center [117, 543] width 117 height 12
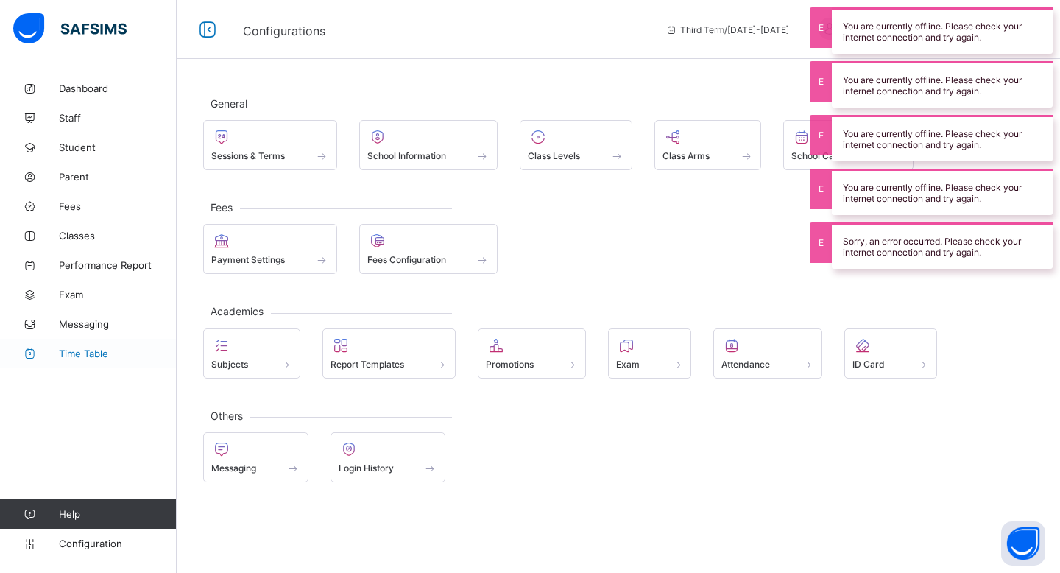
click at [139, 344] on link "Time Table" at bounding box center [88, 353] width 177 height 29
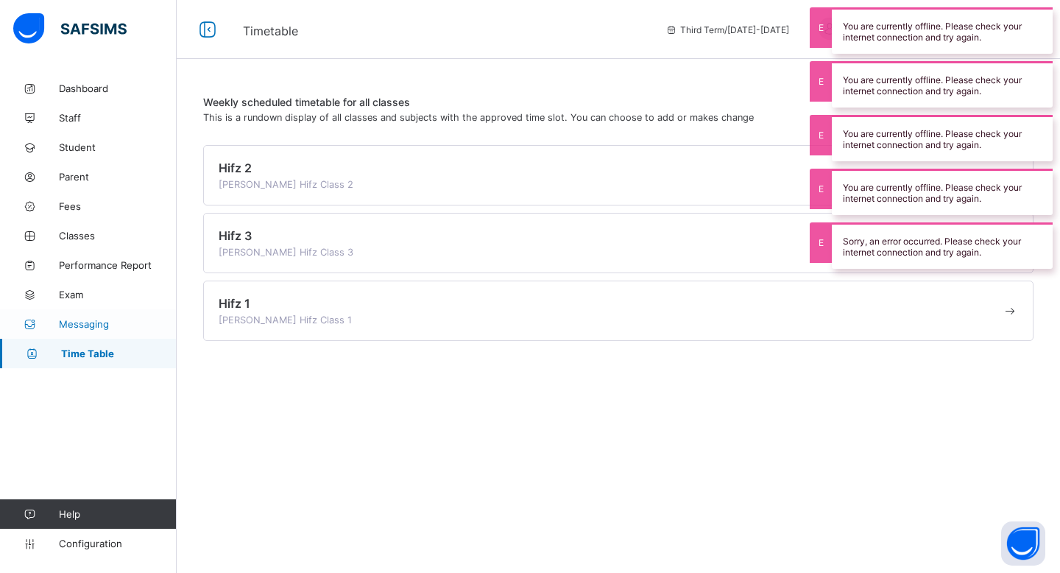
click at [125, 325] on span "Messaging" at bounding box center [118, 324] width 118 height 12
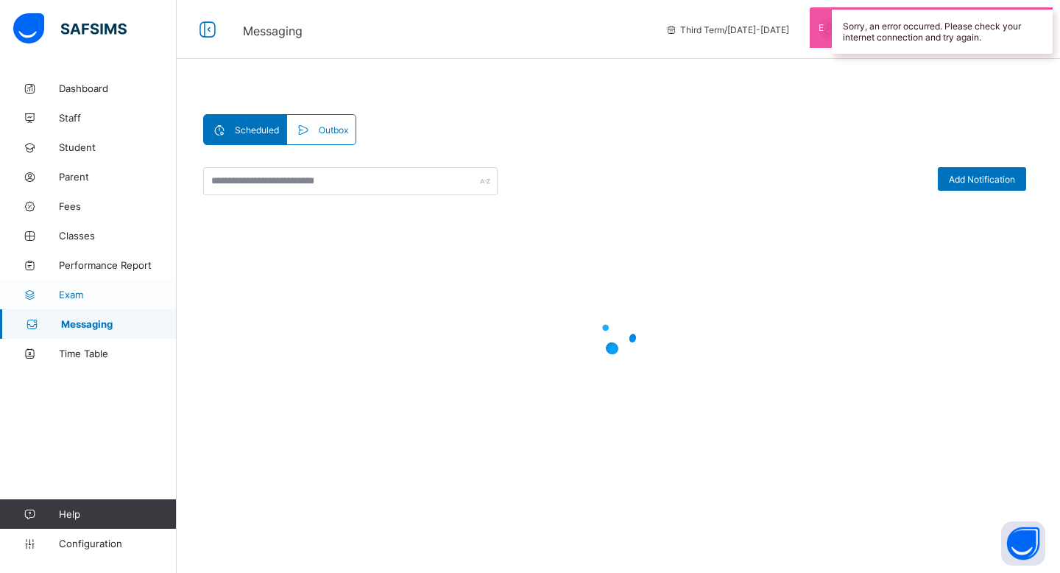
click at [121, 295] on span "Exam" at bounding box center [118, 295] width 118 height 12
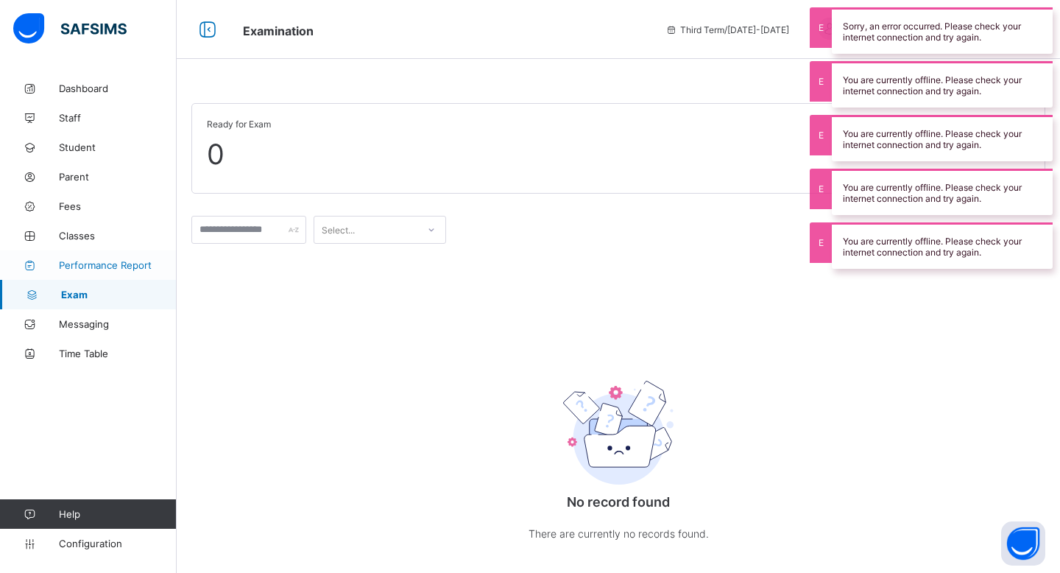
click at [127, 265] on span "Performance Report" at bounding box center [118, 265] width 118 height 12
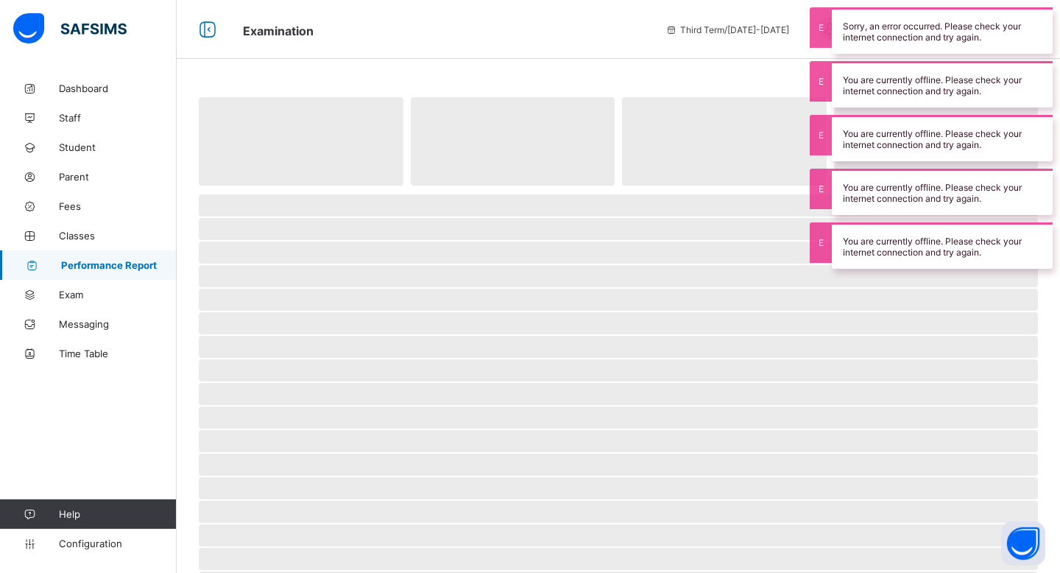
select select "****"
select select "*"
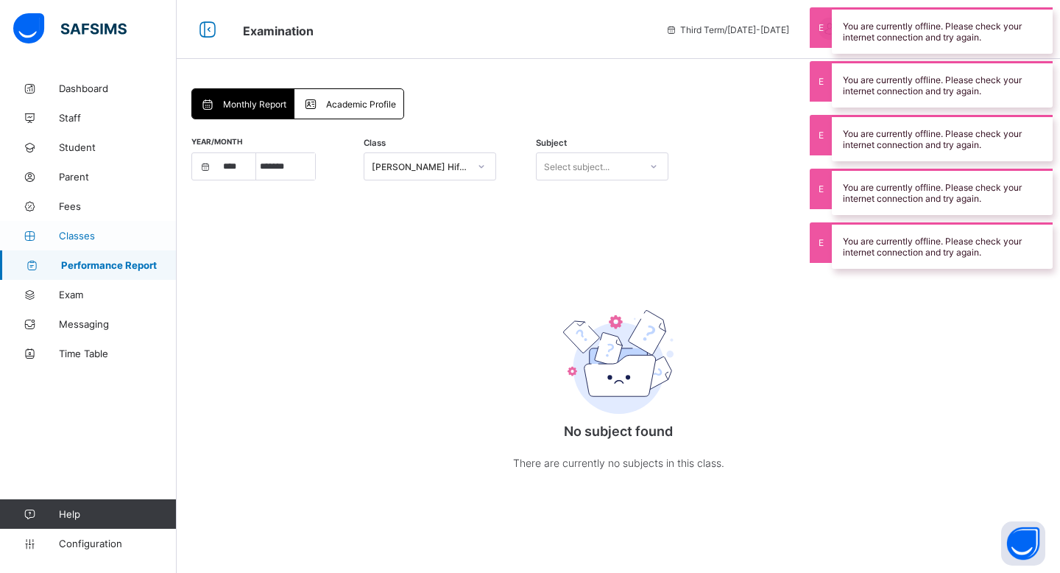
click at [121, 223] on link "Classes" at bounding box center [88, 235] width 177 height 29
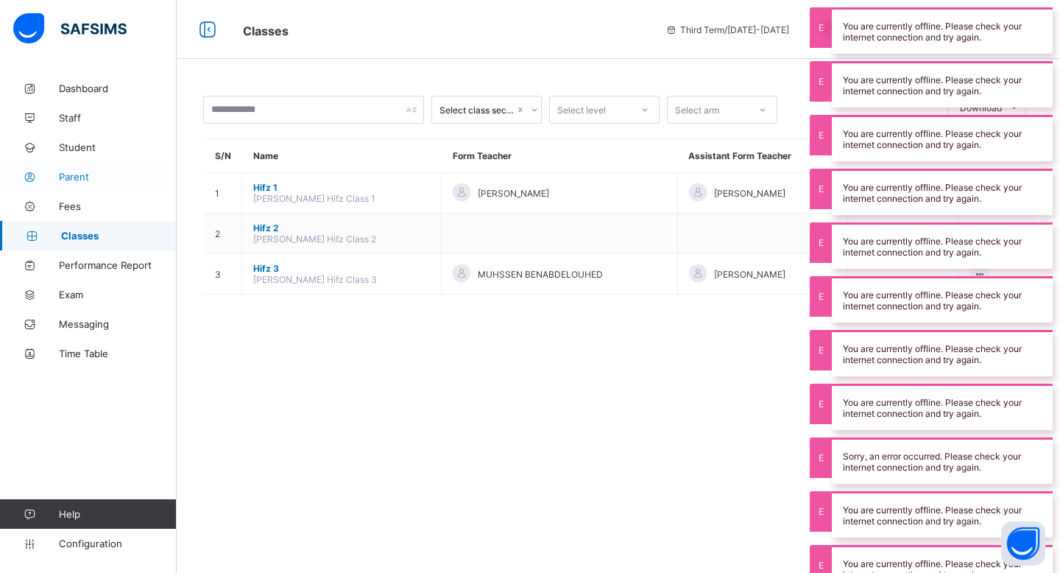
click at [115, 187] on link "Parent" at bounding box center [88, 176] width 177 height 29
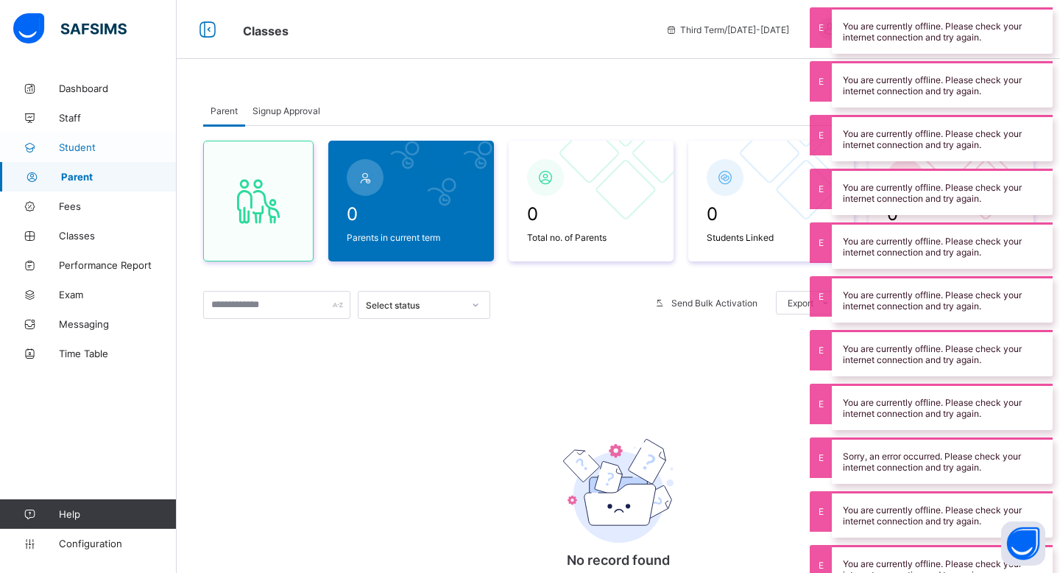
click at [108, 158] on link "Student" at bounding box center [88, 146] width 177 height 29
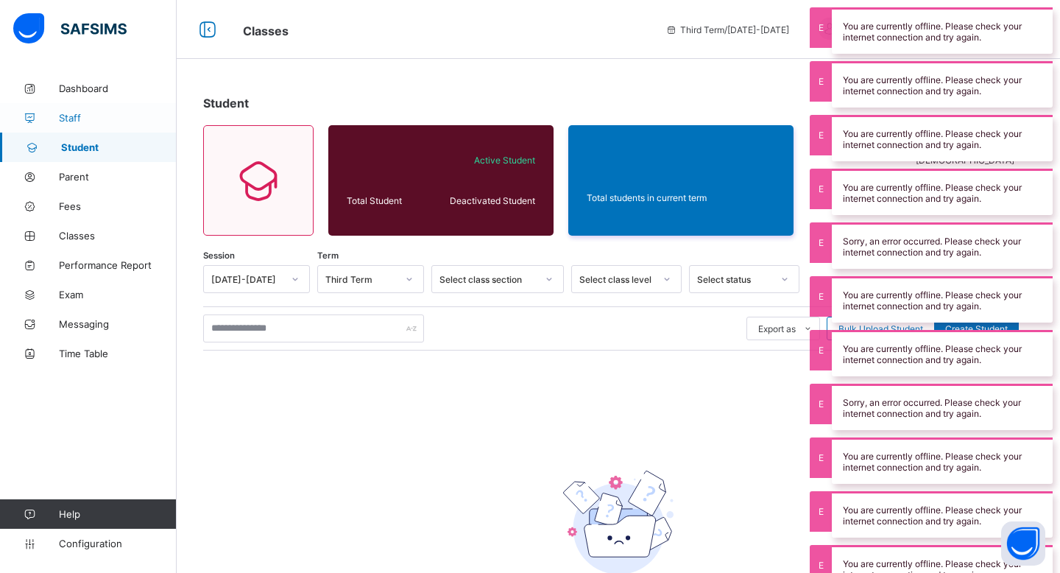
click at [99, 127] on link "Staff" at bounding box center [88, 117] width 177 height 29
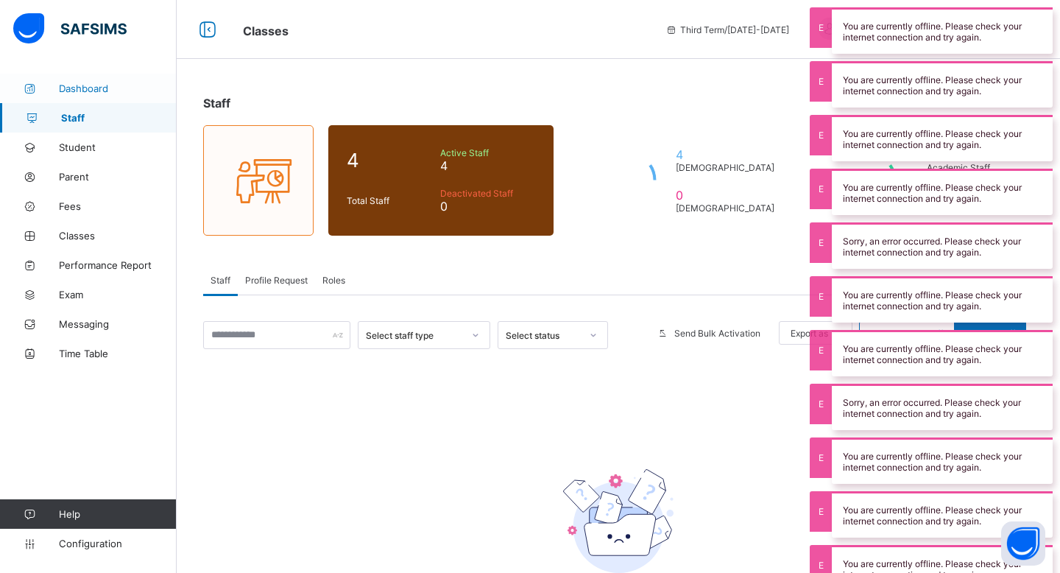
click at [97, 91] on span "Dashboard" at bounding box center [118, 88] width 118 height 12
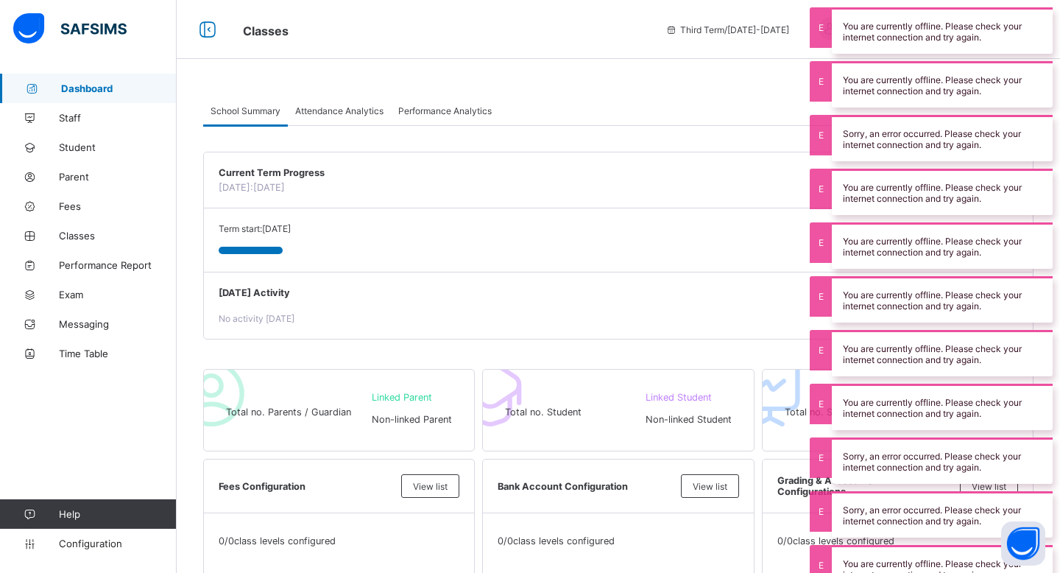
click at [640, 28] on span "Classes" at bounding box center [443, 29] width 400 height 19
click at [264, 252] on div at bounding box center [251, 250] width 64 height 7
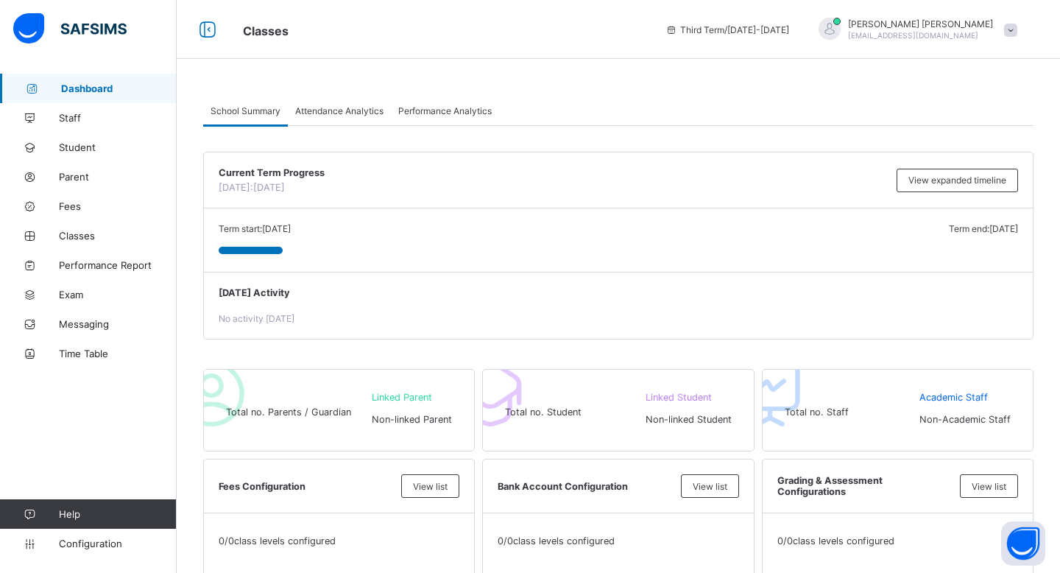
click at [1016, 18] on div "[PERSON_NAME] [PERSON_NAME][EMAIL_ADDRESS][DOMAIN_NAME]" at bounding box center [914, 30] width 221 height 24
click at [945, 26] on span "[PERSON_NAME]" at bounding box center [920, 23] width 145 height 11
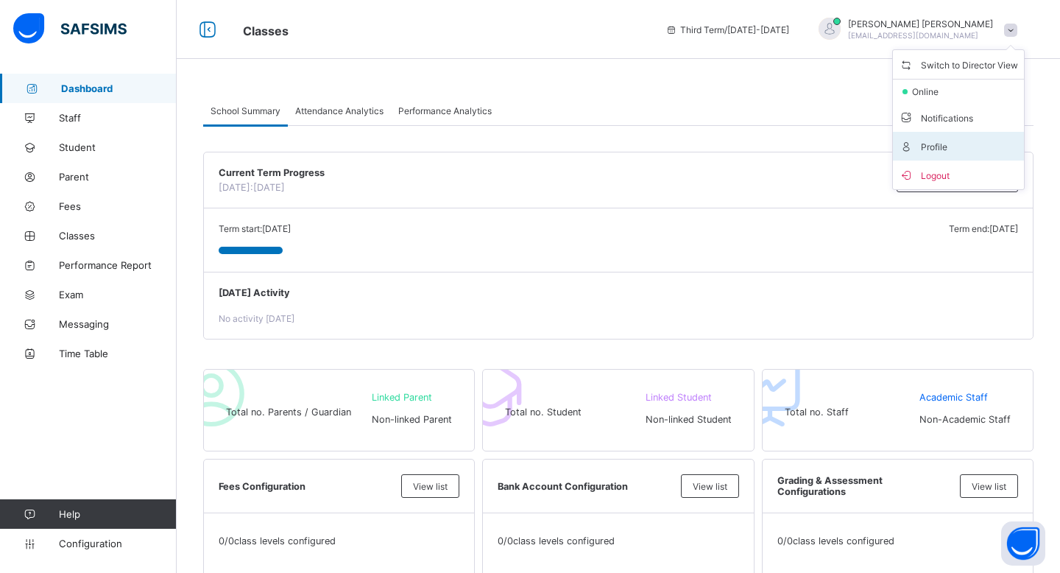
click at [948, 149] on span "Profile" at bounding box center [958, 146] width 119 height 17
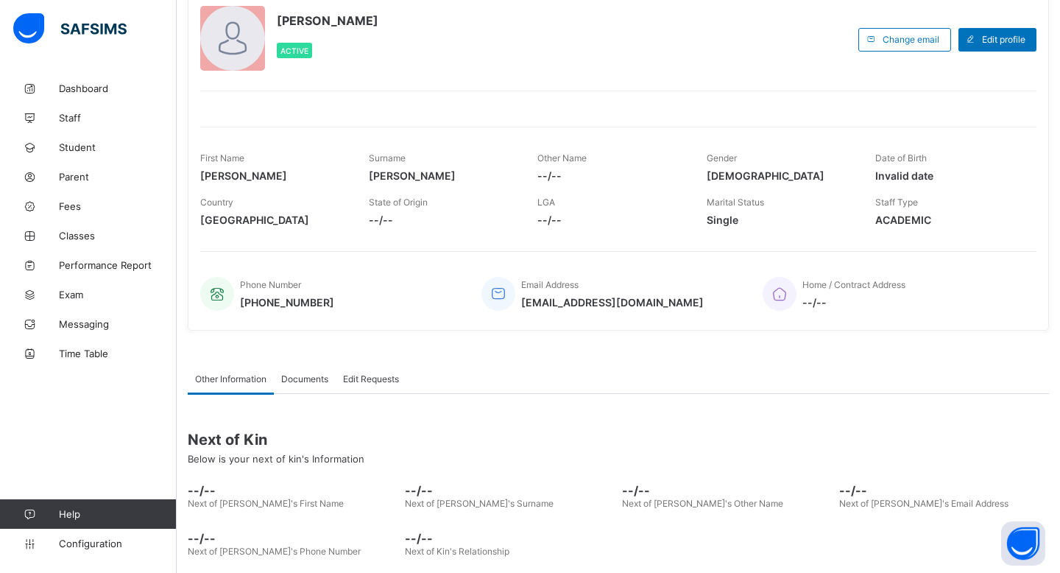
scroll to position [77, 0]
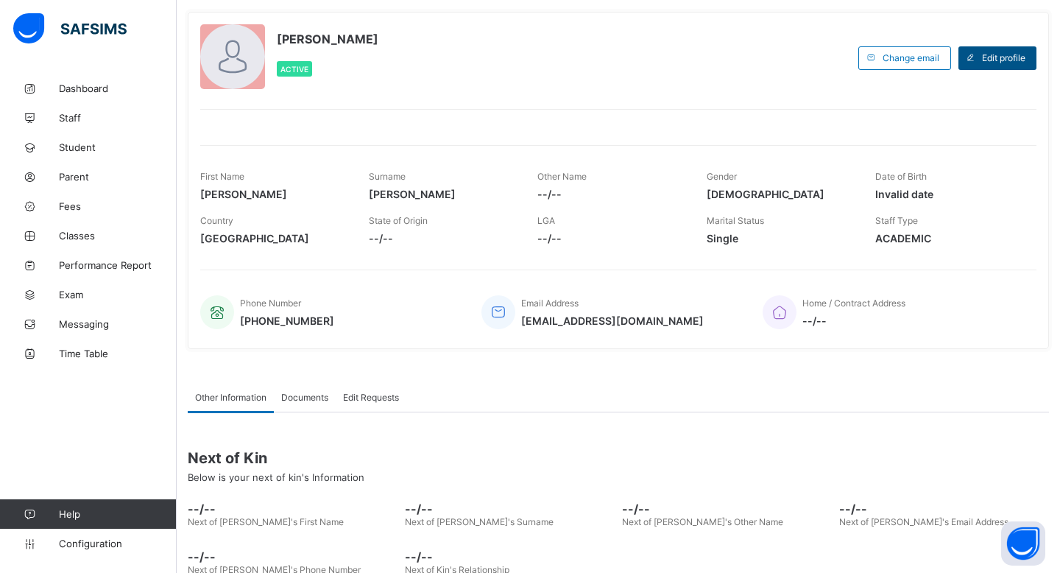
click at [1004, 61] on span "Edit profile" at bounding box center [1003, 57] width 43 height 11
select select "**"
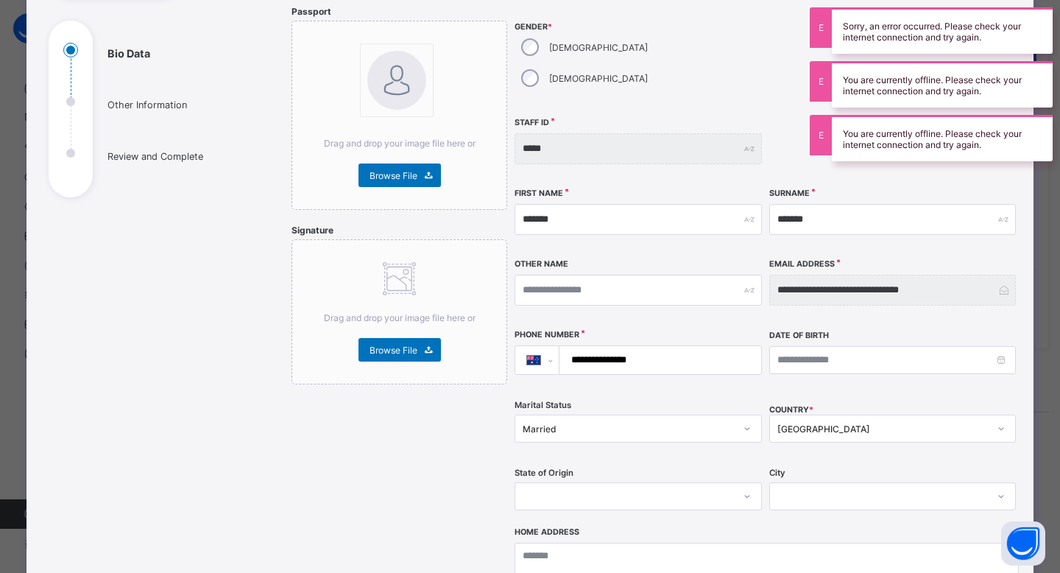
scroll to position [155, 0]
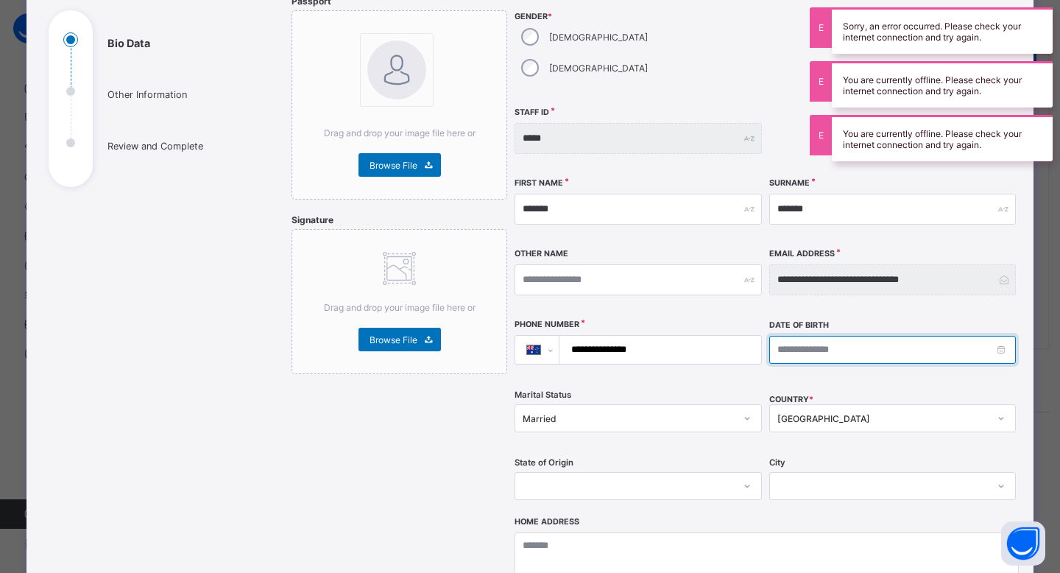
click at [811, 336] on input at bounding box center [892, 350] width 247 height 28
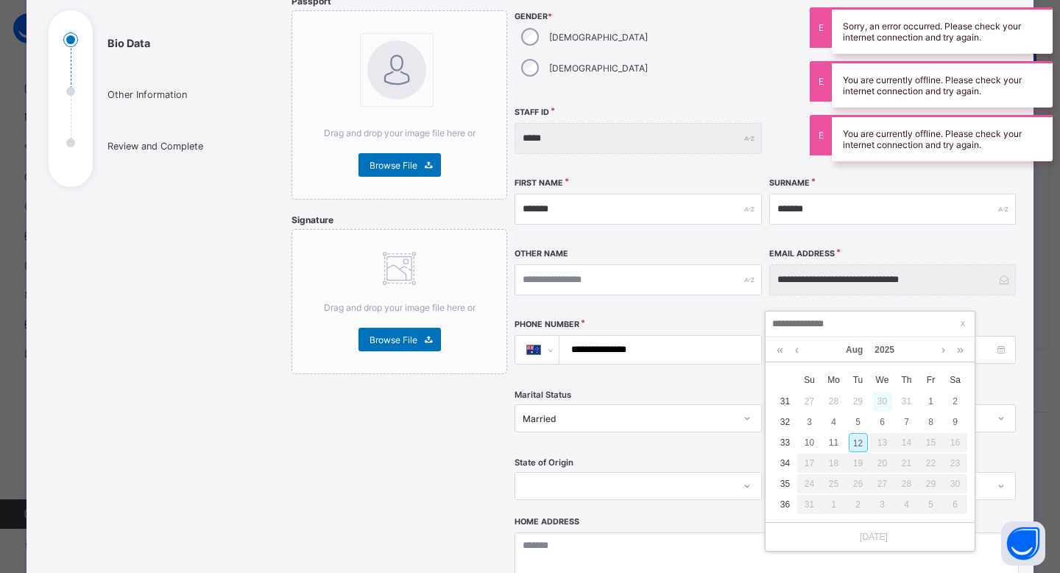
type input "**********"
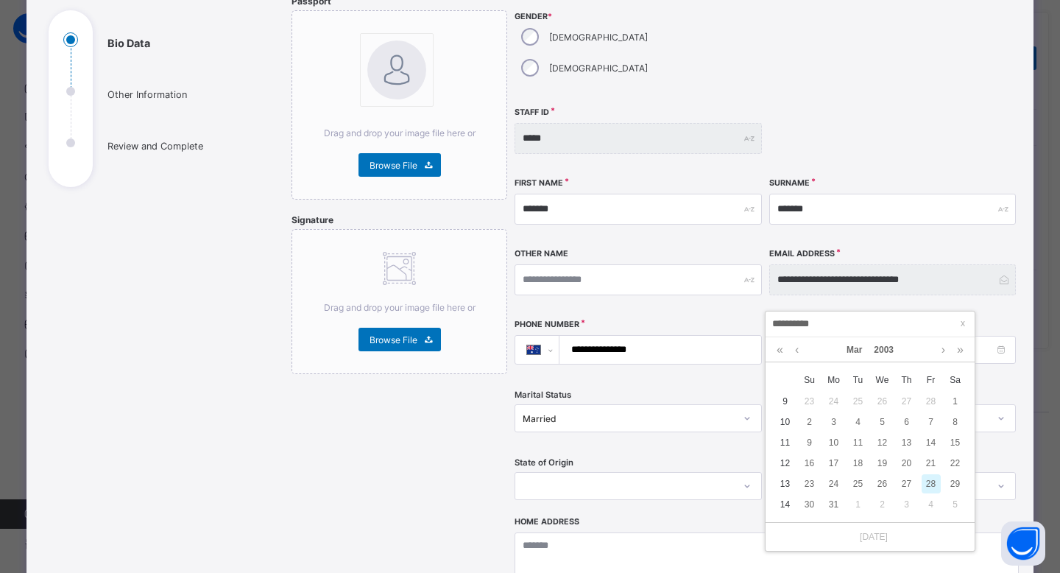
type input "**********"
click at [928, 484] on div "28" at bounding box center [931, 483] width 19 height 19
type input "**********"
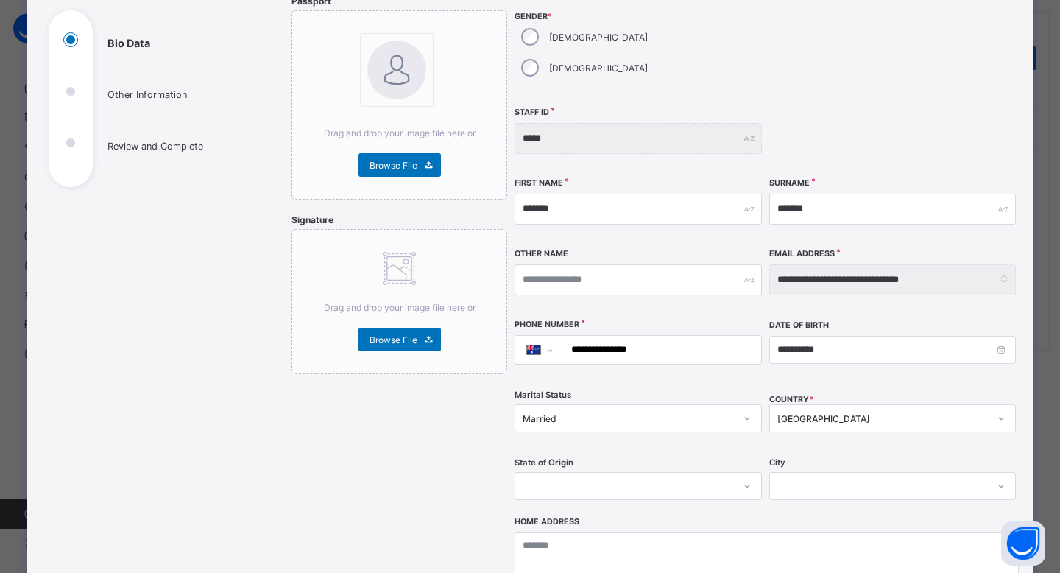
click at [896, 423] on div "**********" at bounding box center [766, 256] width 504 height 520
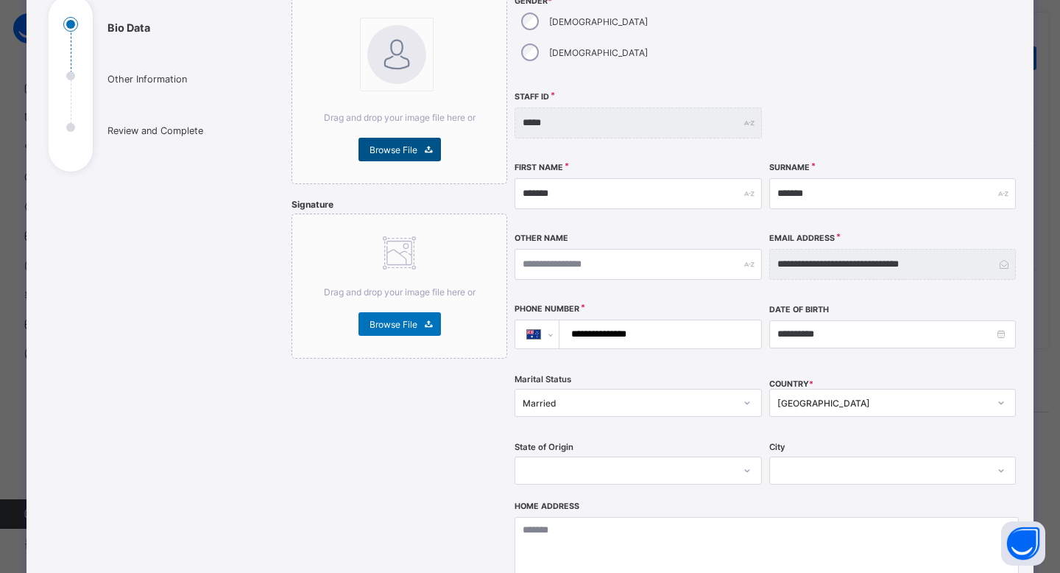
scroll to position [454, 0]
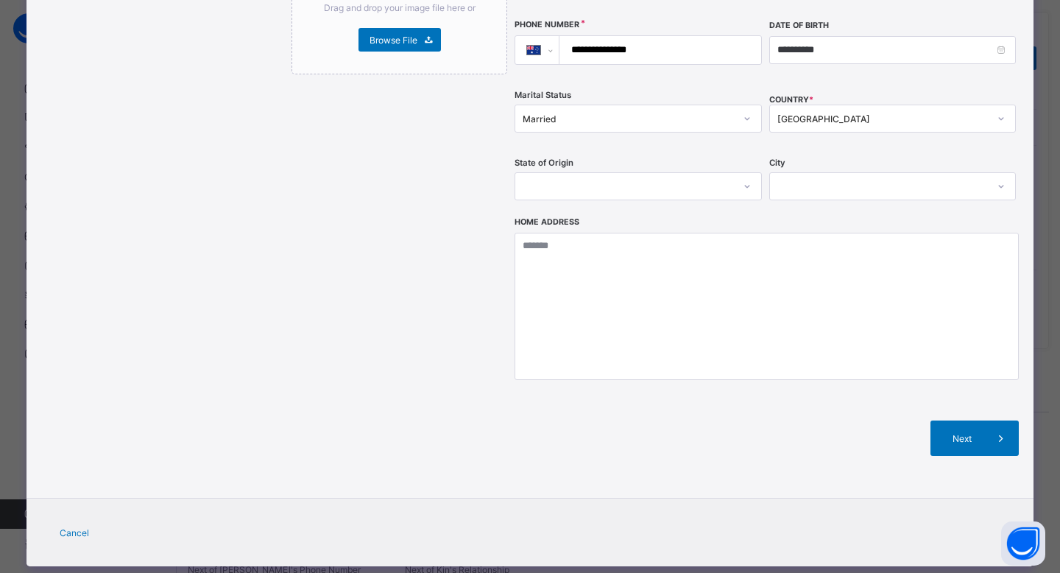
click at [910, 414] on div "Next" at bounding box center [766, 437] width 504 height 79
click at [953, 420] on div "Next" at bounding box center [974, 437] width 88 height 35
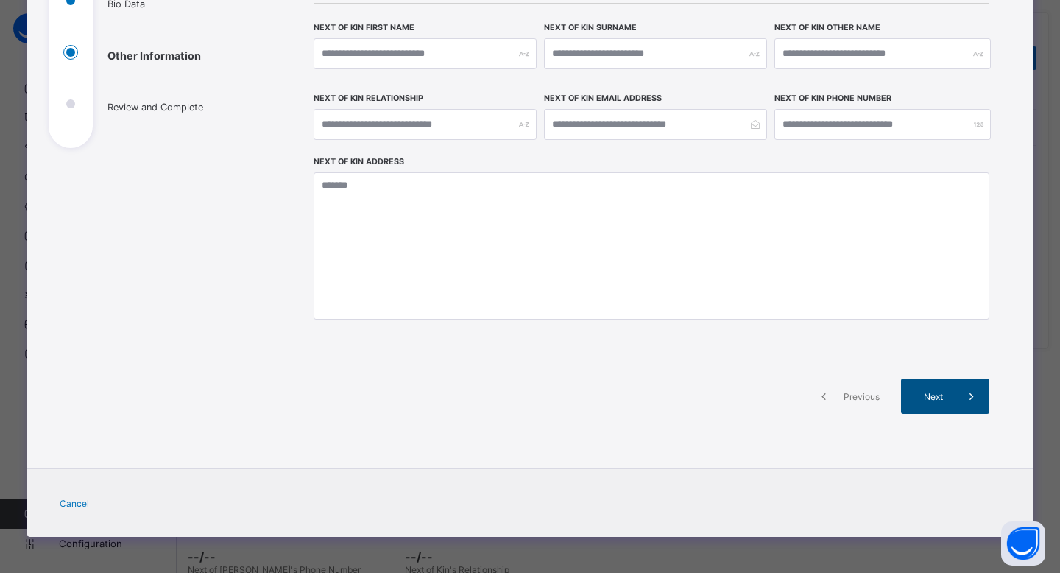
click at [948, 400] on span "Next" at bounding box center [933, 396] width 42 height 11
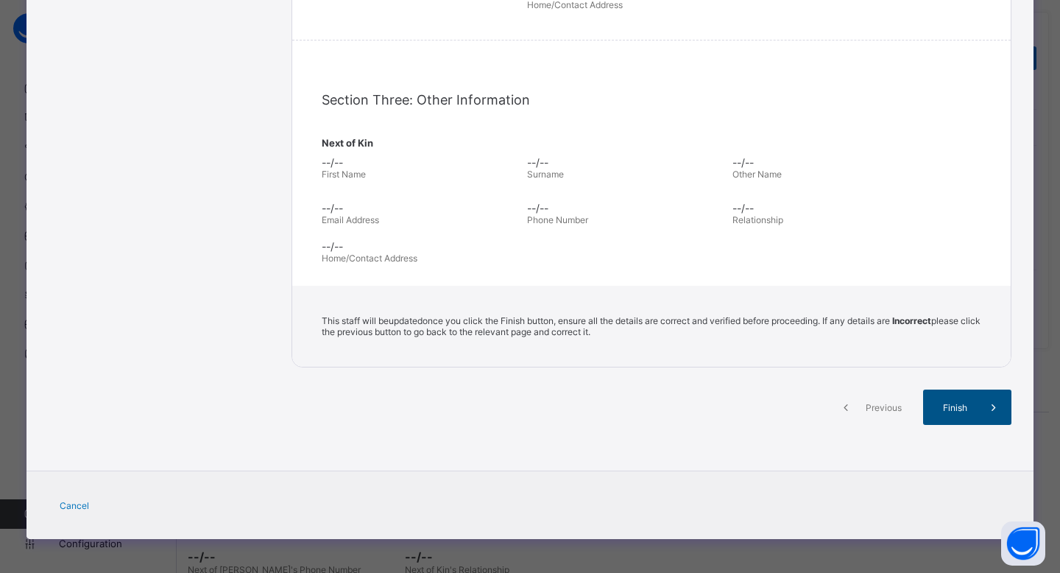
click at [947, 402] on span "Finish" at bounding box center [955, 407] width 42 height 11
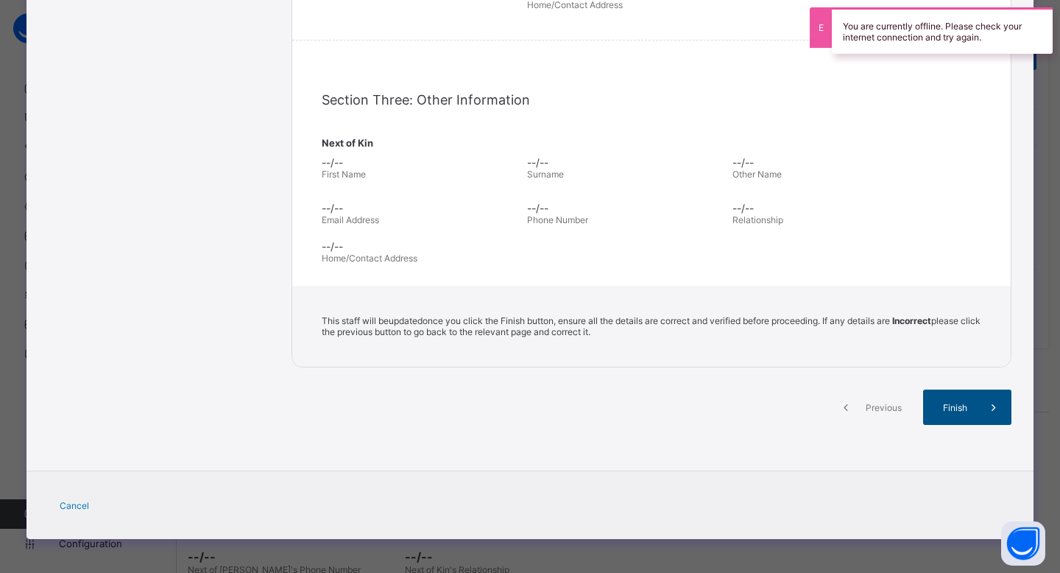
scroll to position [0, 0]
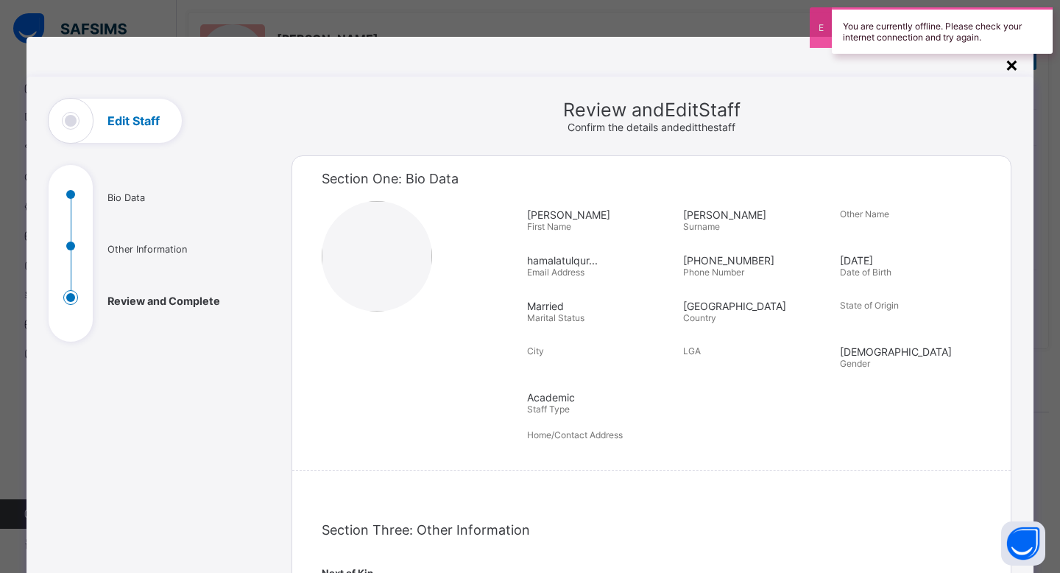
click at [1008, 65] on div "×" at bounding box center [1012, 64] width 14 height 25
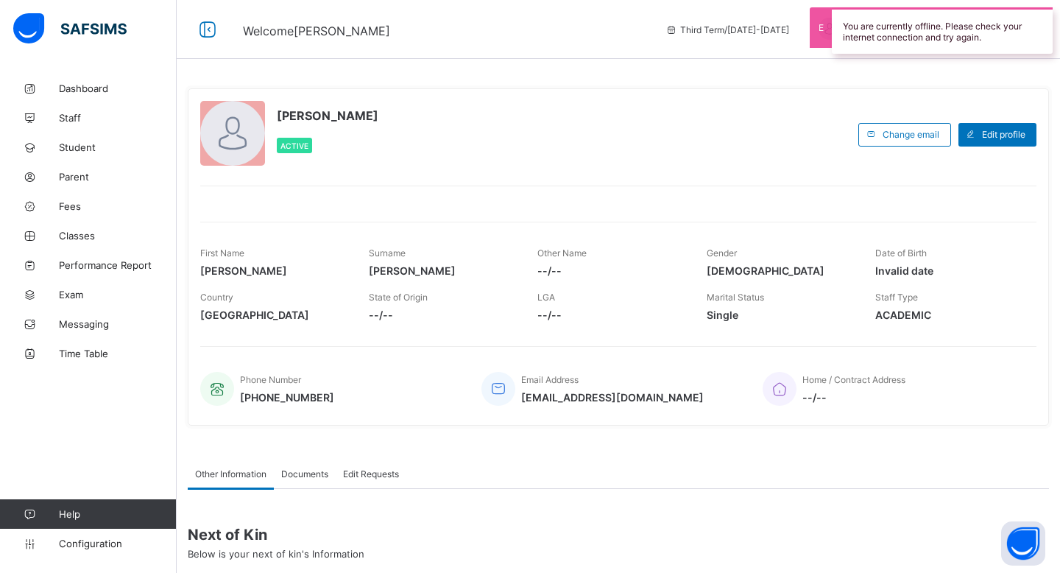
scroll to position [160, 0]
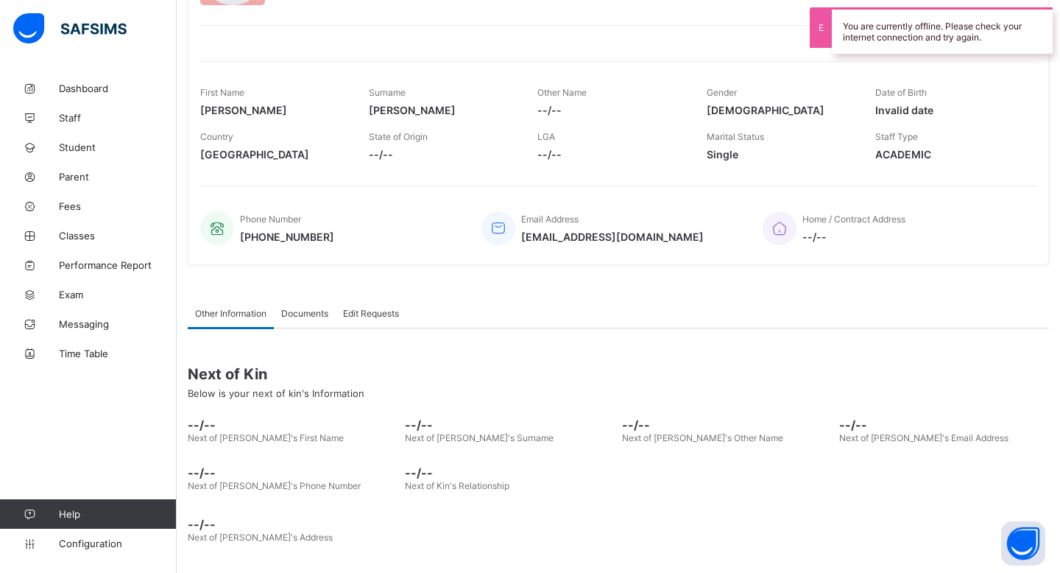
click at [333, 311] on div "Documents" at bounding box center [305, 312] width 62 height 29
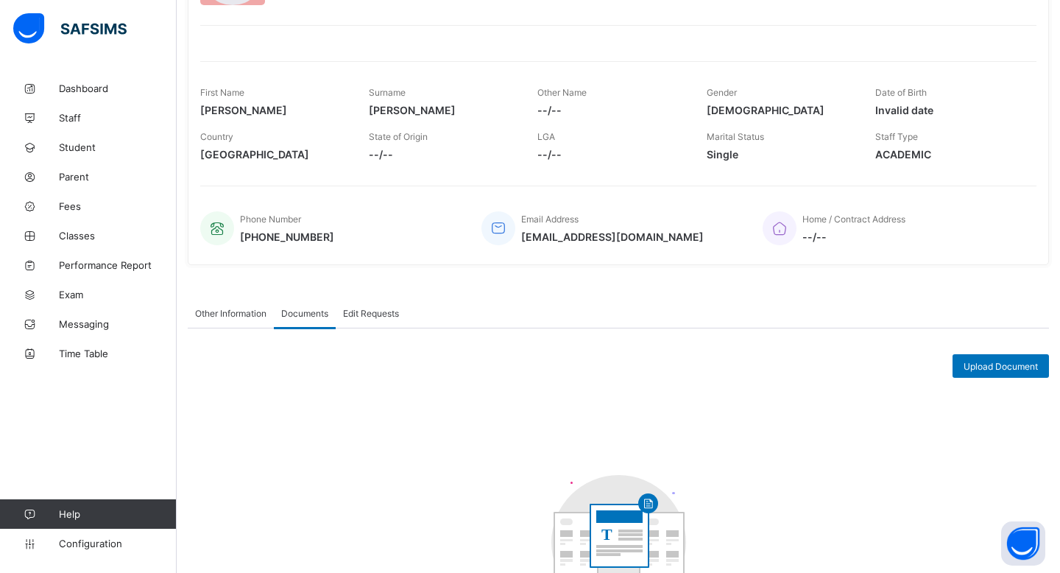
click at [364, 314] on span "Edit Requests" at bounding box center [371, 313] width 56 height 11
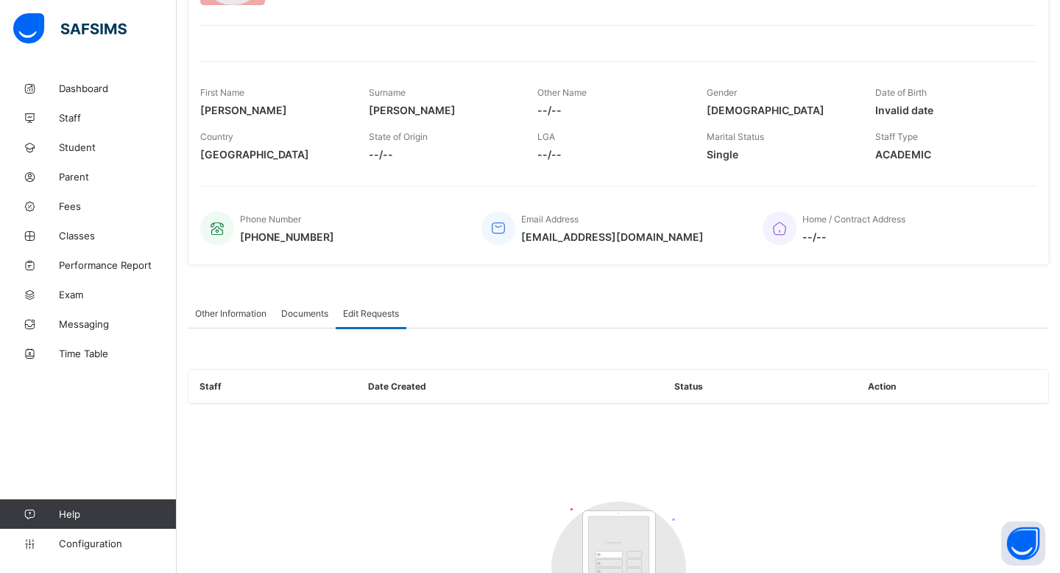
click at [224, 311] on span "Other Information" at bounding box center [230, 313] width 71 height 11
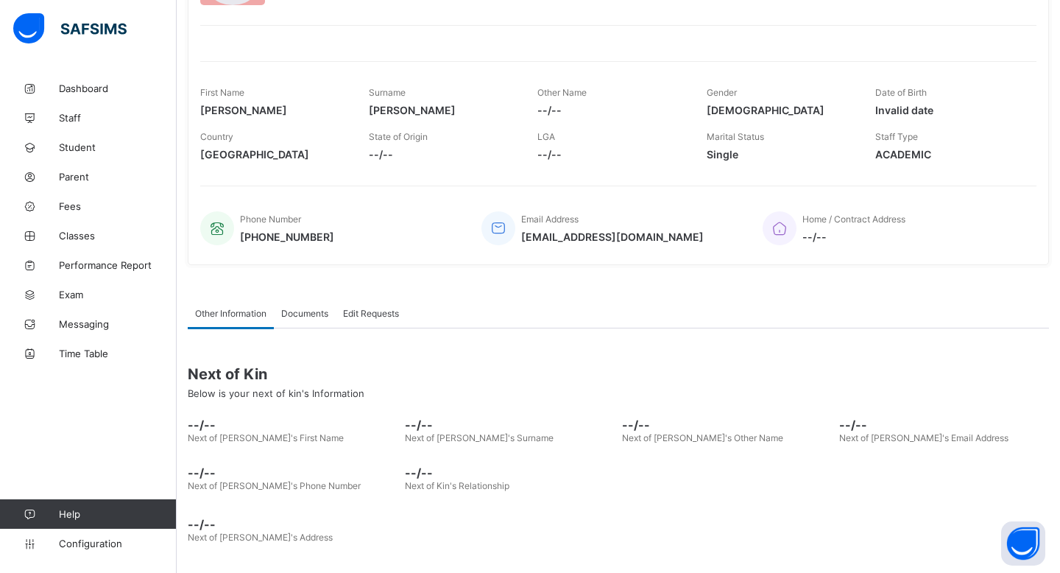
scroll to position [0, 0]
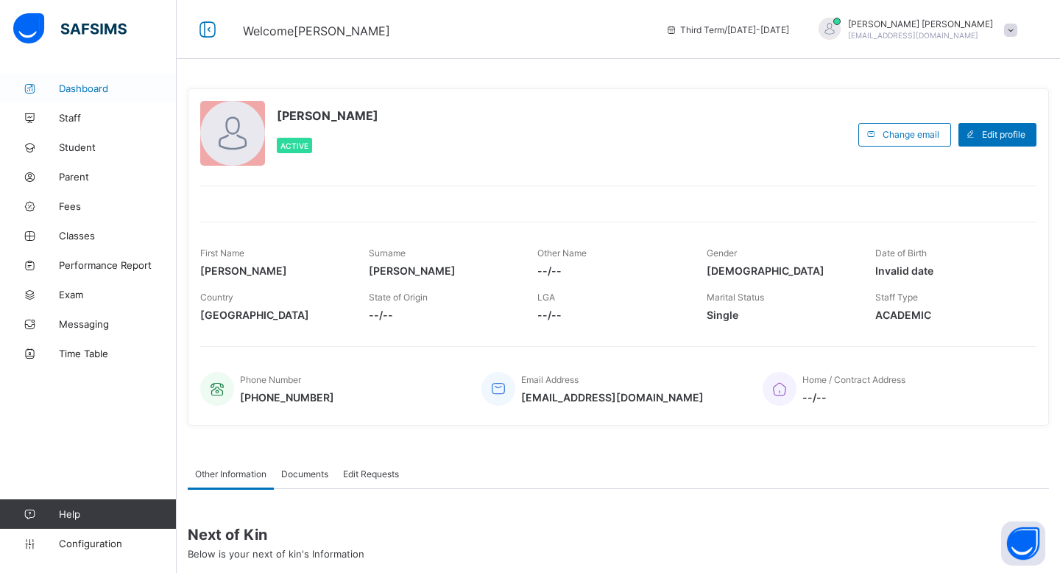
click at [116, 76] on link "Dashboard" at bounding box center [88, 88] width 177 height 29
